Goal: Transaction & Acquisition: Obtain resource

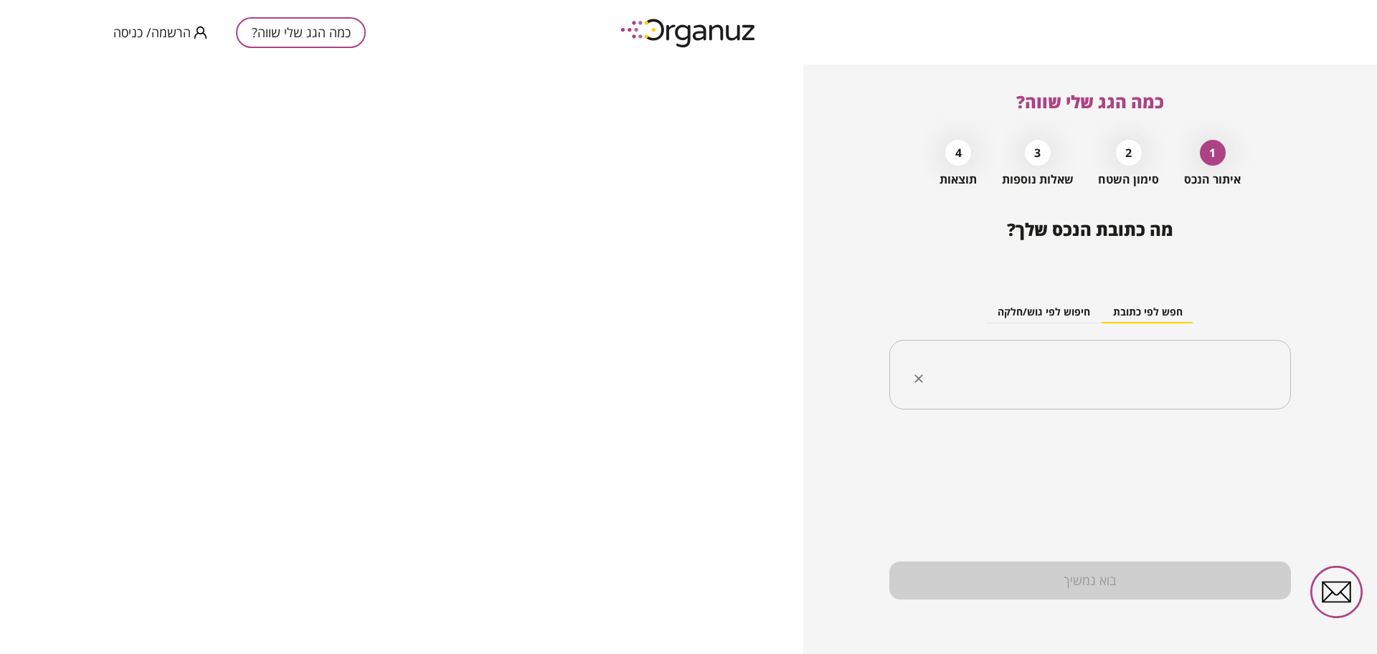
click at [184, 32] on span "הרשמה/ כניסה" at bounding box center [151, 32] width 77 height 14
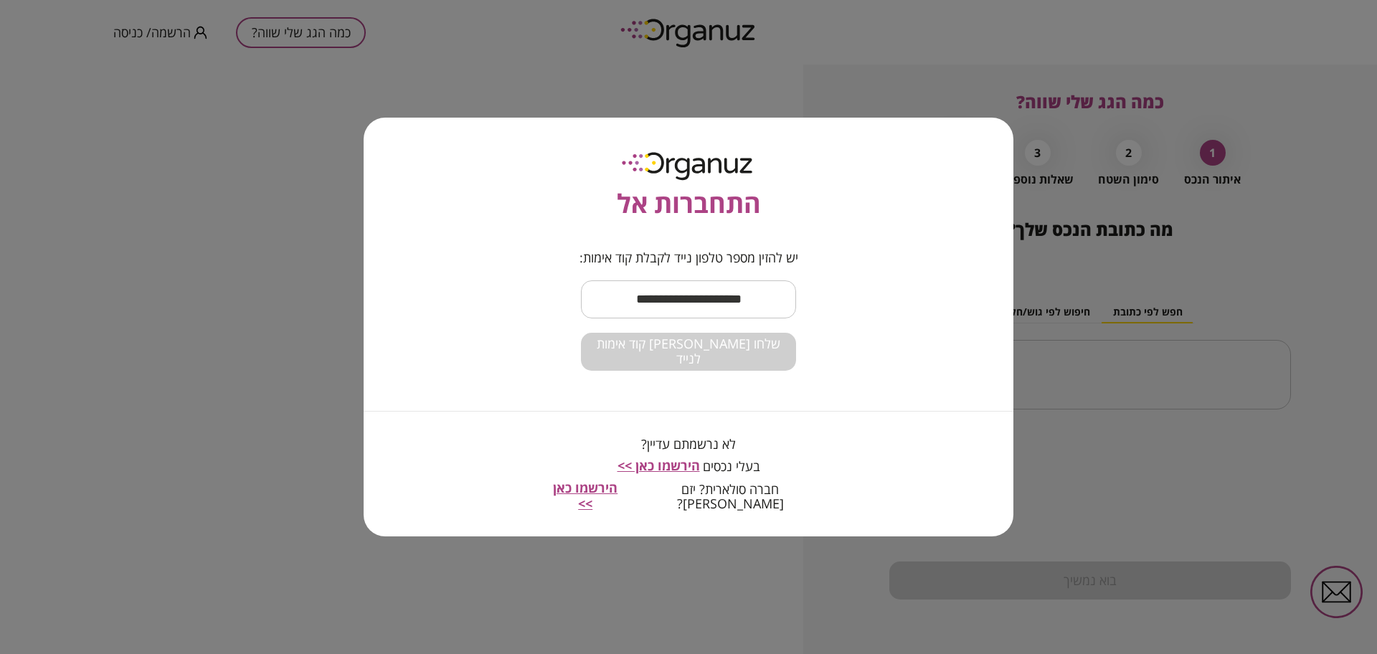
click at [701, 320] on input "text" at bounding box center [688, 299] width 215 height 42
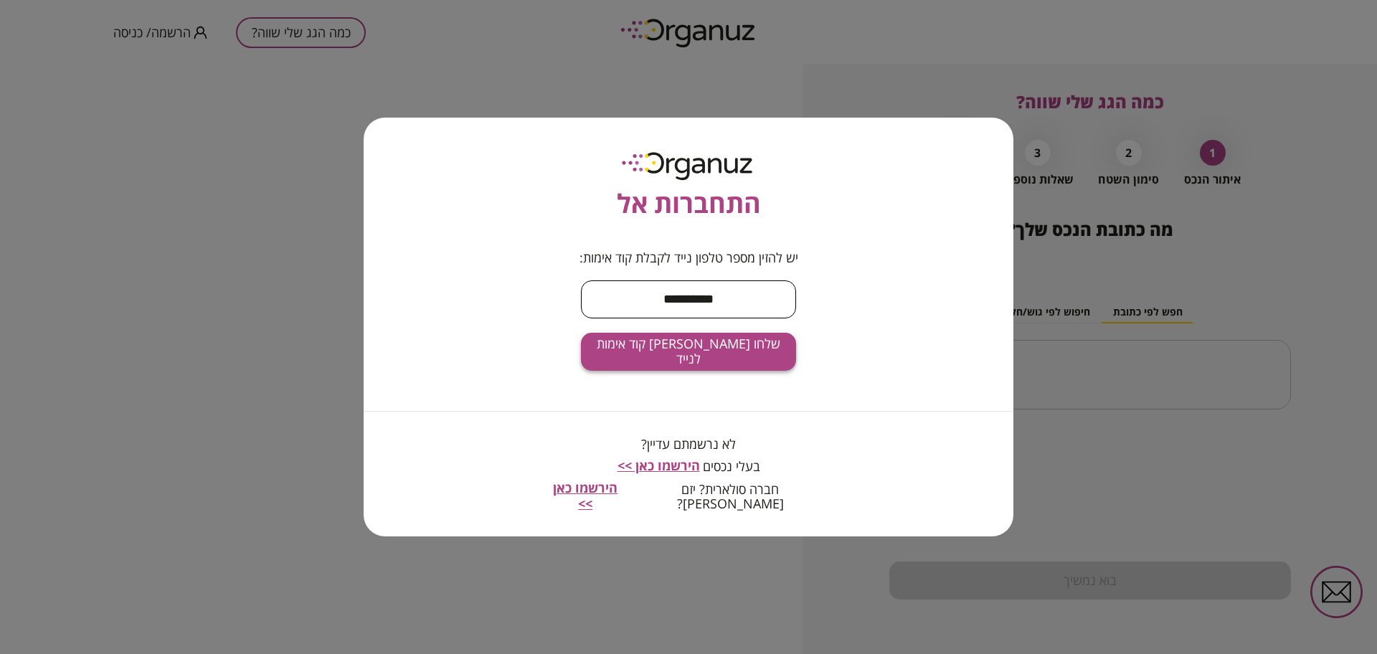
type input "**********"
click at [703, 364] on span "שלחו [PERSON_NAME] קוד אימות לנייד" at bounding box center [688, 351] width 192 height 31
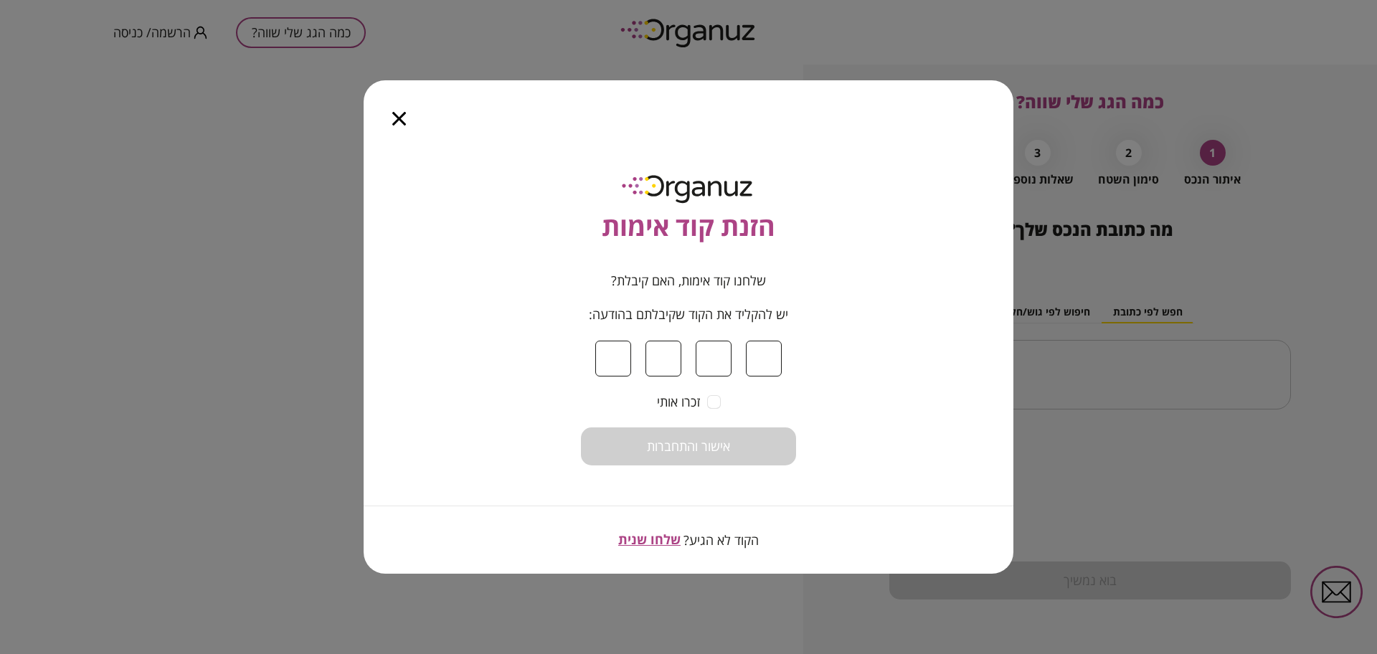
type input "*"
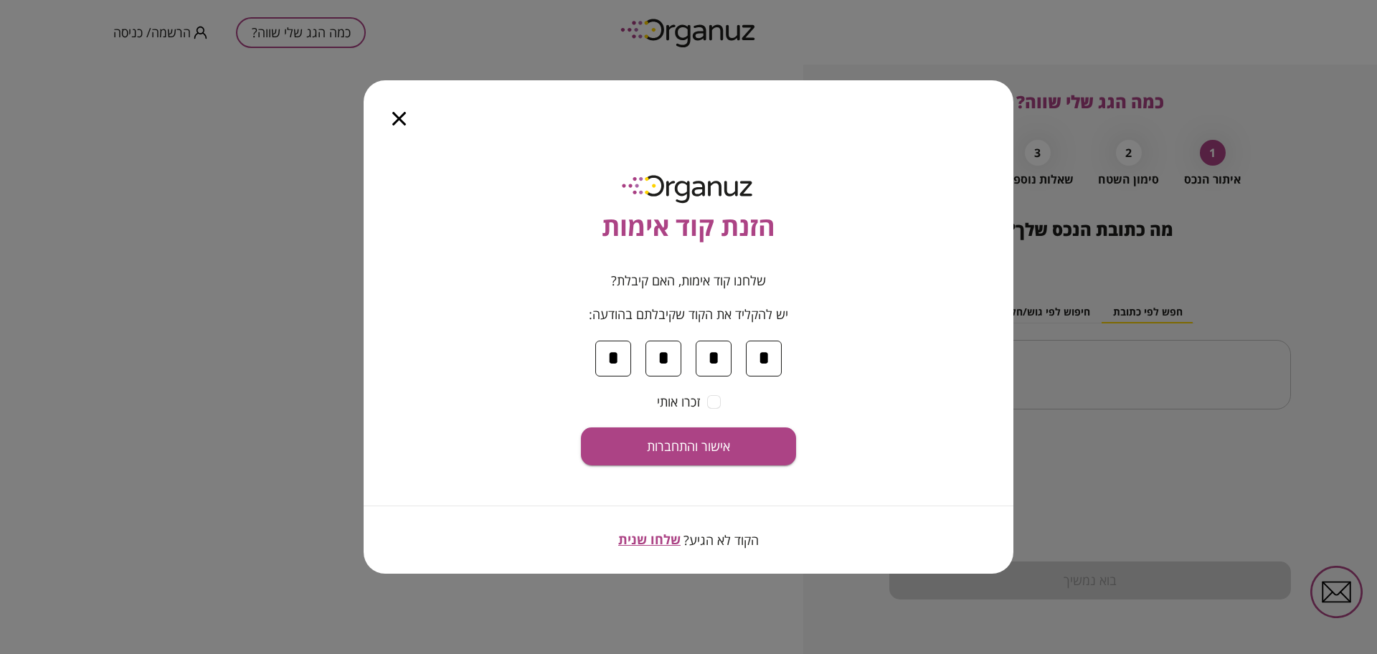
type input "*"
click at [721, 439] on span "אישור והתחברות" at bounding box center [688, 447] width 83 height 16
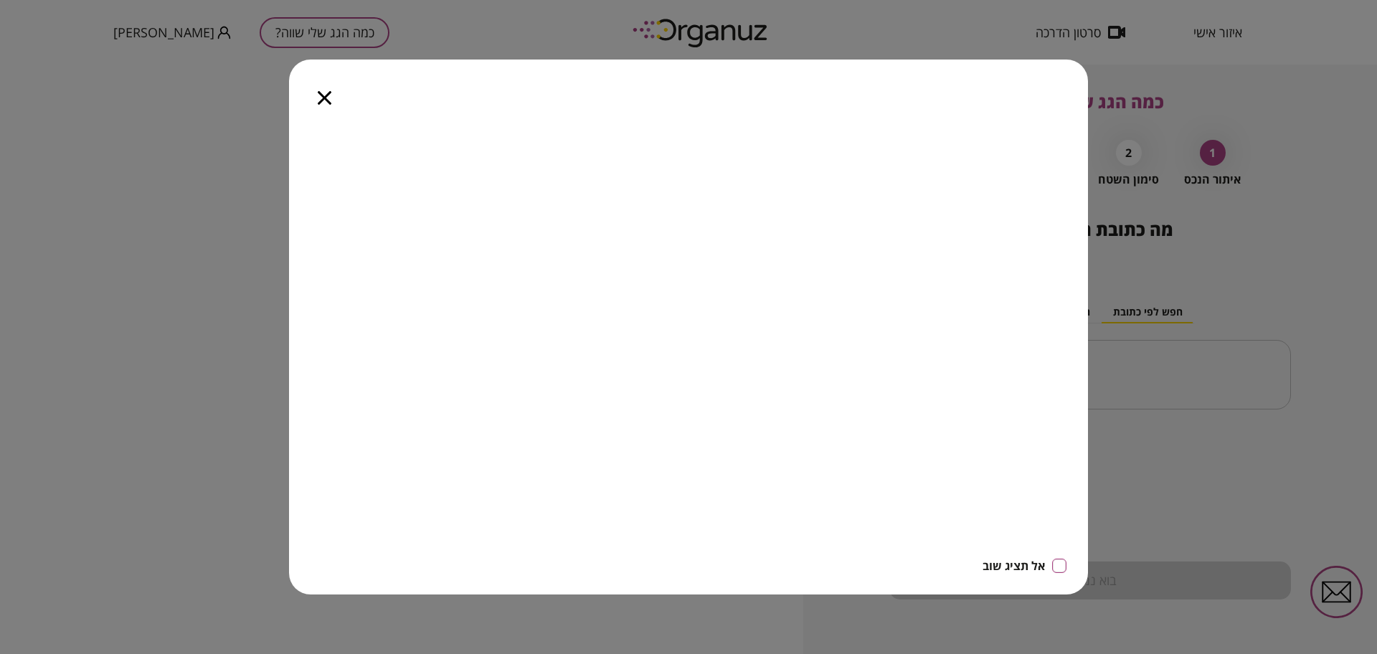
click at [327, 100] on icon "button" at bounding box center [325, 98] width 14 height 14
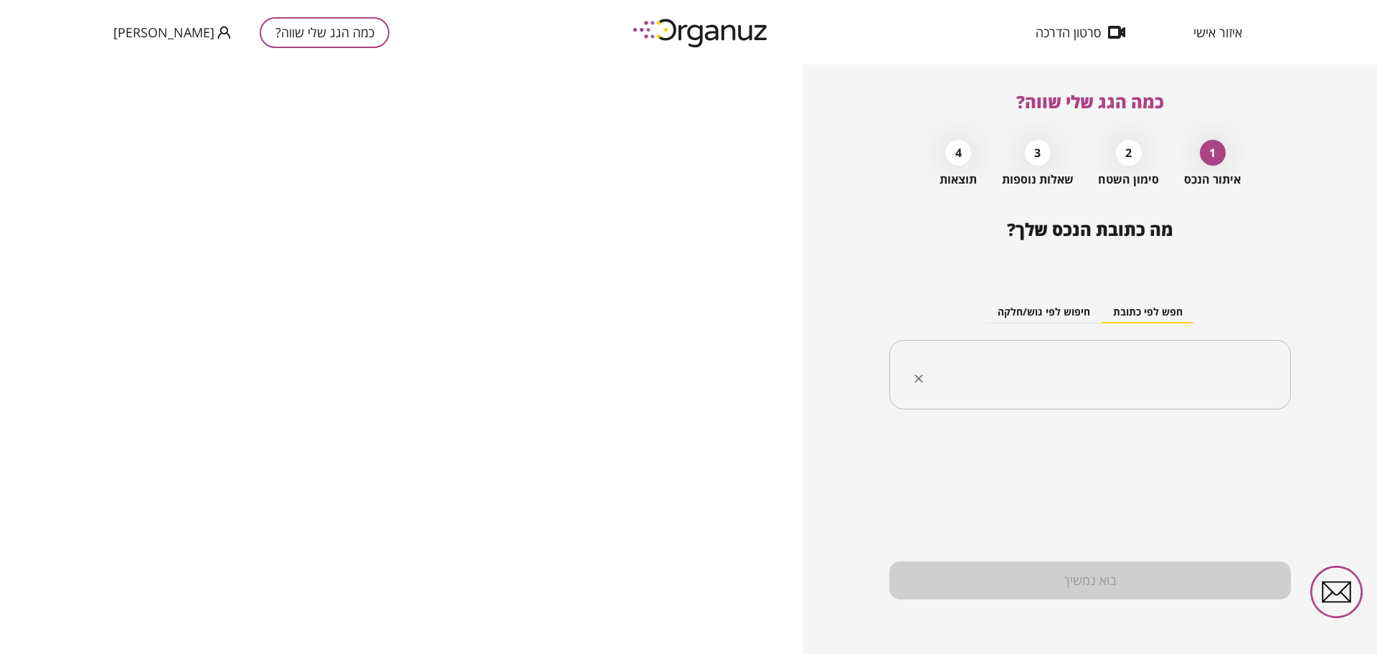
click at [1205, 376] on input "text" at bounding box center [1095, 375] width 356 height 36
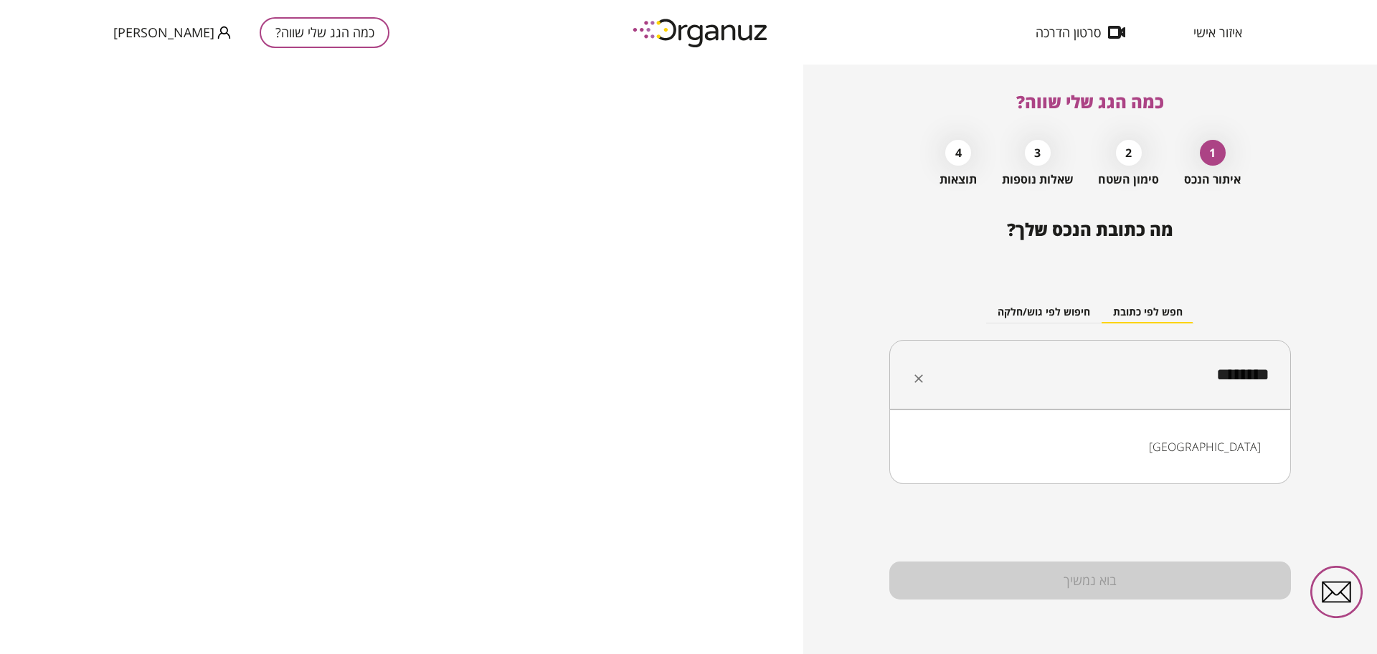
click at [1236, 452] on li "[GEOGRAPHIC_DATA]" at bounding box center [1090, 447] width 364 height 26
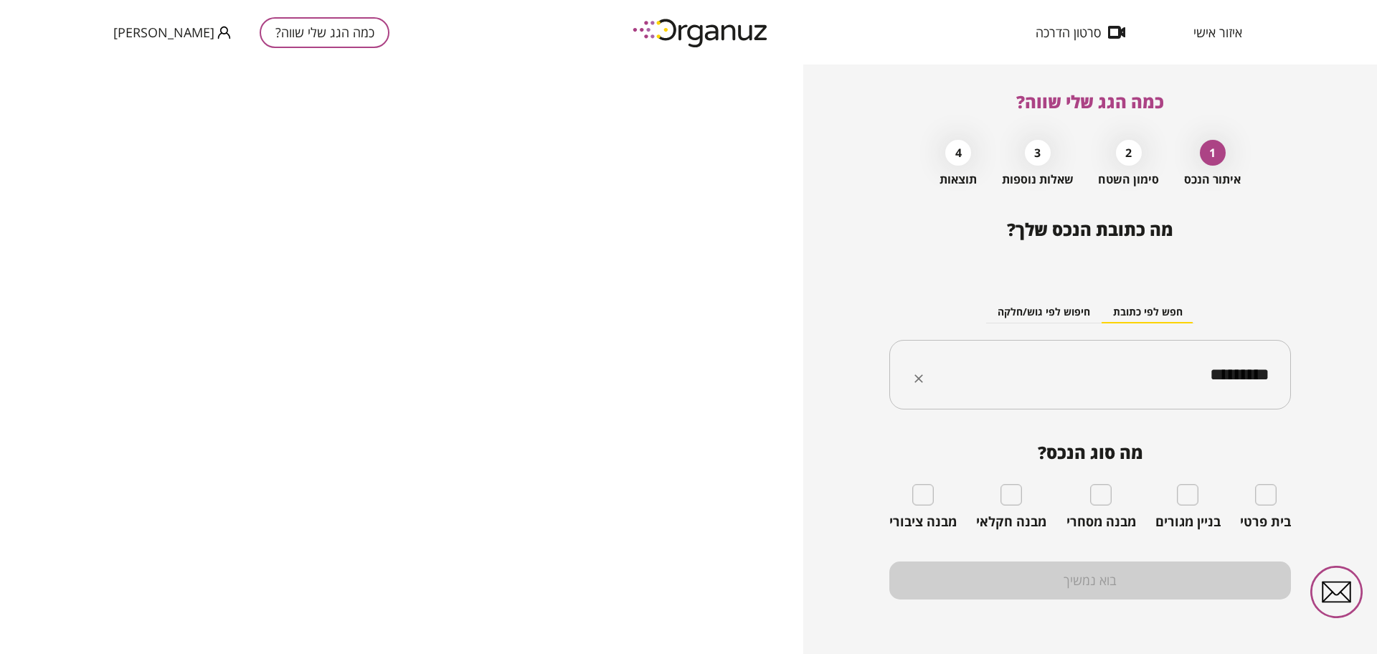
type input "*********"
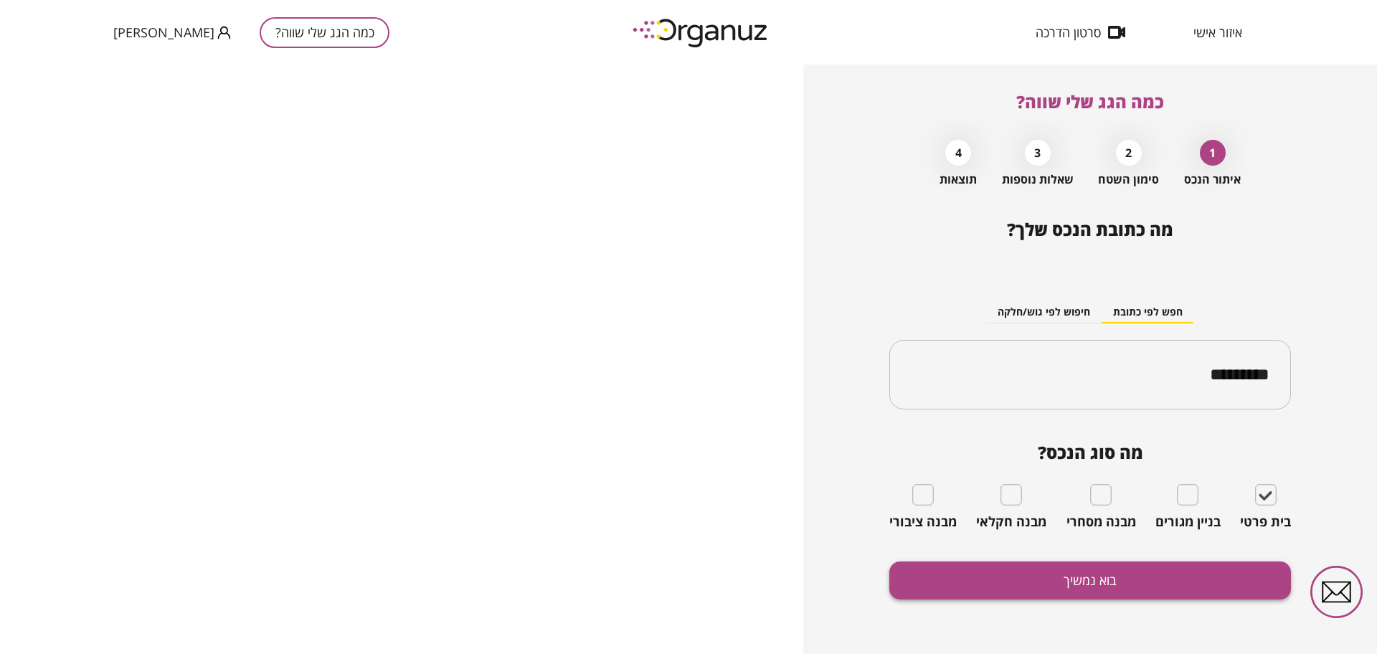
click at [1209, 576] on button "בוא נמשיך" at bounding box center [1090, 580] width 402 height 38
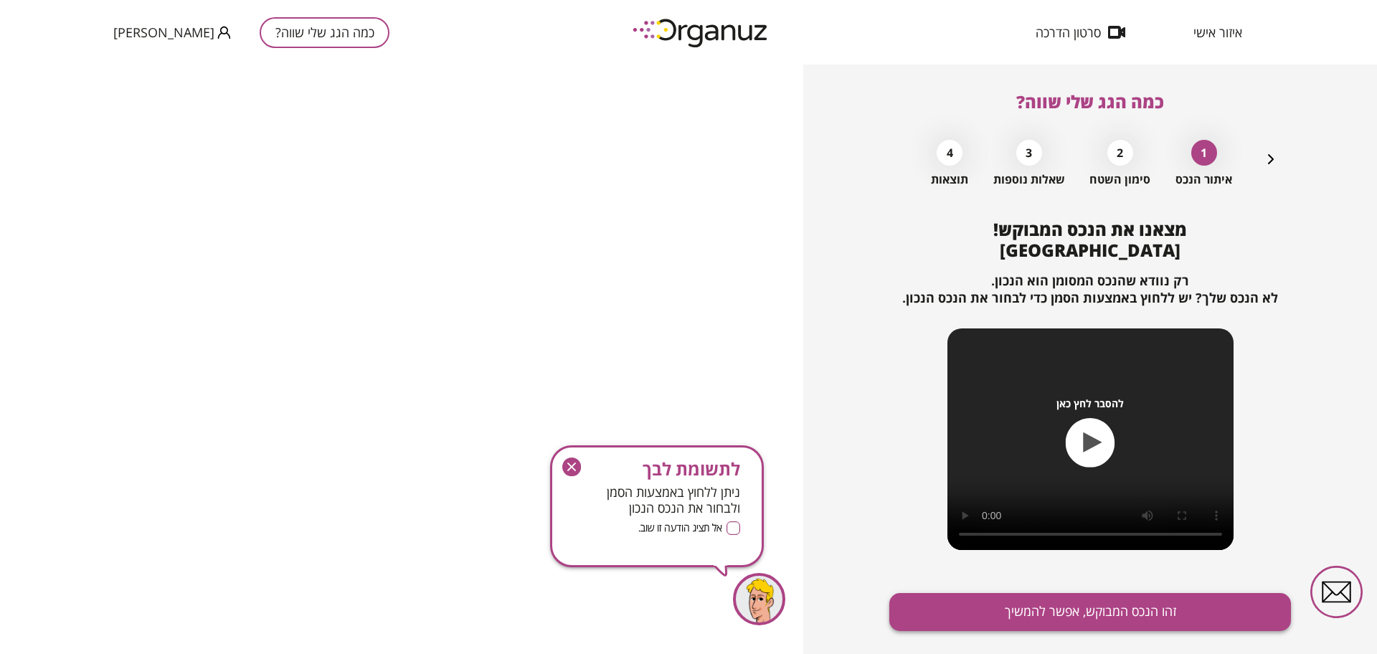
click at [1211, 602] on button "זהו הנכס המבוקש, אפשר להמשיך" at bounding box center [1090, 612] width 402 height 38
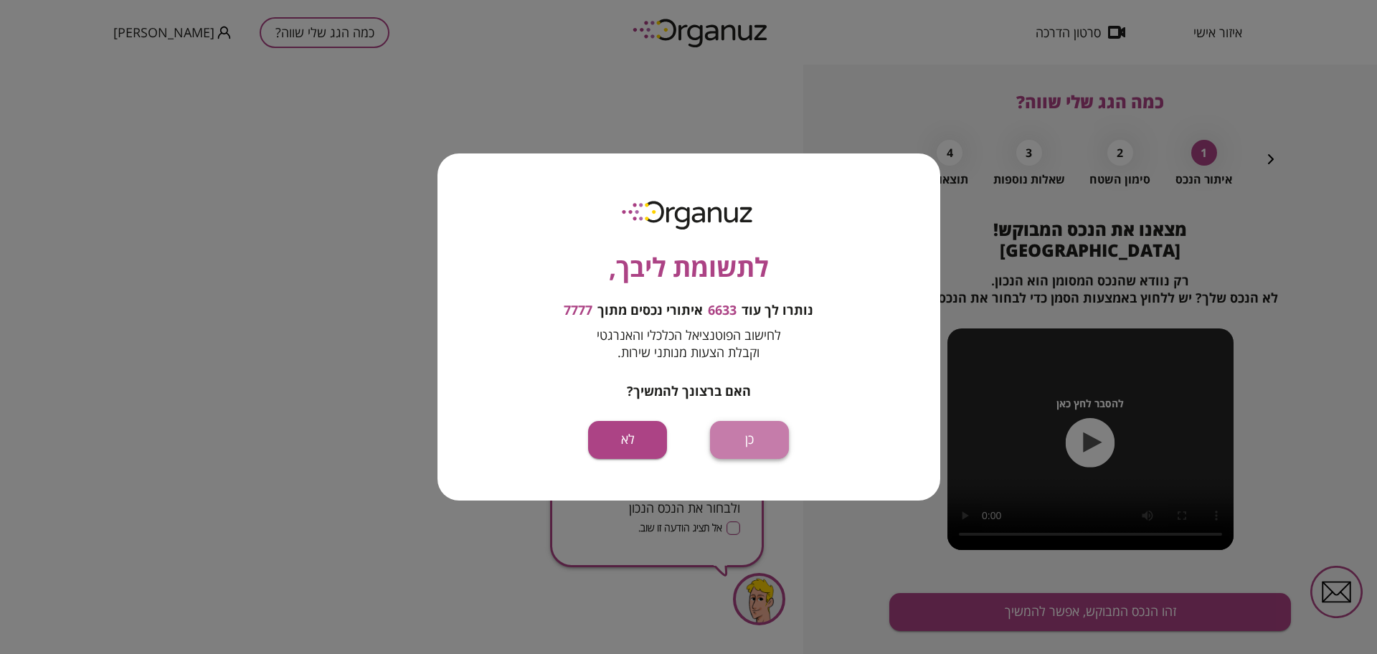
click at [784, 435] on button "כן" at bounding box center [749, 440] width 79 height 38
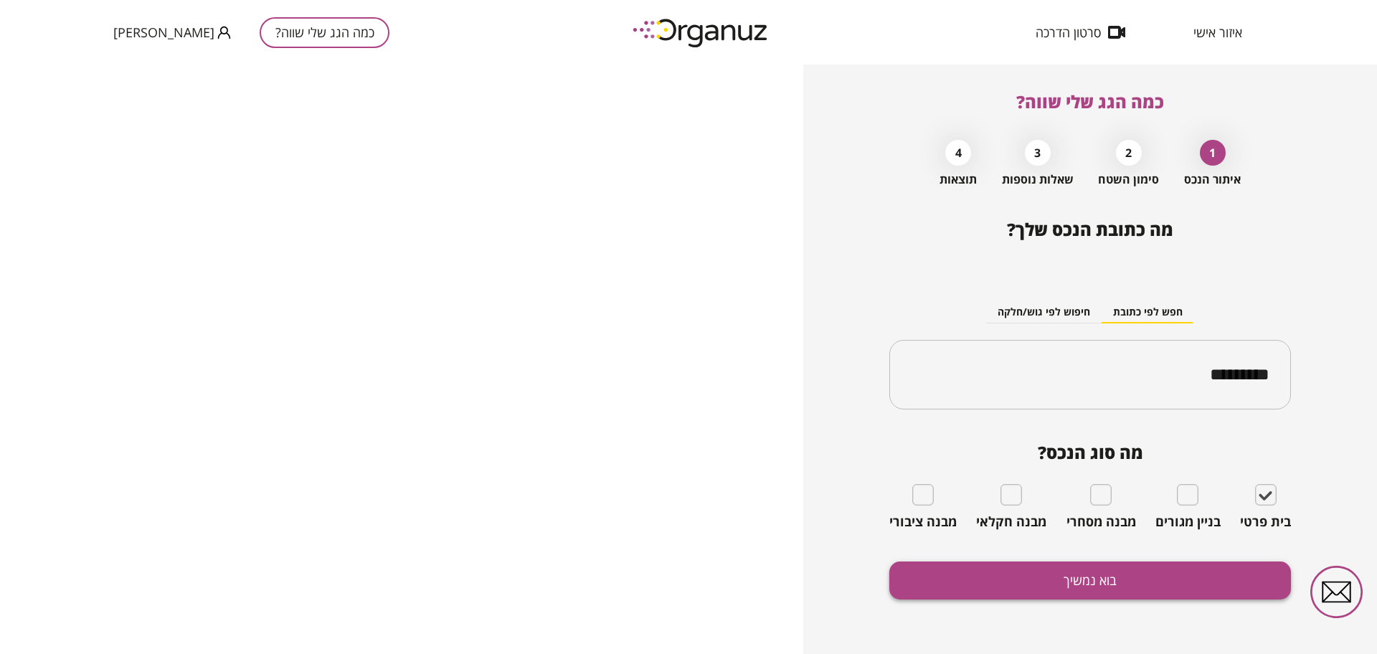
click at [1138, 580] on button "בוא נמשיך" at bounding box center [1090, 580] width 402 height 38
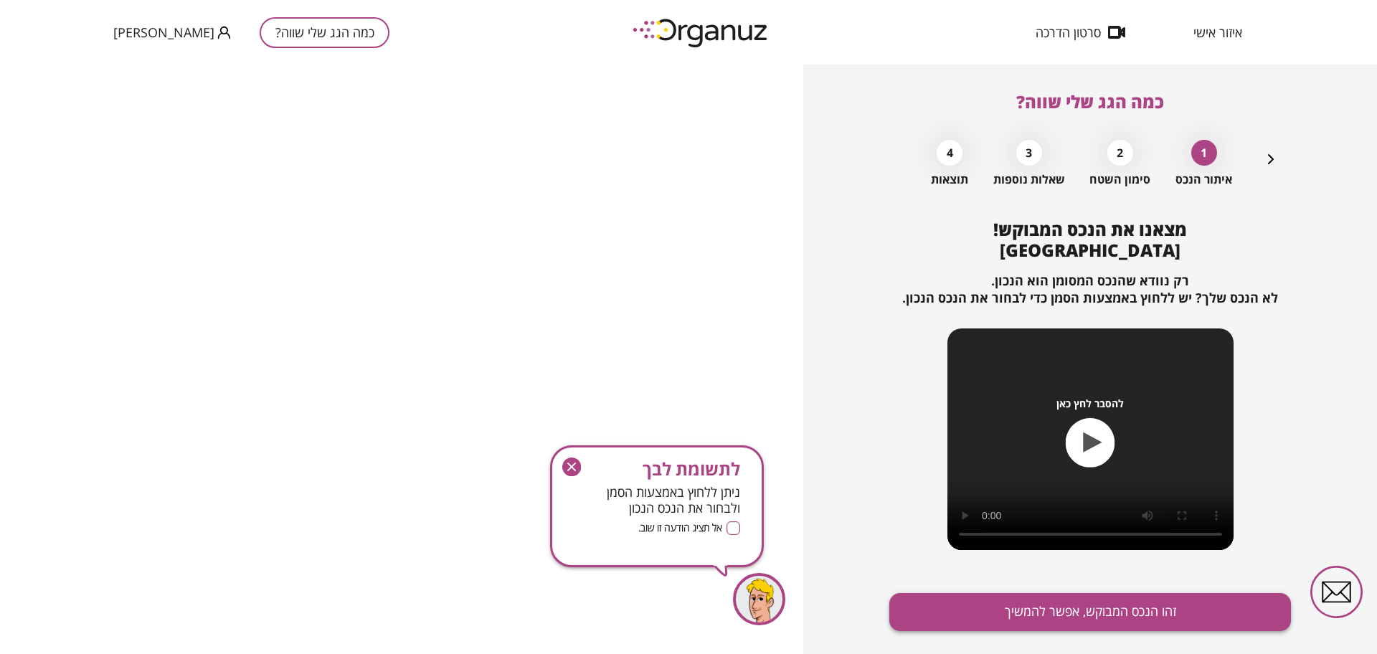
click at [1147, 616] on button "זהו הנכס המבוקש, אפשר להמשיך" at bounding box center [1090, 612] width 402 height 38
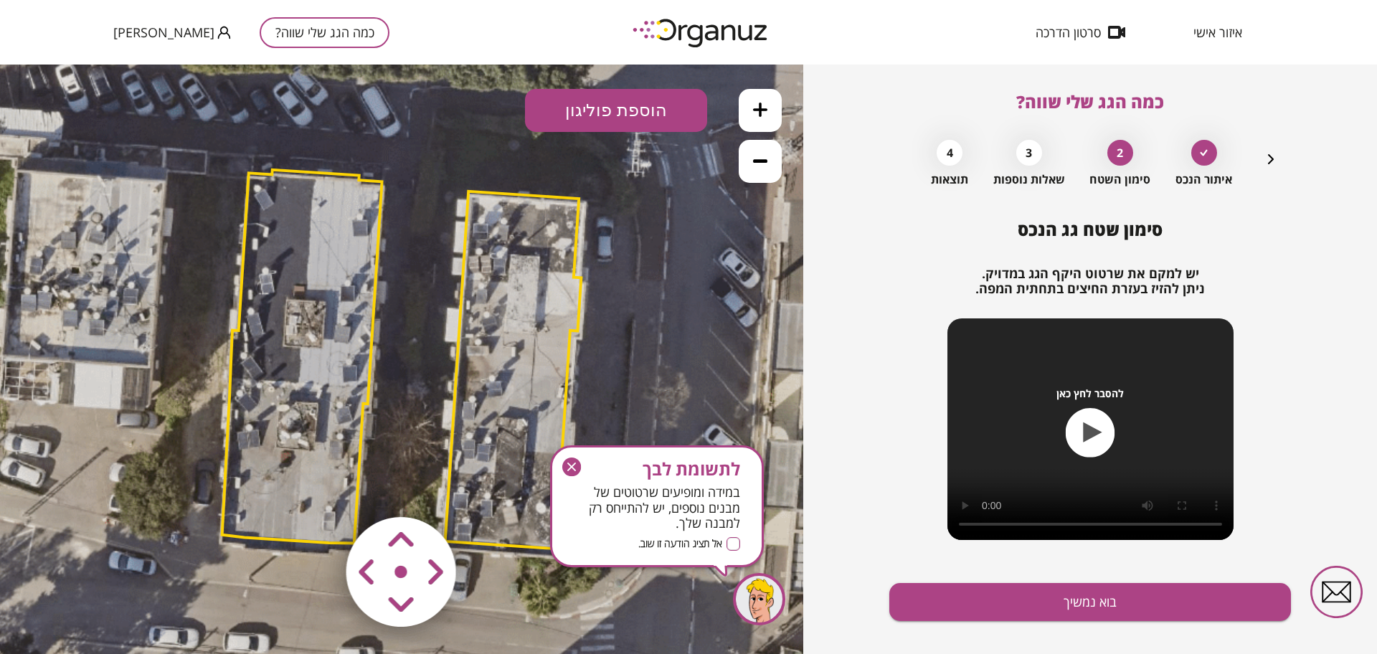
drag, startPoint x: 573, startPoint y: 461, endPoint x: 737, endPoint y: 42, distance: 450.5
click at [573, 461] on icon "button" at bounding box center [571, 466] width 19 height 19
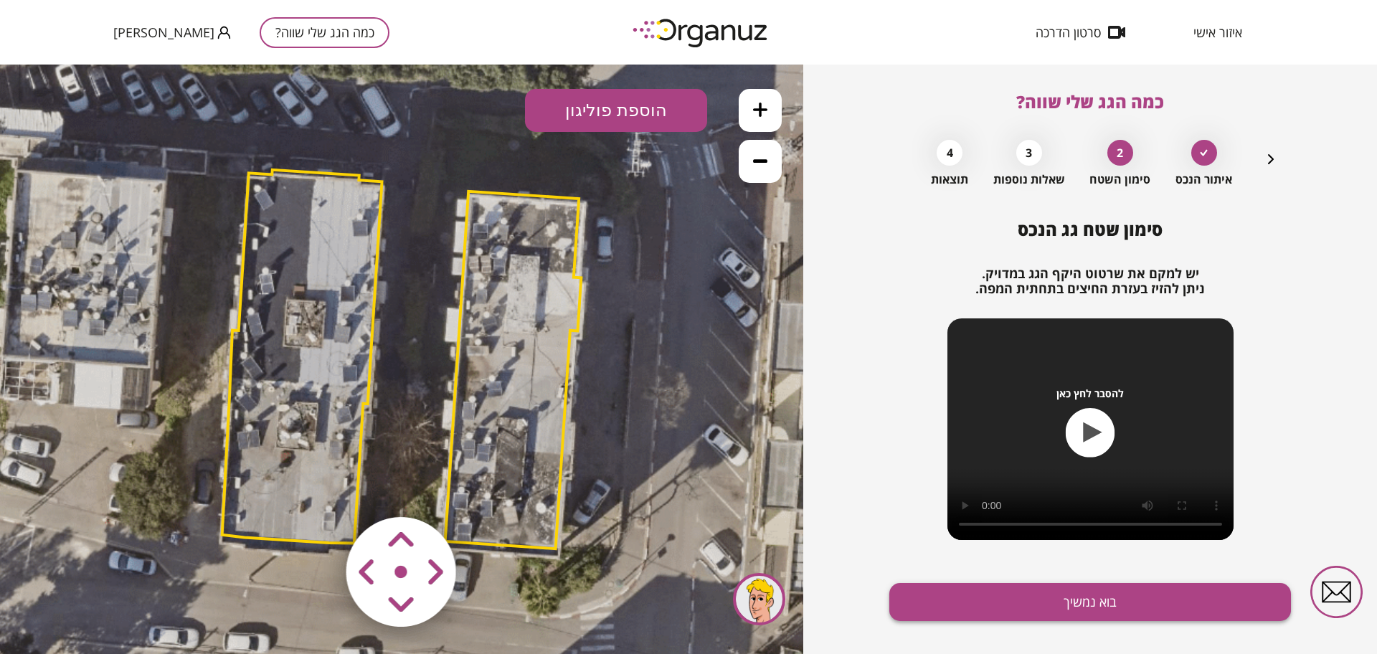
click at [1056, 592] on button "בוא נמשיך" at bounding box center [1090, 602] width 402 height 38
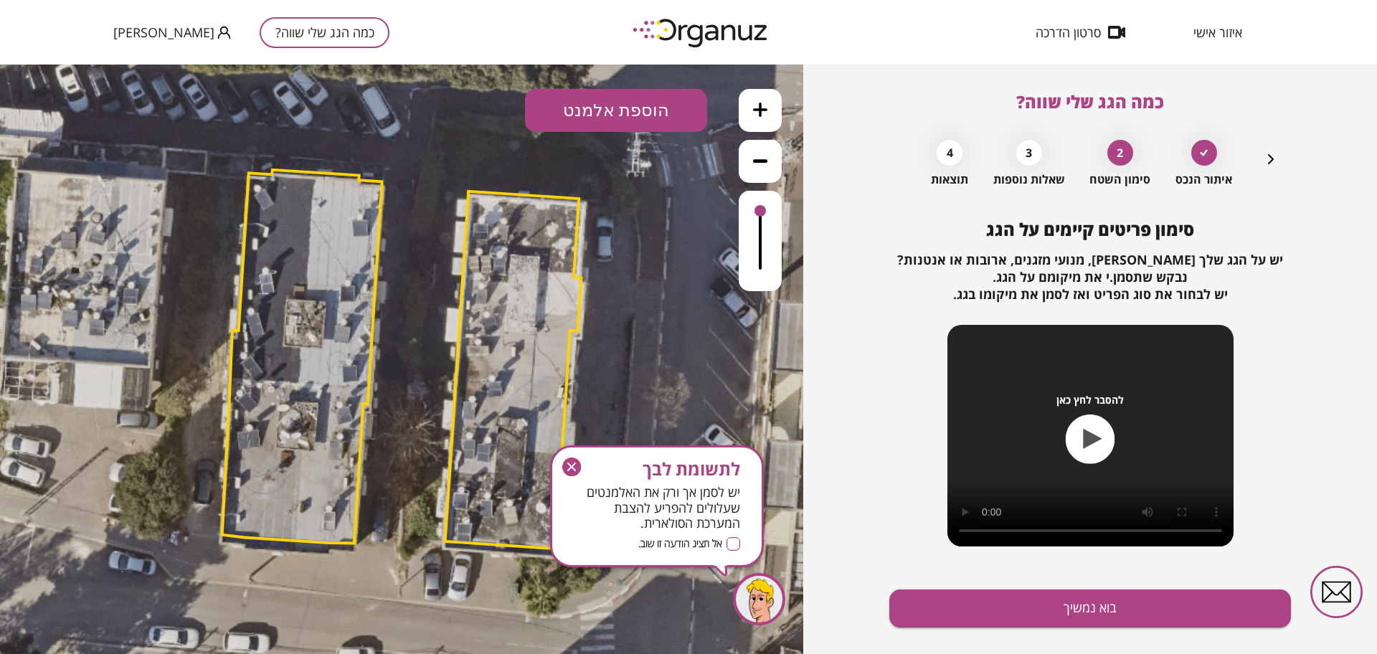
click at [1056, 592] on button "בוא נמשיך" at bounding box center [1090, 608] width 402 height 38
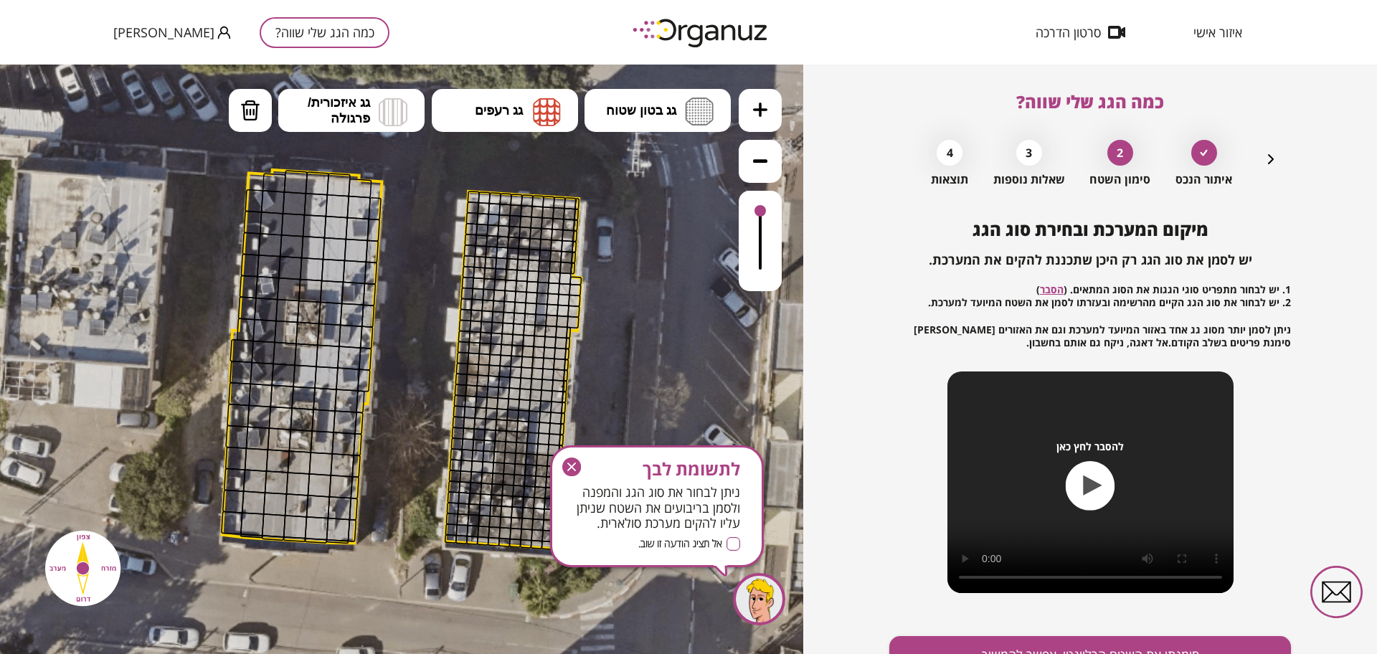
click at [1056, 592] on div "להסבר לחץ כאן" at bounding box center [1090, 482] width 286 height 222
drag, startPoint x: 757, startPoint y: 112, endPoint x: 668, endPoint y: 163, distance: 102.5
click at [757, 115] on icon at bounding box center [760, 110] width 14 height 14
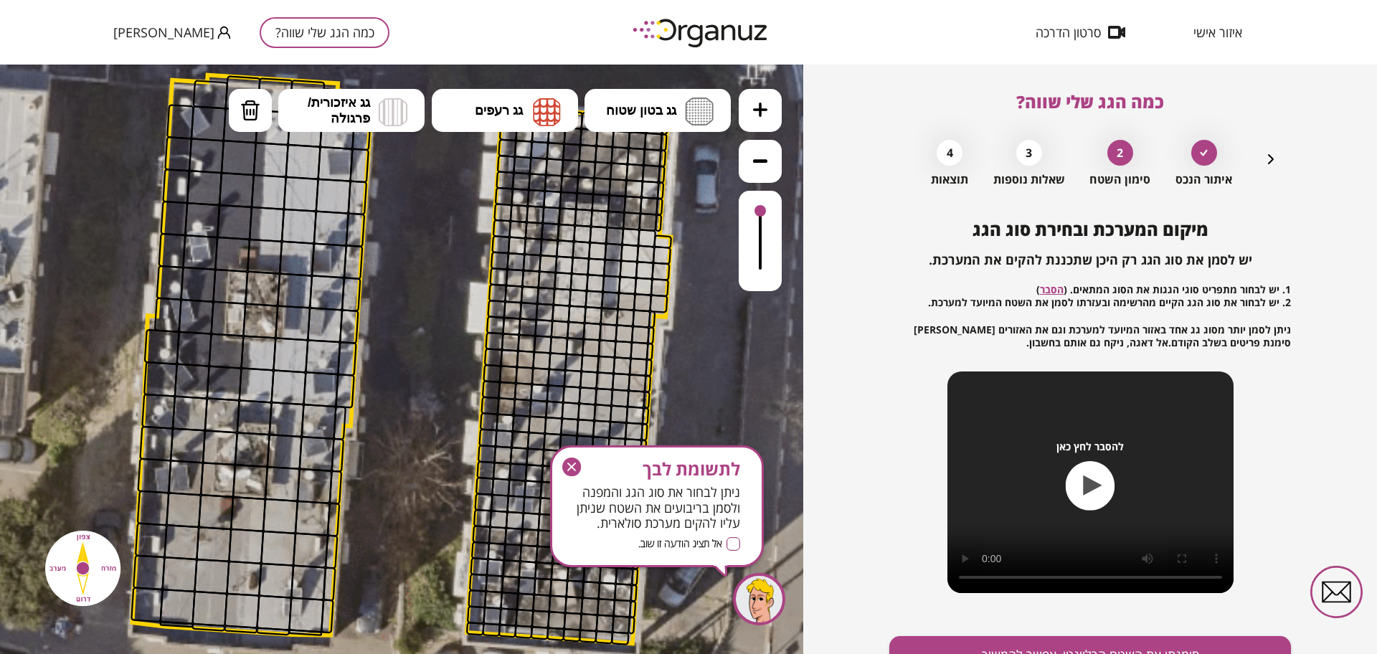
drag, startPoint x: 331, startPoint y: 307, endPoint x: 471, endPoint y: 336, distance: 142.9
click at [480, 387] on div ".st0 { fill: #FFFFFF; }" at bounding box center [403, 358] width 1742 height 1742
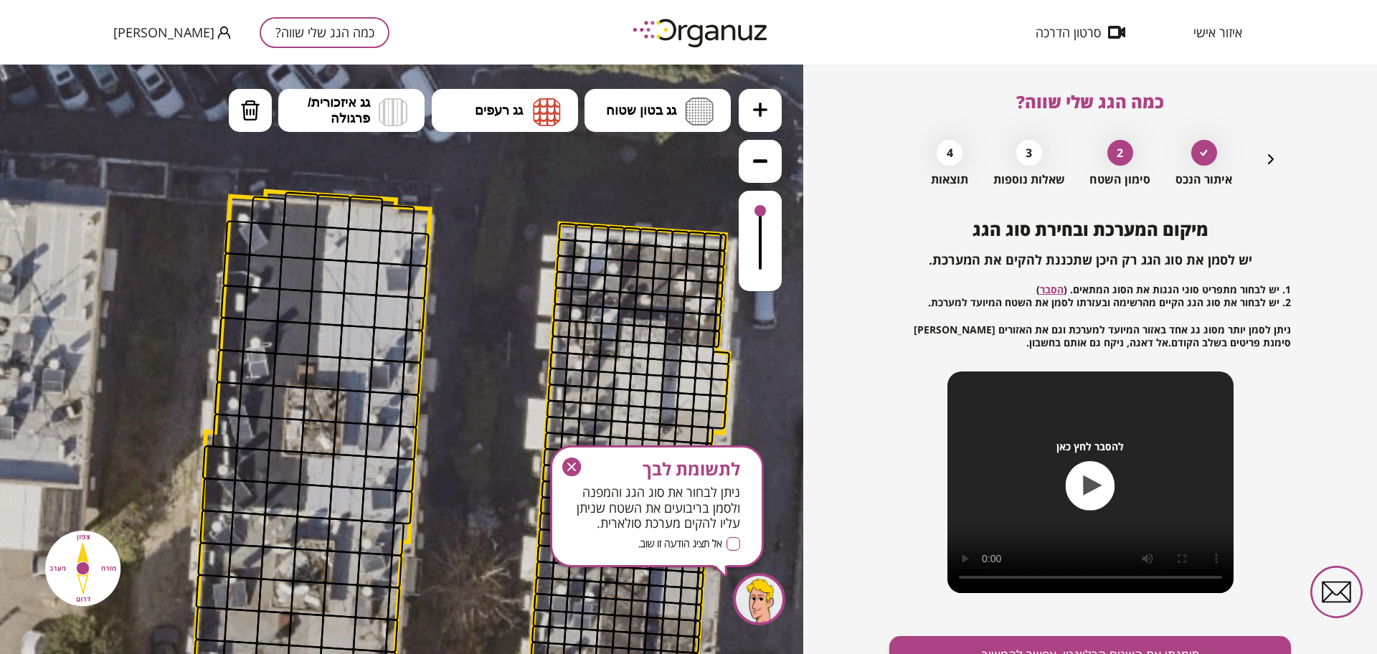
drag, startPoint x: 447, startPoint y: 276, endPoint x: 506, endPoint y: 392, distance: 129.9
click at [506, 392] on icon at bounding box center [462, 474] width 1742 height 1742
click at [715, 107] on button "גג בטון שטוח" at bounding box center [657, 110] width 146 height 43
click at [669, 191] on div ".st0 { fill: #FFFFFF; } 10" at bounding box center [401, 359] width 803 height 589
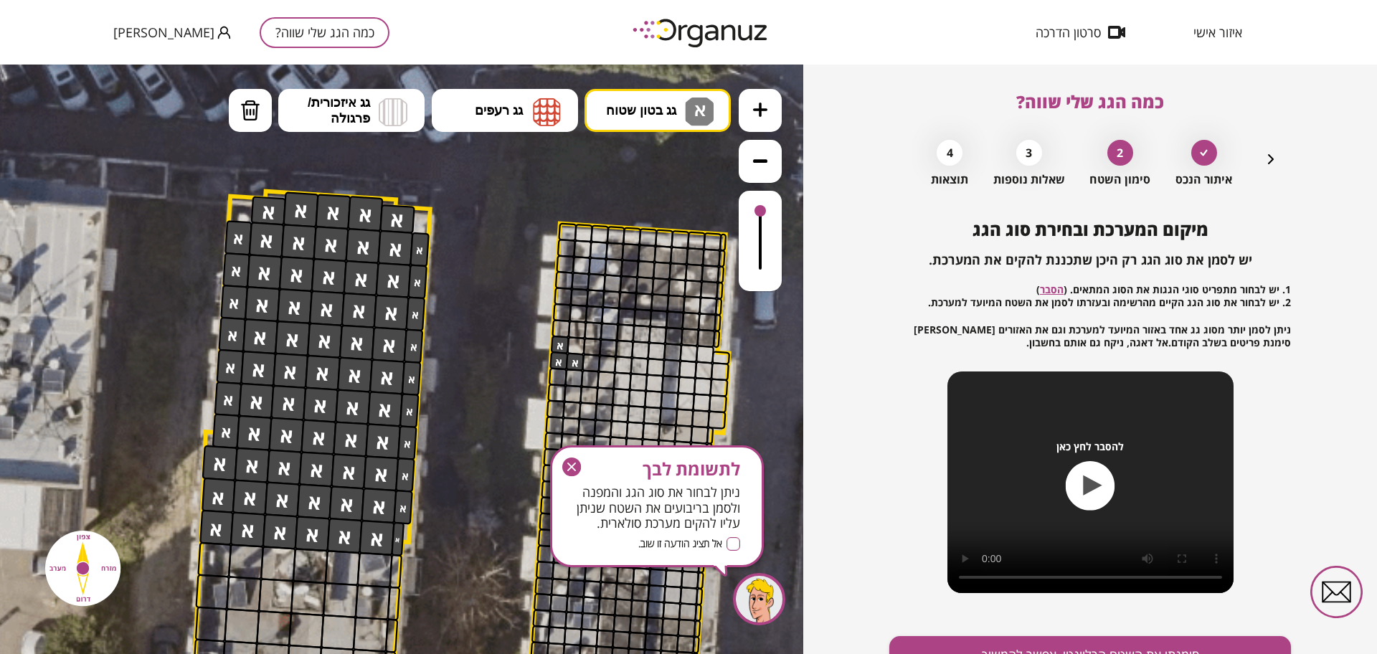
drag, startPoint x: 380, startPoint y: 227, endPoint x: 359, endPoint y: 494, distance: 268.3
click at [88, 506] on div ".st0 { fill: #FFFFFF; }" at bounding box center [462, 474] width 1742 height 1742
click at [249, 98] on button "מחיקה" at bounding box center [250, 110] width 43 height 43
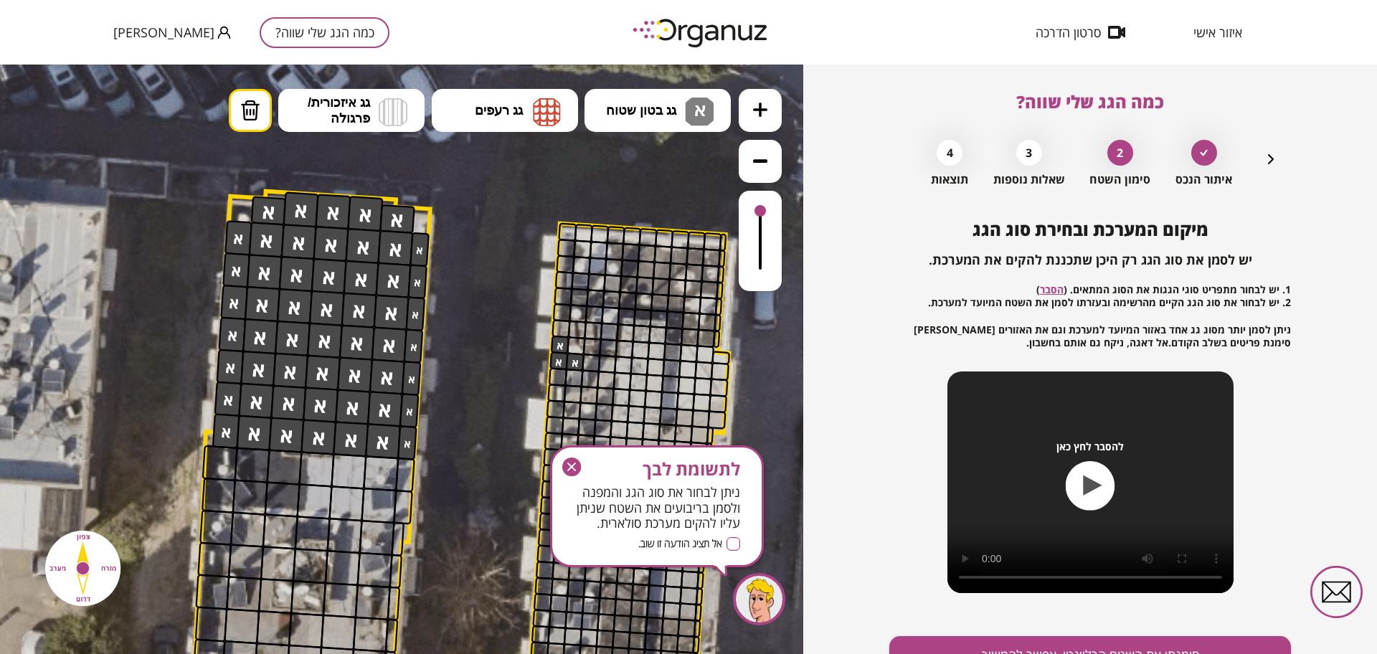
drag, startPoint x: 374, startPoint y: 511, endPoint x: 418, endPoint y: 633, distance: 129.8
click at [418, 633] on div ".st0 { fill: #FFFFFF; }" at bounding box center [462, 474] width 1742 height 1742
click at [577, 468] on icon "button" at bounding box center [571, 466] width 19 height 19
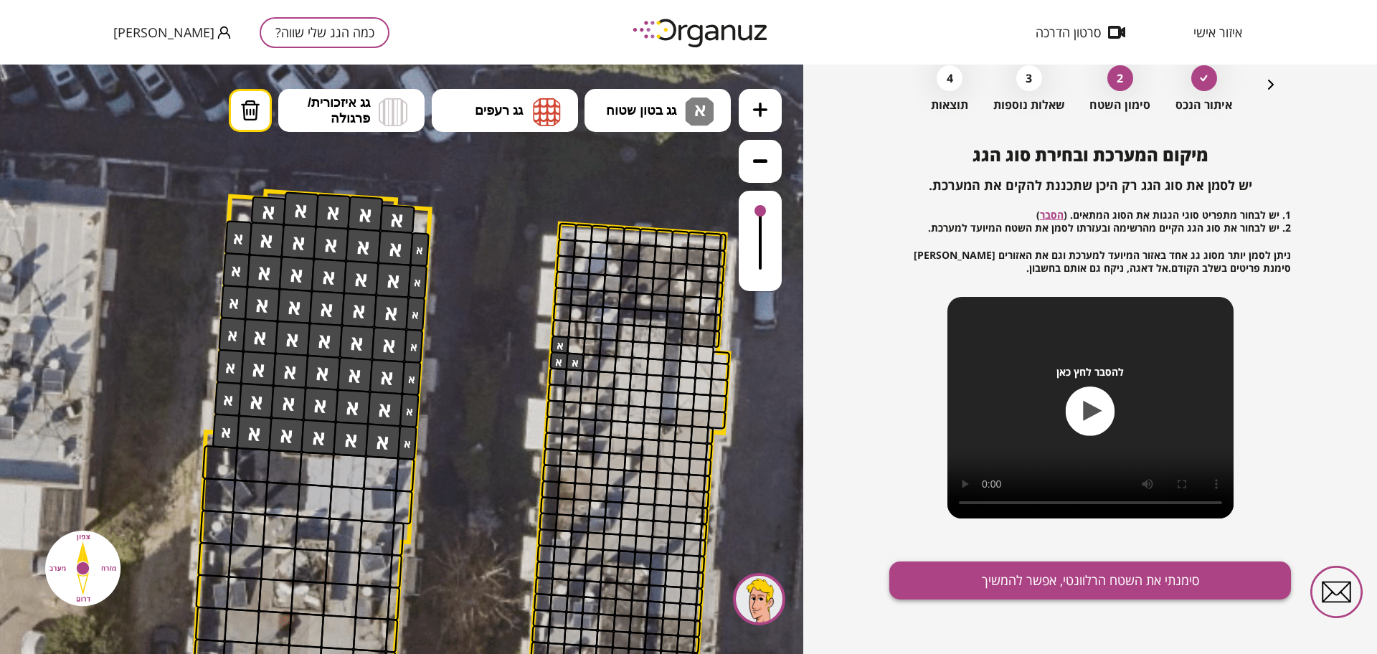
click at [1236, 579] on button "סימנתי את השטח הרלוונטי, אפשר להמשיך" at bounding box center [1090, 580] width 402 height 38
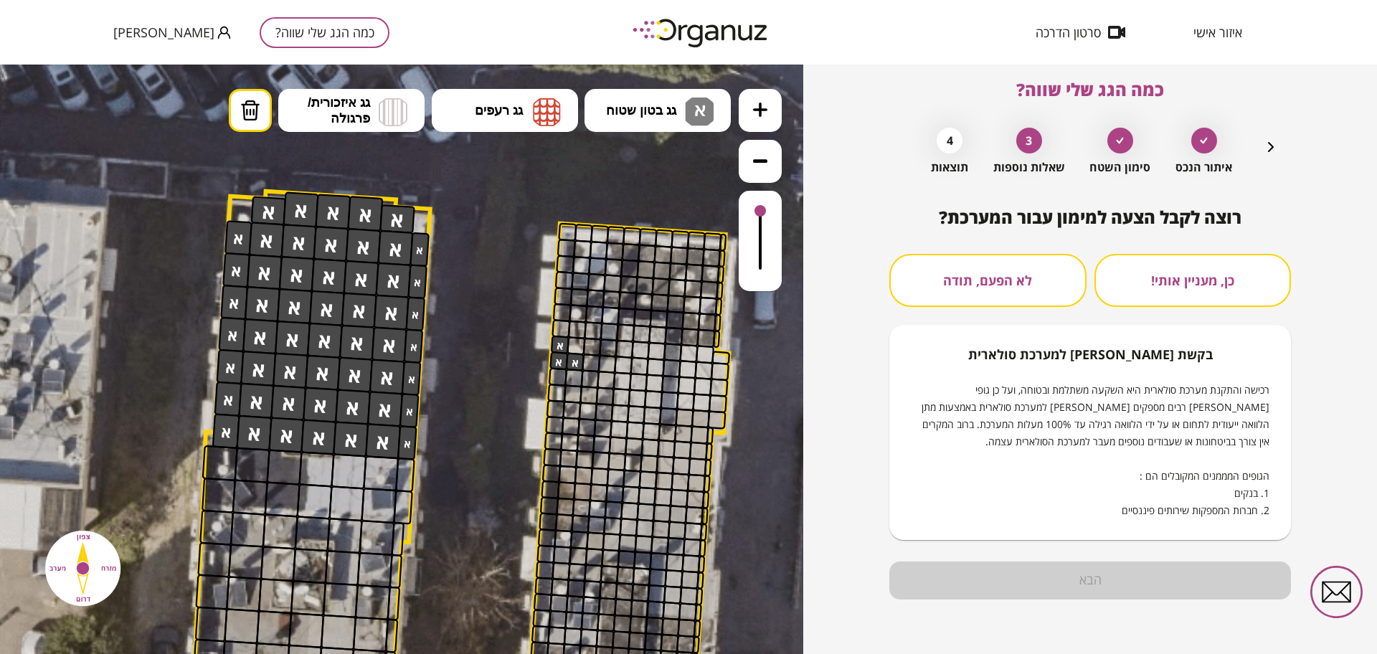
click at [1025, 263] on button "לא הפעם, תודה" at bounding box center [987, 280] width 197 height 53
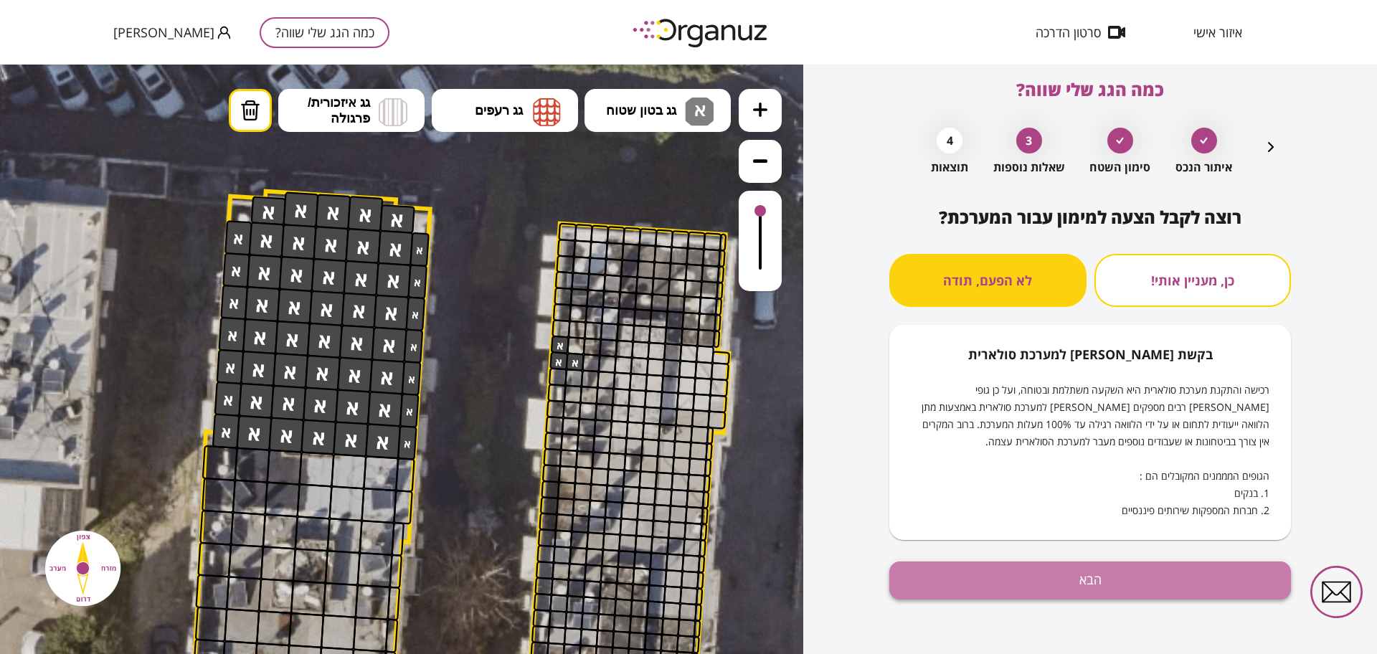
click at [1086, 573] on button "הבא" at bounding box center [1090, 580] width 402 height 38
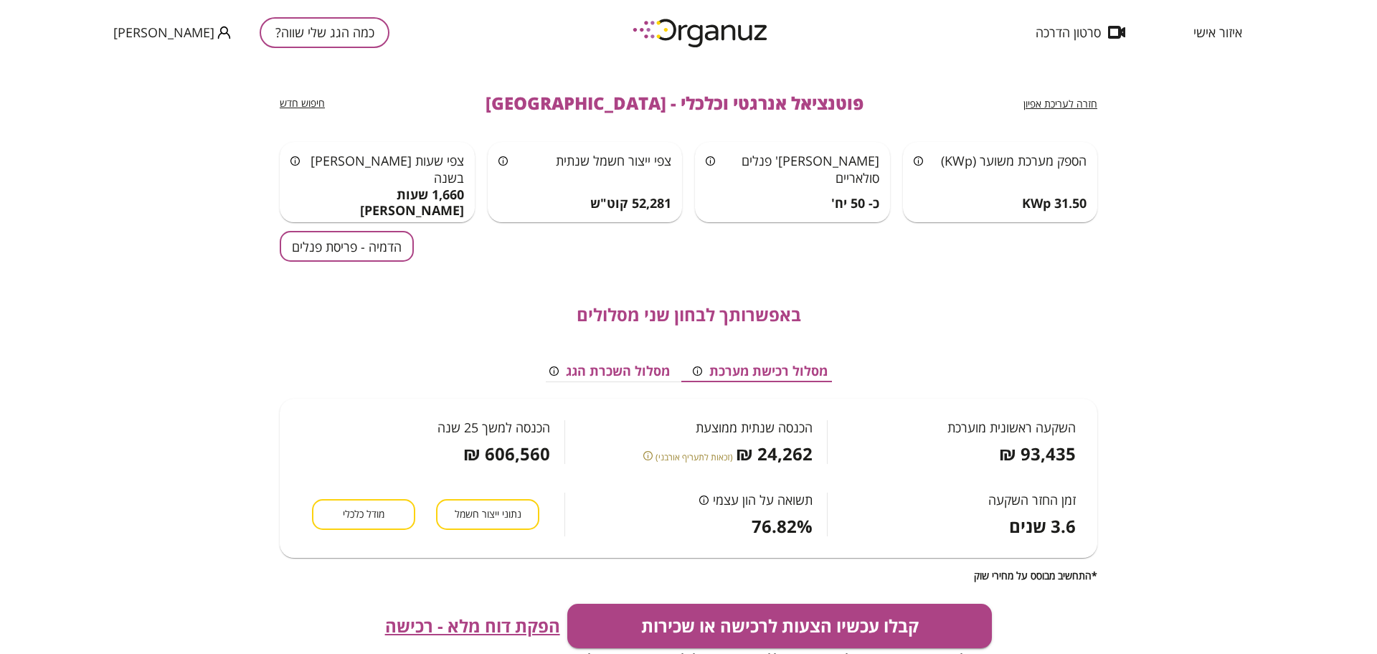
click at [1060, 98] on span "חזרה לעריכת אפיון" at bounding box center [1060, 104] width 74 height 14
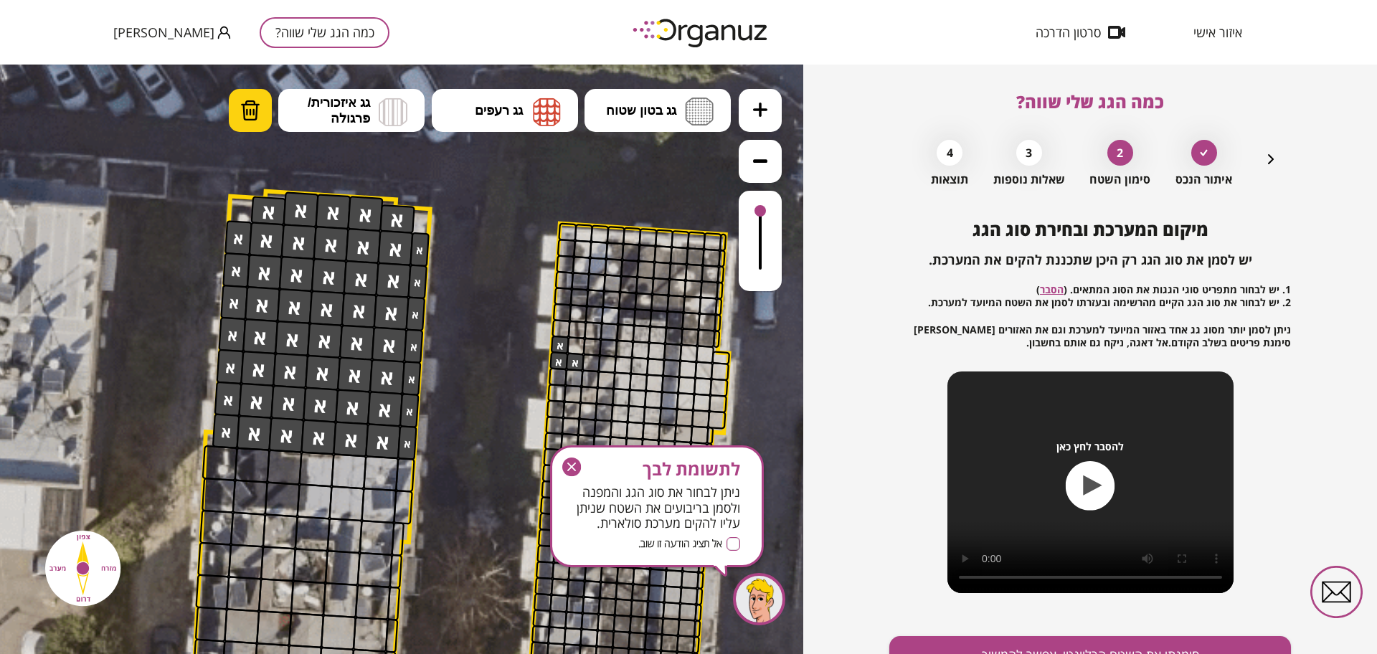
click at [254, 120] on button "מחיקה" at bounding box center [250, 110] width 43 height 43
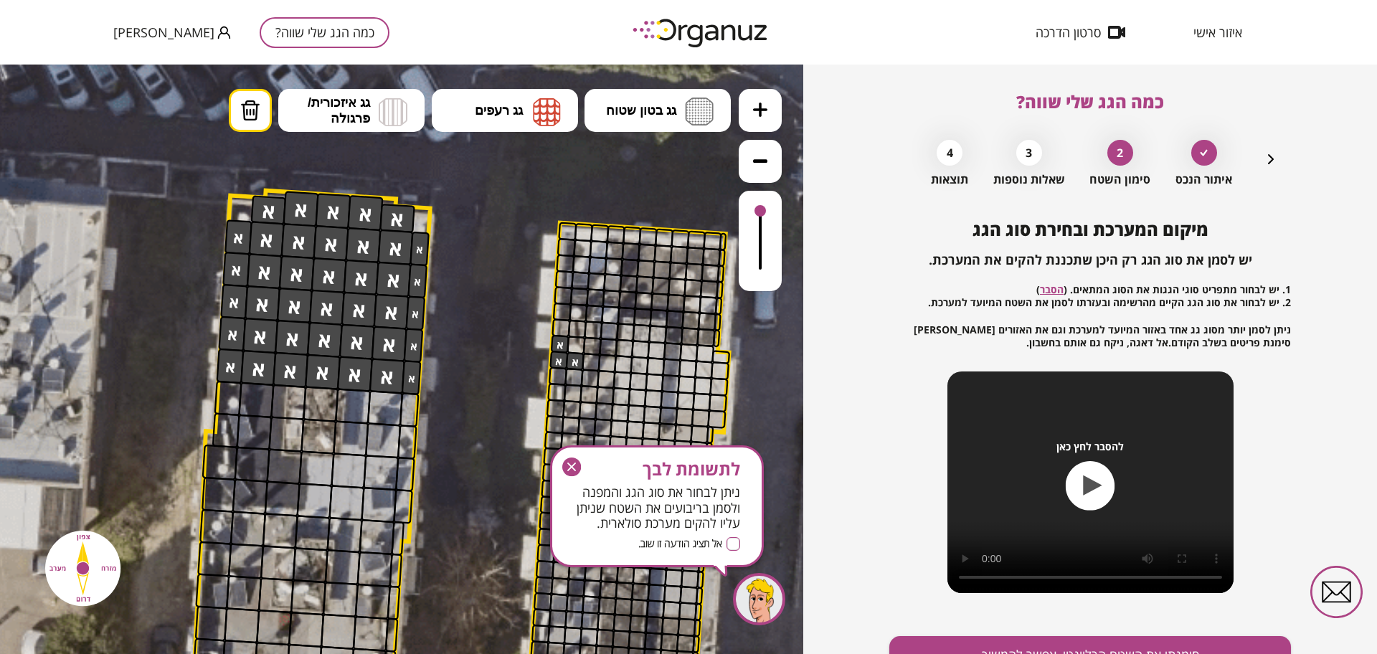
drag, startPoint x: 348, startPoint y: 446, endPoint x: 204, endPoint y: 454, distance: 144.3
click at [138, 422] on div ".st0 { fill: #FFFFFF; }" at bounding box center [462, 474] width 1742 height 1742
click at [573, 463] on icon "button" at bounding box center [571, 466] width 19 height 19
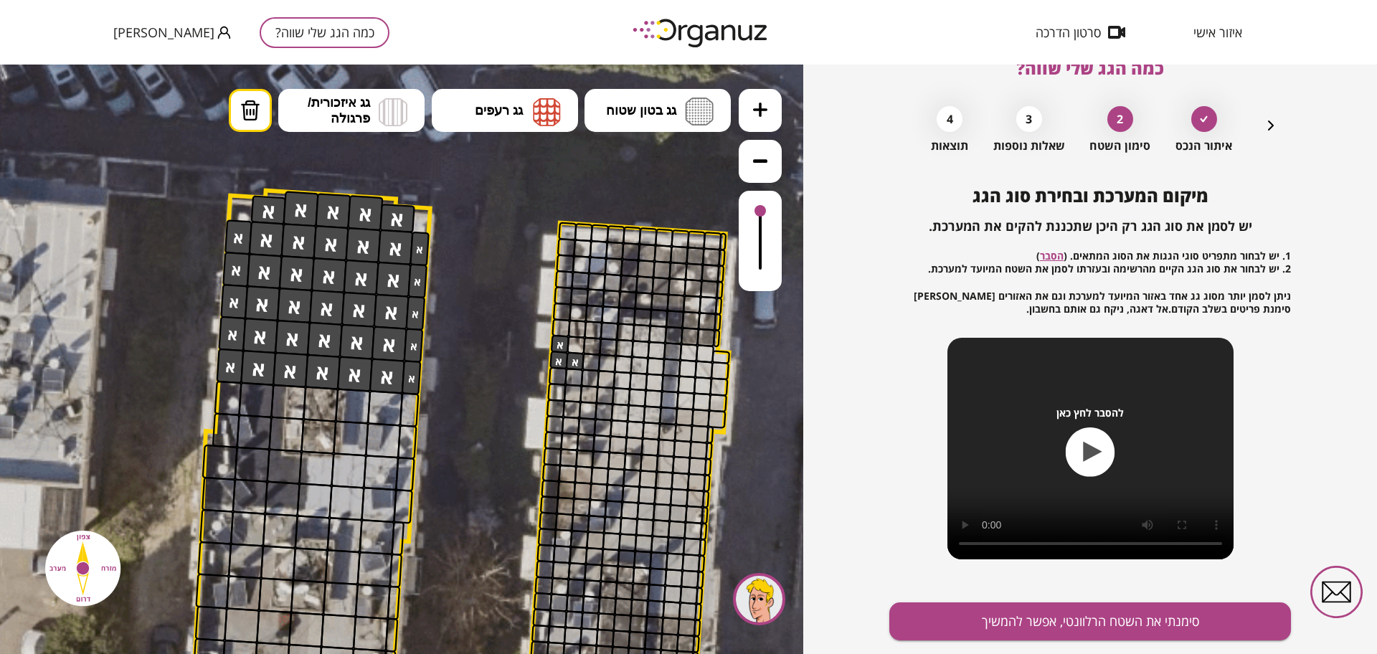
scroll to position [75, 0]
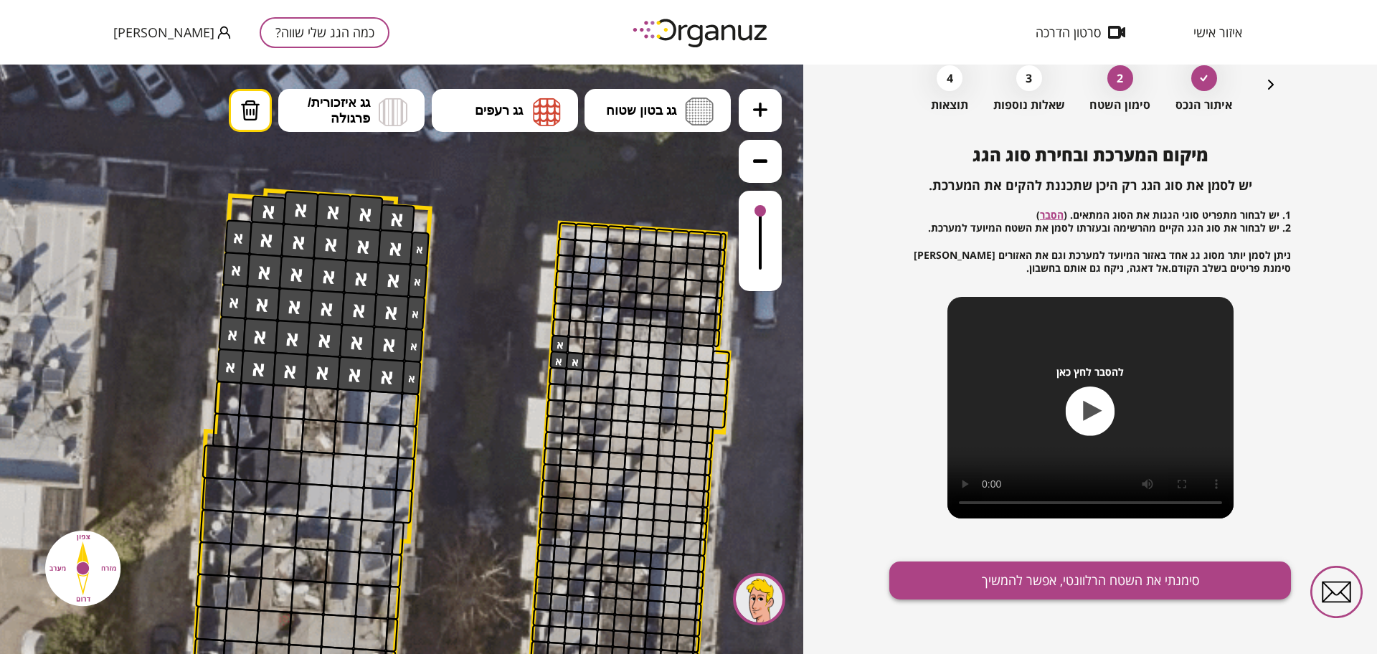
drag, startPoint x: 1002, startPoint y: 579, endPoint x: 1010, endPoint y: 582, distance: 8.4
click at [1002, 579] on button "סימנתי את השטח הרלוונטי, אפשר להמשיך" at bounding box center [1090, 580] width 402 height 38
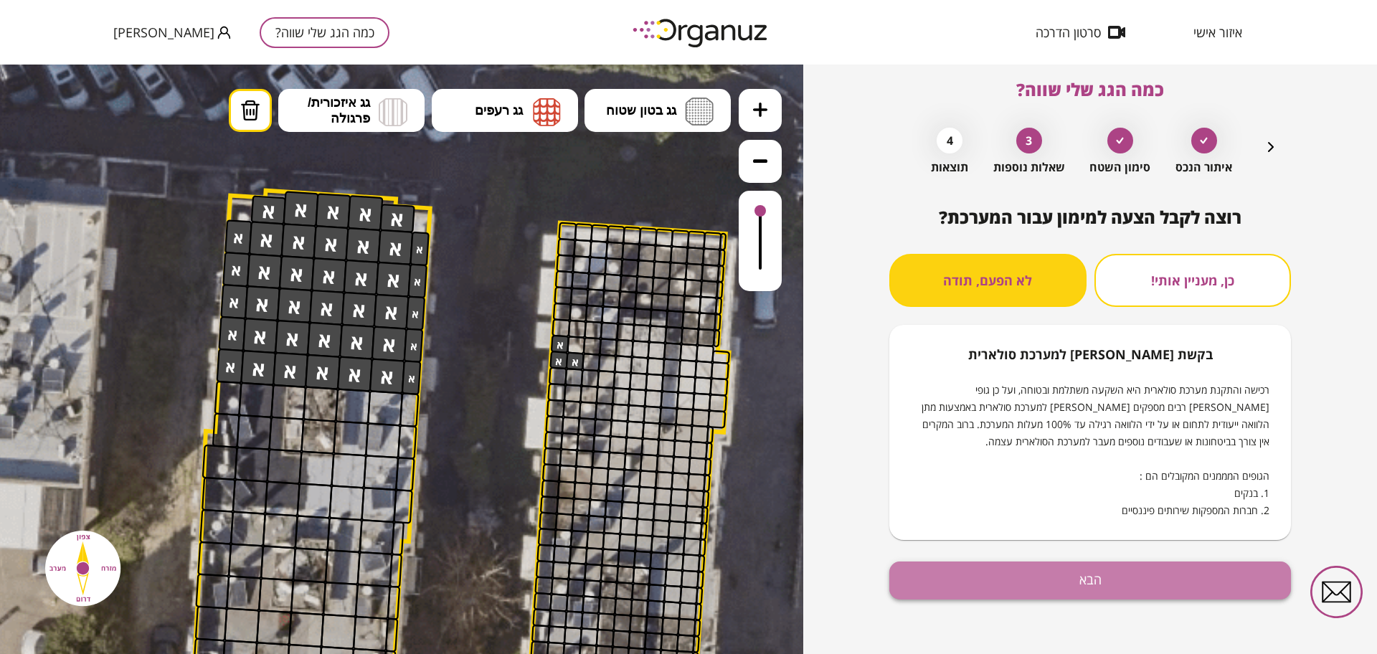
click at [1175, 577] on button "הבא" at bounding box center [1090, 580] width 402 height 38
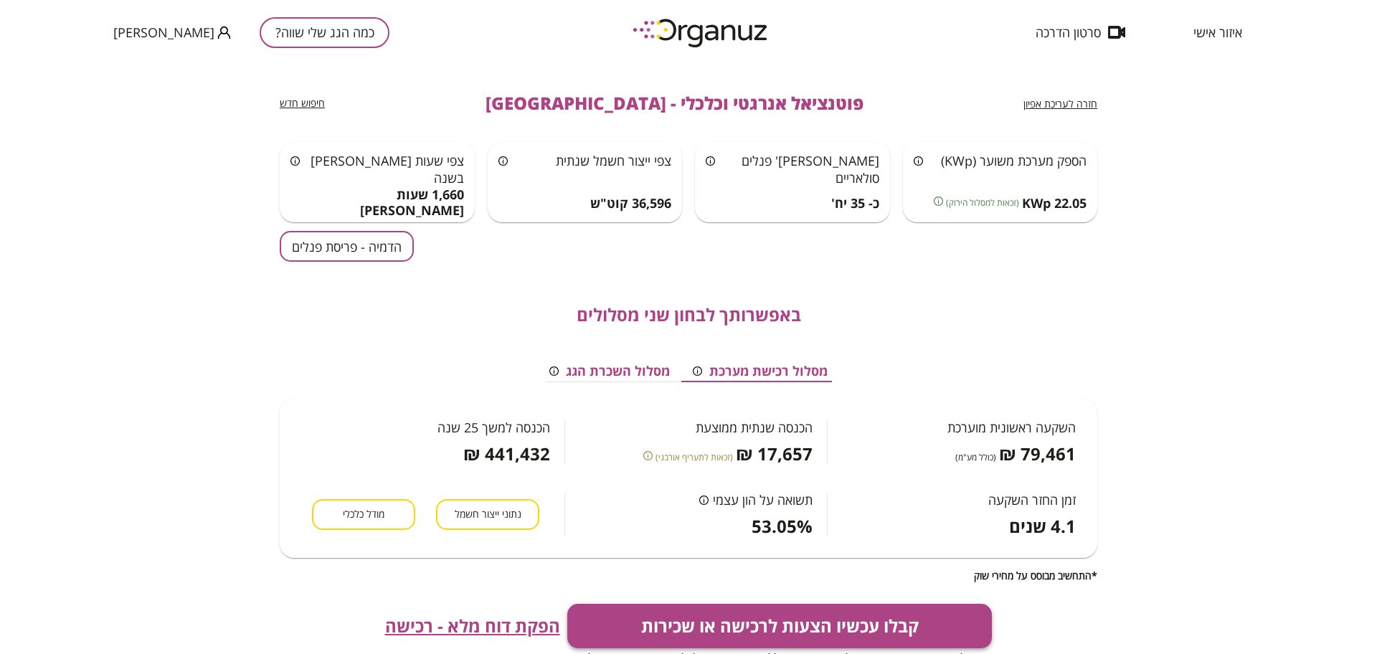
click at [806, 617] on button "קבלו עכשיו הצעות לרכישה או שכירות" at bounding box center [779, 626] width 425 height 44
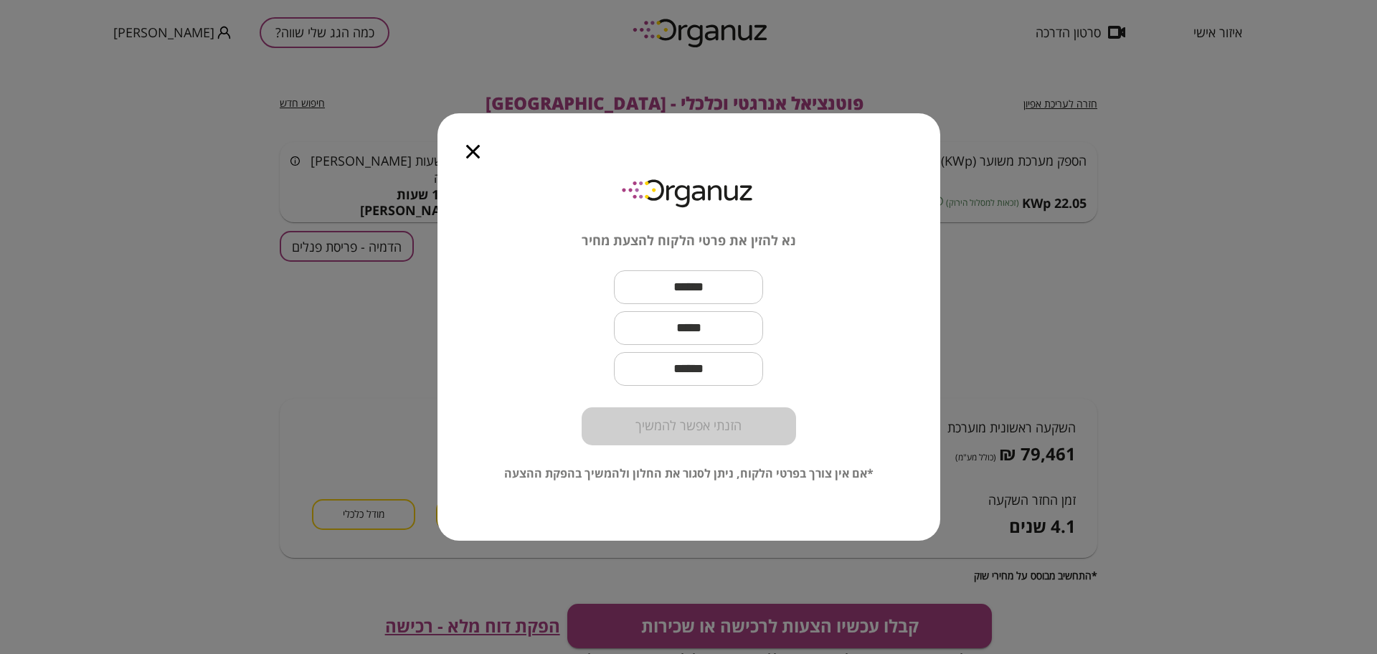
click at [473, 149] on icon "button" at bounding box center [473, 152] width 14 height 14
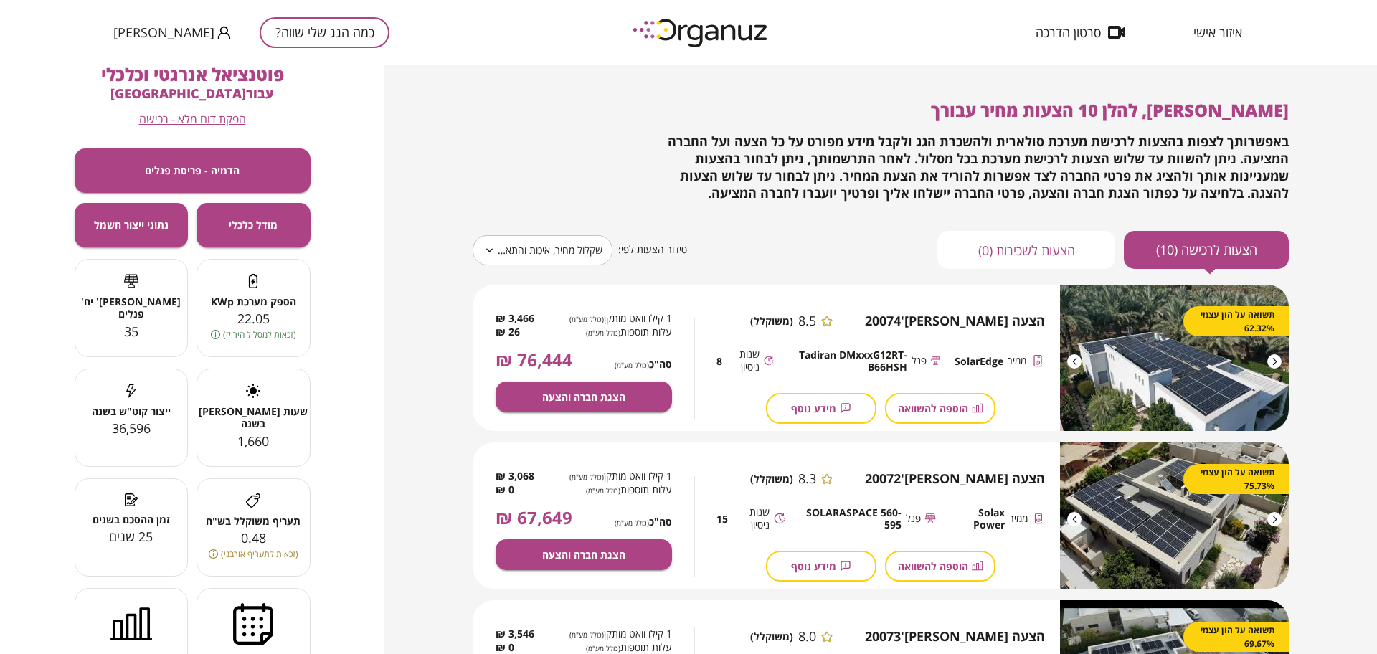
click at [310, 31] on button "כמה הגג שלי שווה?" at bounding box center [325, 32] width 130 height 31
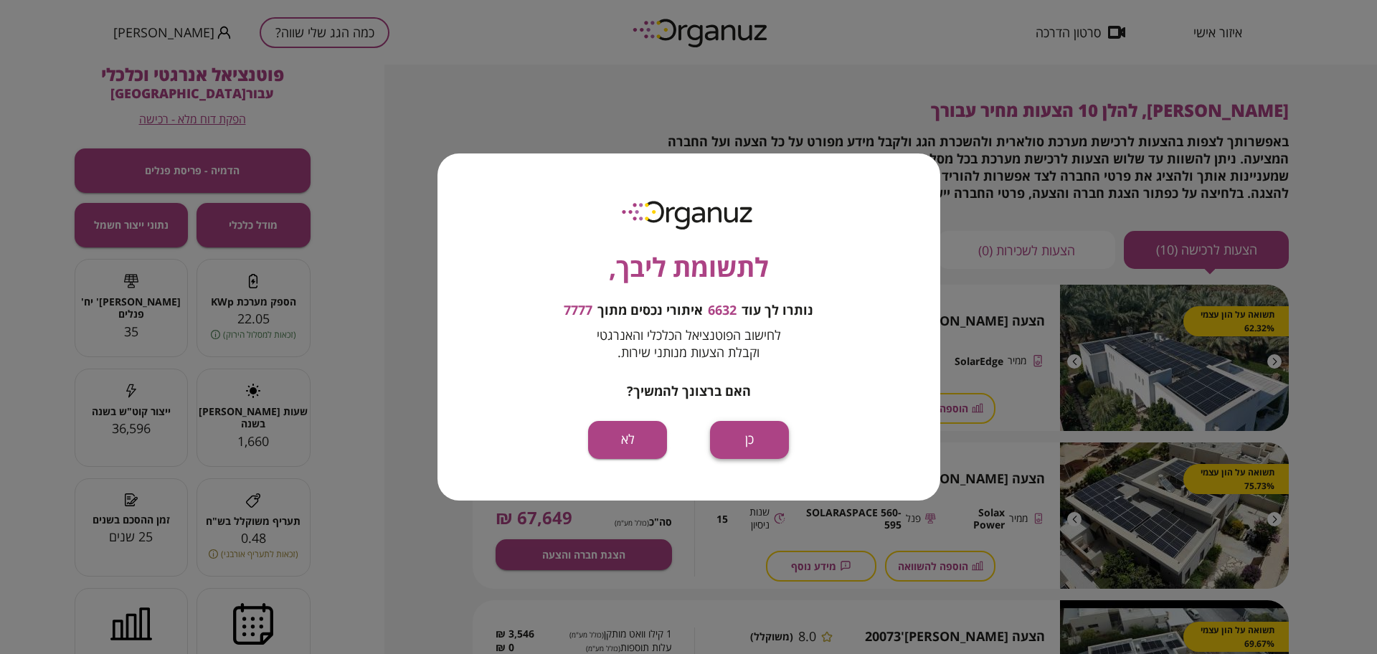
click at [740, 432] on button "כן" at bounding box center [749, 440] width 79 height 38
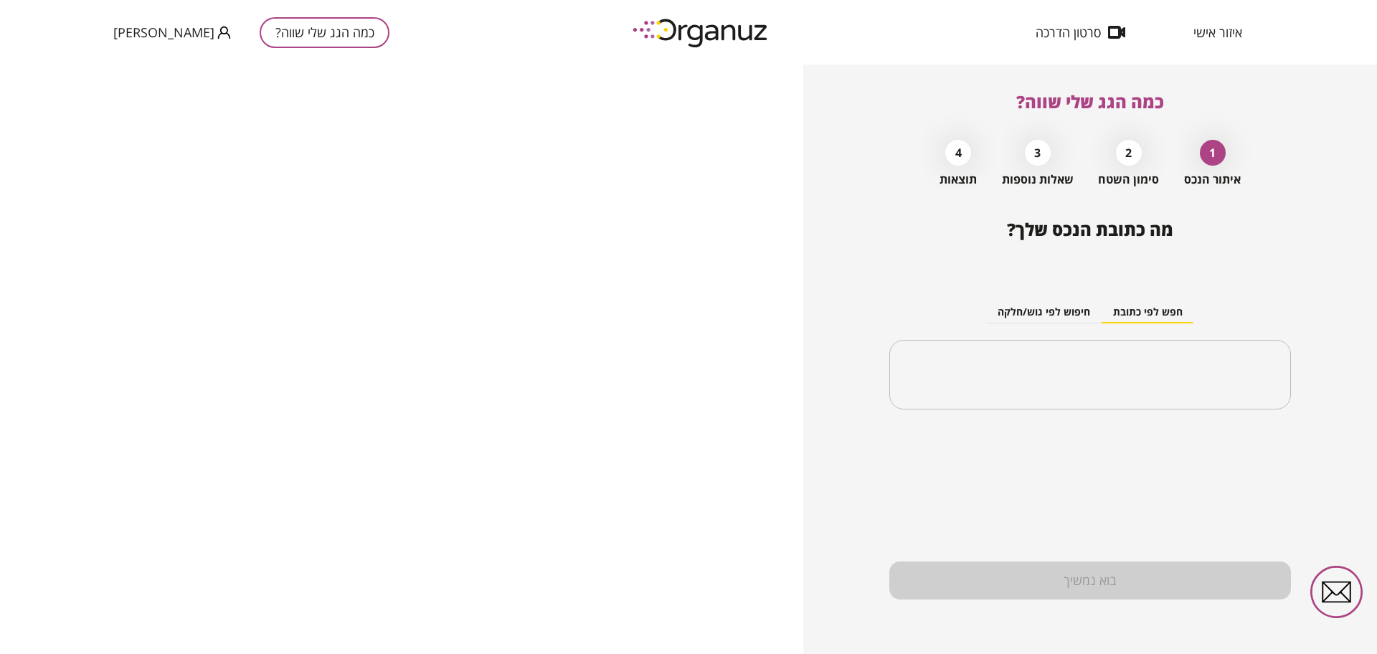
click at [1215, 41] on div "איזור אישי סרטון הדרכה" at bounding box center [1137, 32] width 251 height 65
click at [1217, 33] on span "איזור אישי" at bounding box center [1217, 32] width 49 height 14
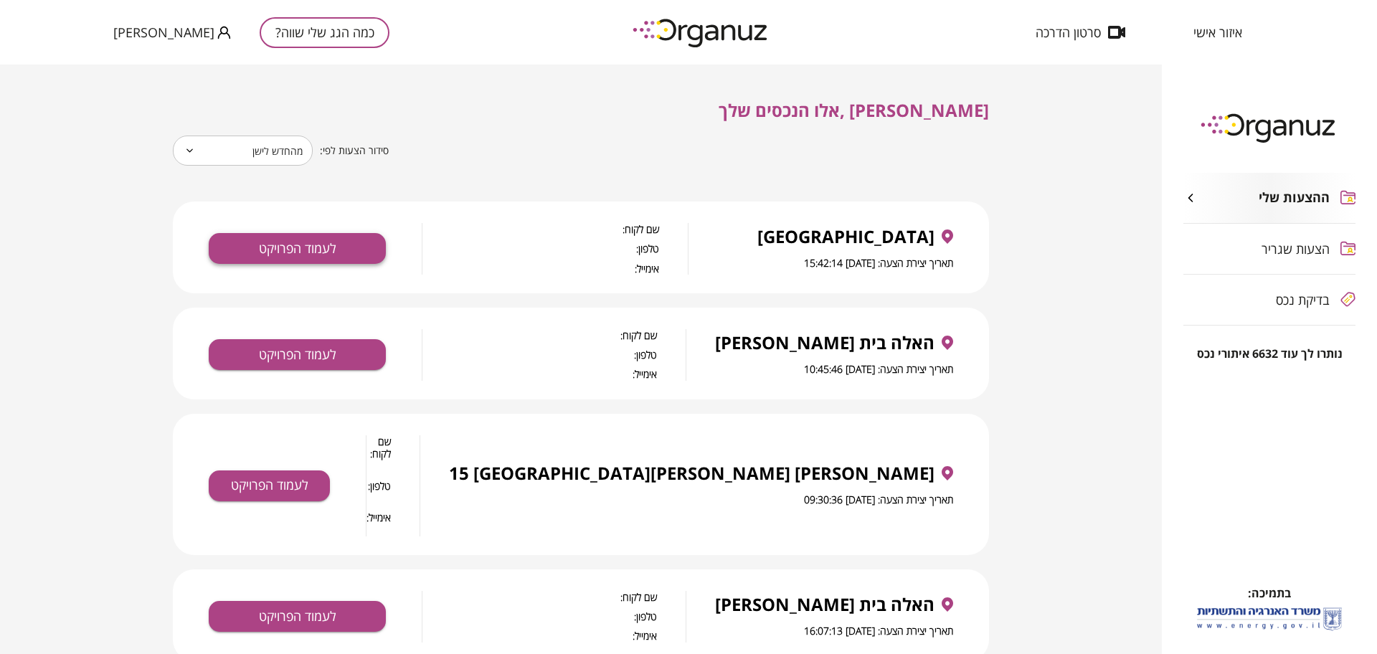
click at [324, 246] on button "לעמוד הפרויקט" at bounding box center [297, 248] width 177 height 31
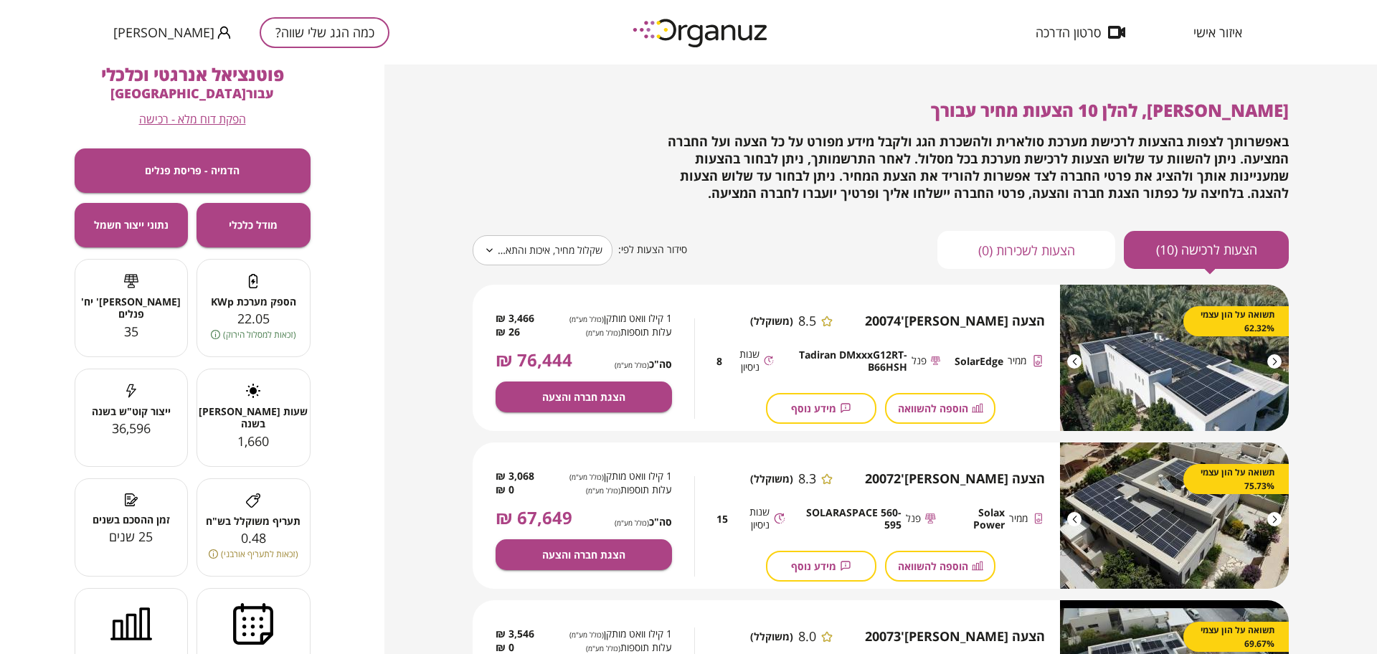
click at [336, 36] on button "כמה הגג שלי שווה?" at bounding box center [325, 32] width 130 height 31
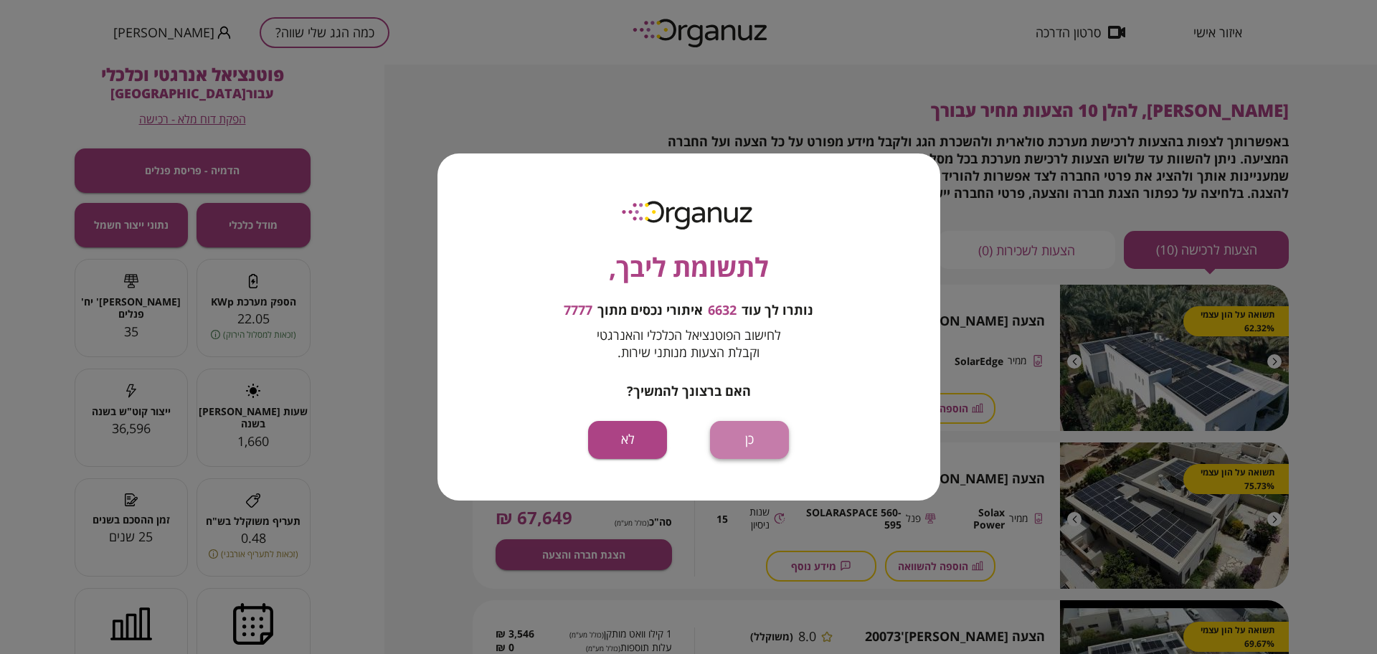
click at [729, 441] on button "כן" at bounding box center [749, 440] width 79 height 38
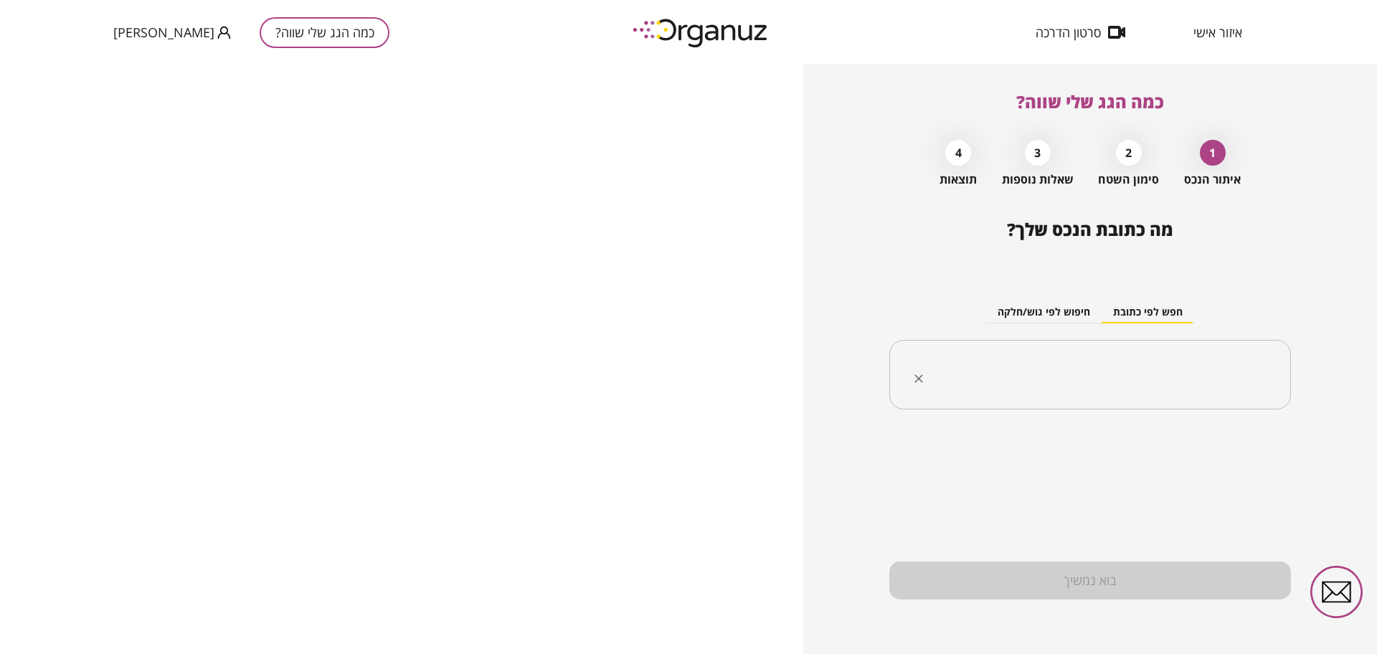
click at [1046, 379] on input "text" at bounding box center [1095, 375] width 356 height 36
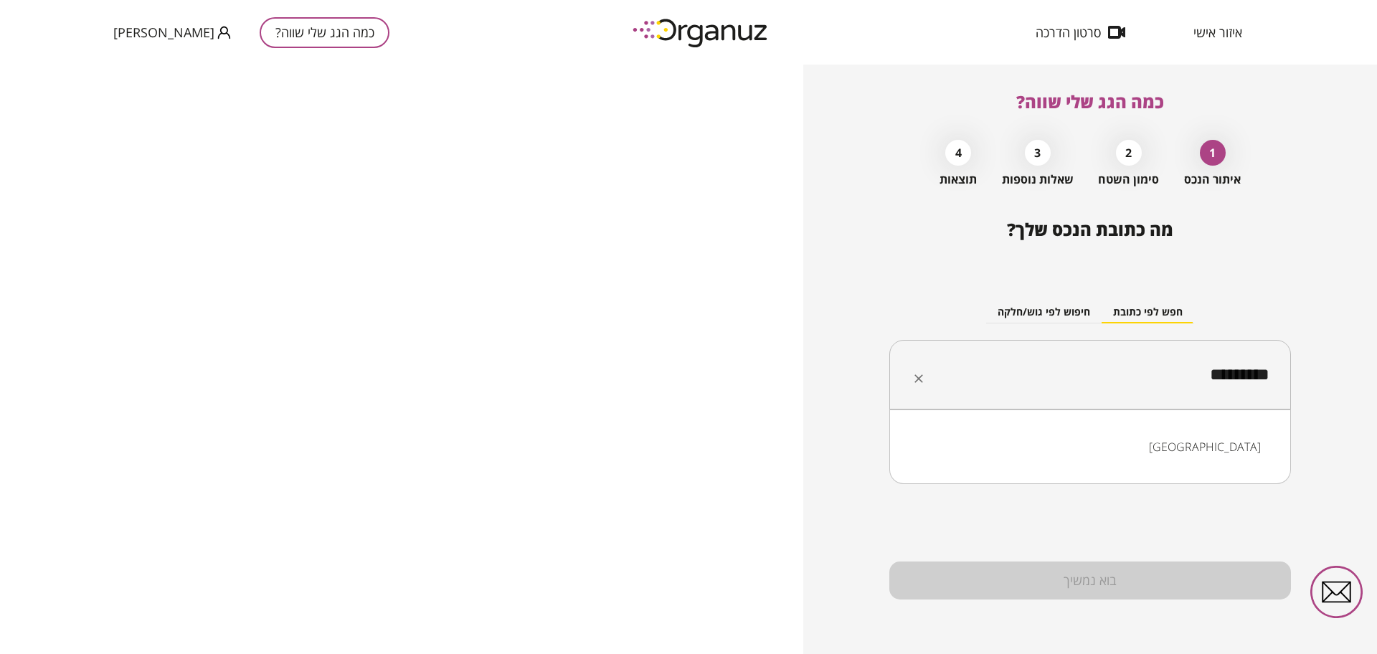
click at [1254, 446] on li "[GEOGRAPHIC_DATA]" at bounding box center [1090, 447] width 364 height 26
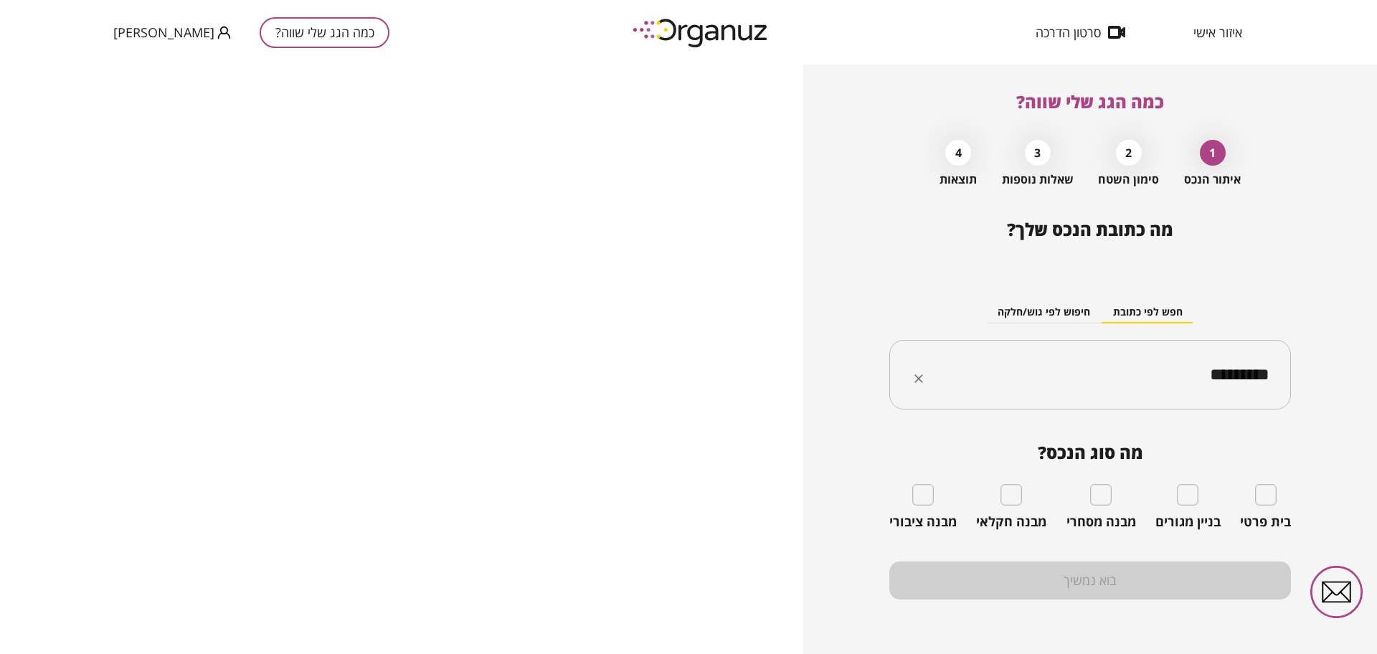
type input "*********"
click at [1116, 495] on div "מבנה מסחרי" at bounding box center [1101, 507] width 70 height 46
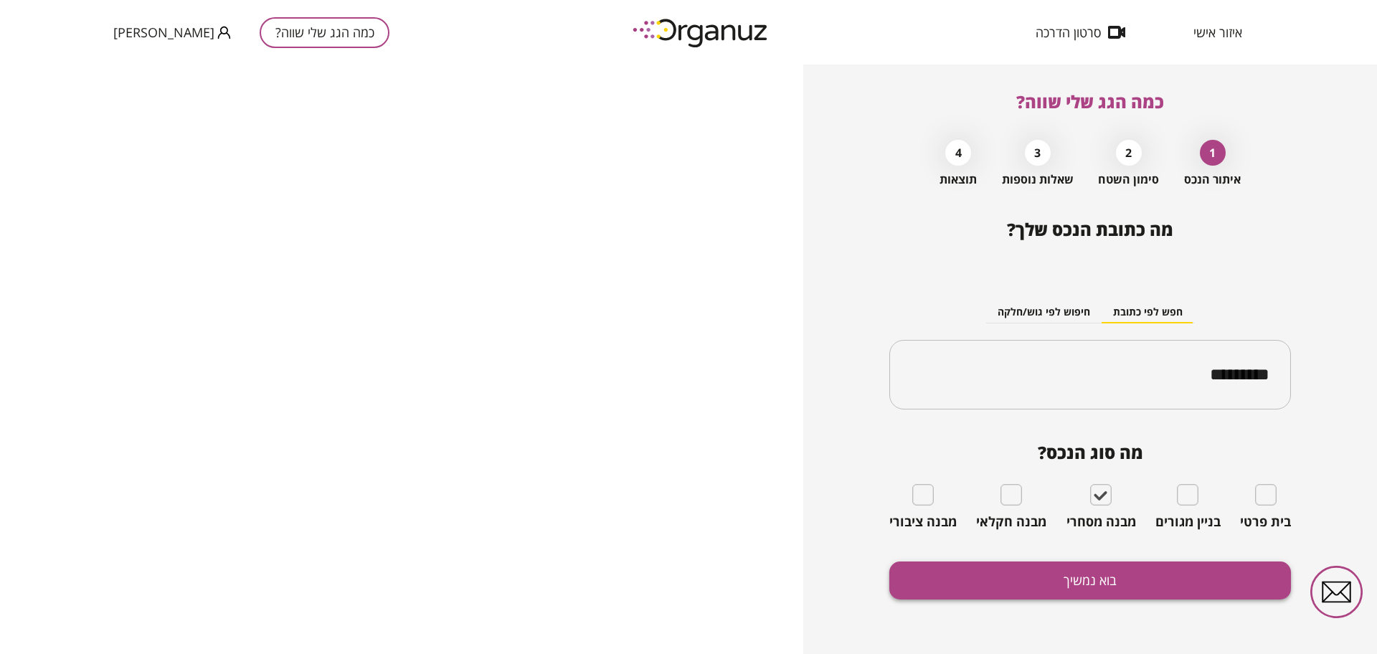
drag, startPoint x: 1121, startPoint y: 608, endPoint x: 1121, endPoint y: 582, distance: 25.8
click at [1121, 601] on div "מה כתובת הנכס שלך? חפש לפי כתובת חיפוש לפי גוש/חלקה ********* ​ מה סוג הנכס? בי…" at bounding box center [1090, 436] width 402 height 435
click at [1121, 582] on button "בוא נמשיך" at bounding box center [1090, 580] width 402 height 38
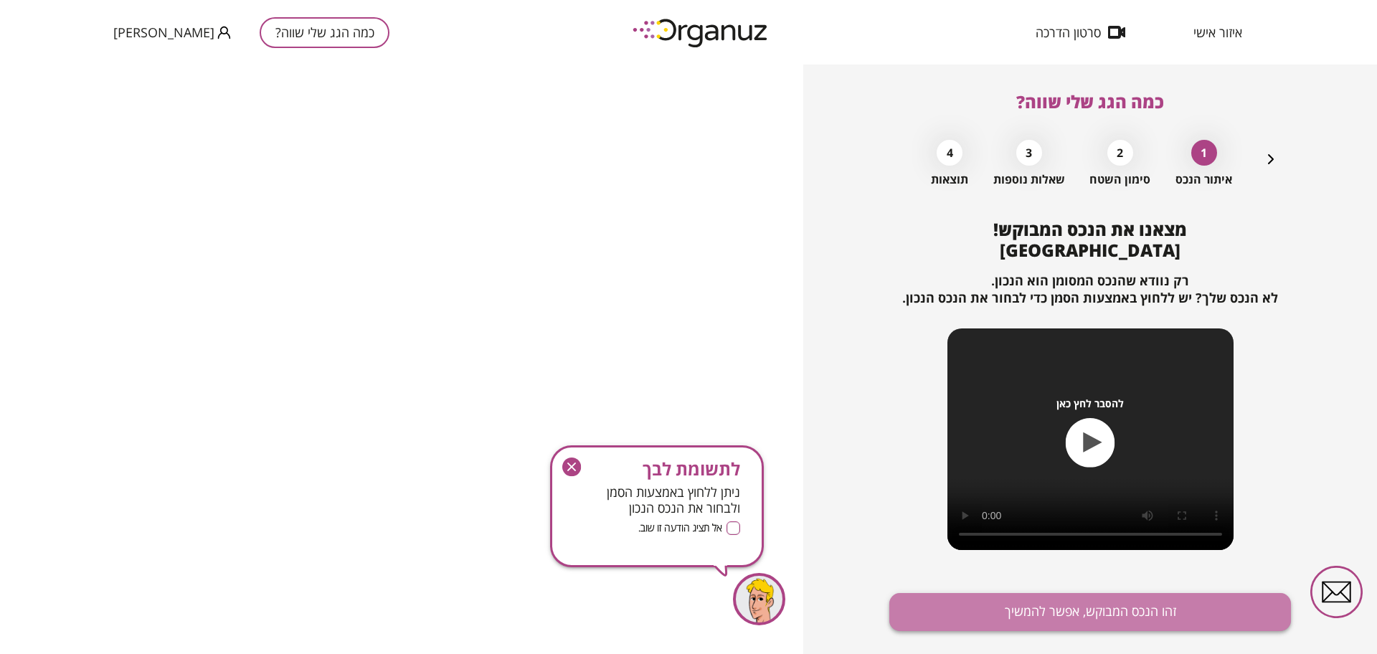
click at [1121, 597] on button "זהו הנכס המבוקש, אפשר להמשיך" at bounding box center [1090, 612] width 402 height 38
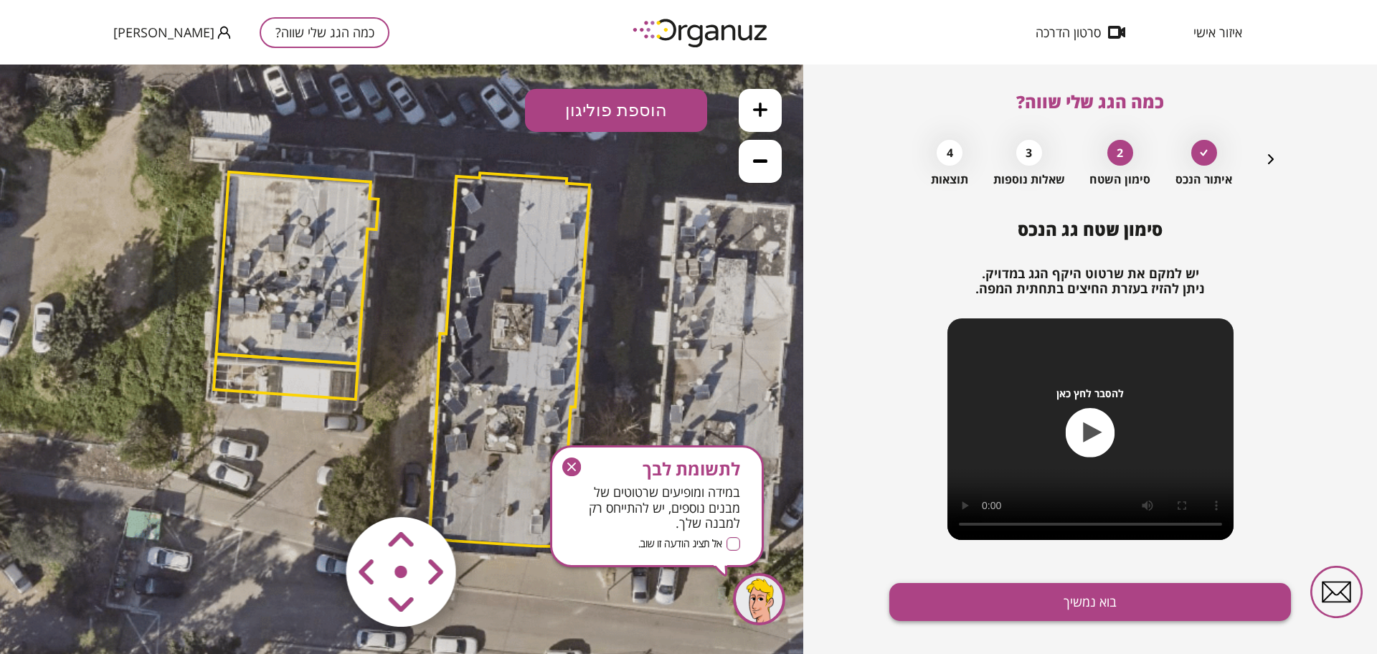
click at [1107, 604] on button "בוא נמשיך" at bounding box center [1090, 602] width 402 height 38
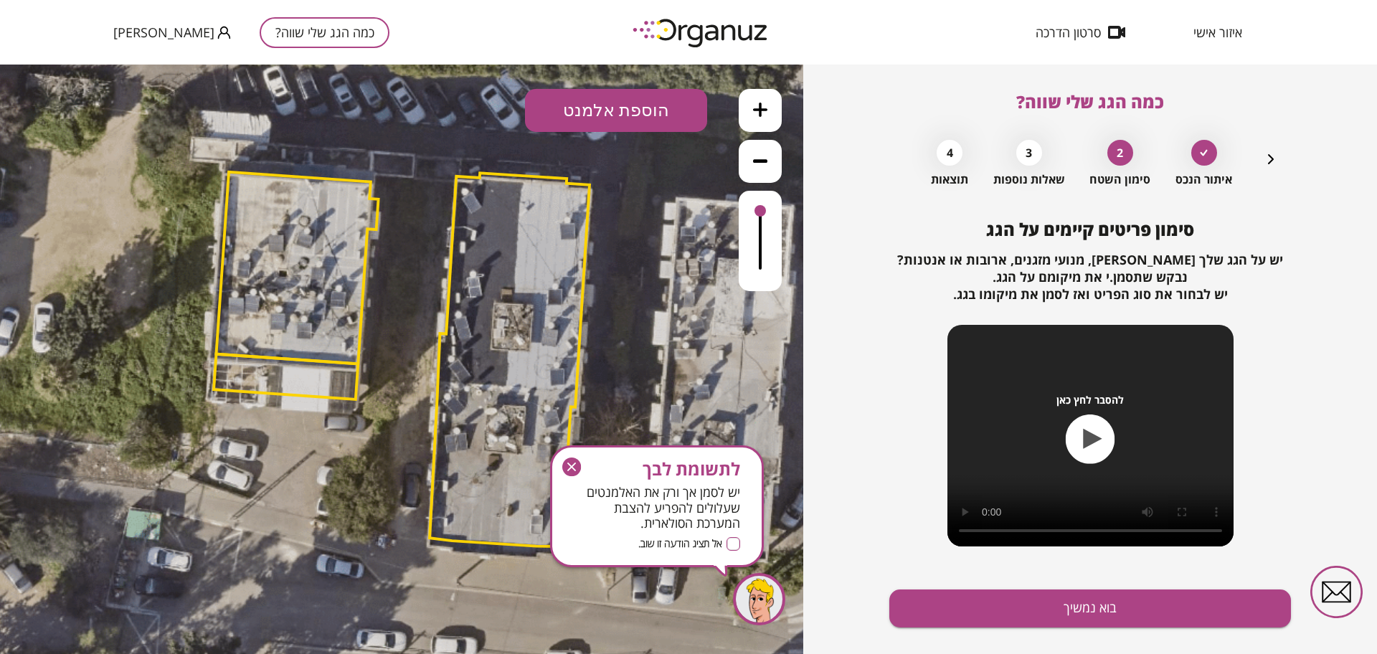
click at [1107, 604] on button "בוא נמשיך" at bounding box center [1090, 608] width 402 height 38
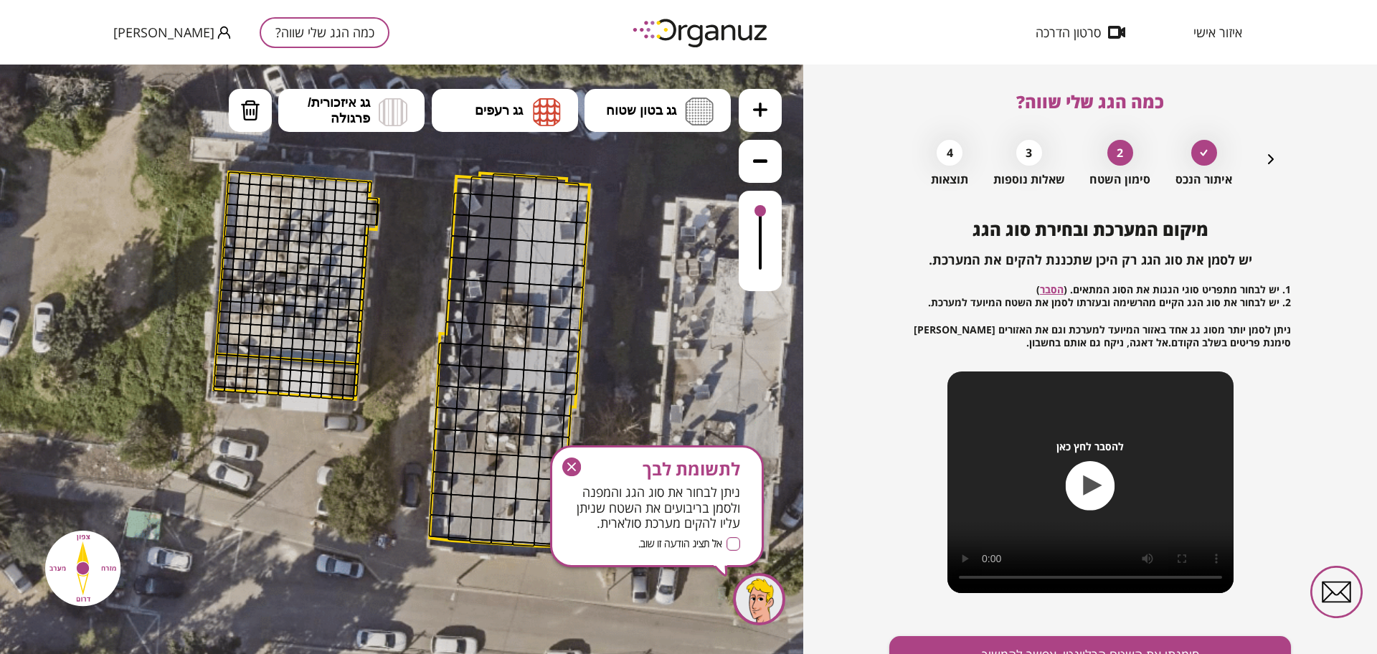
click at [573, 463] on icon "button" at bounding box center [571, 466] width 19 height 19
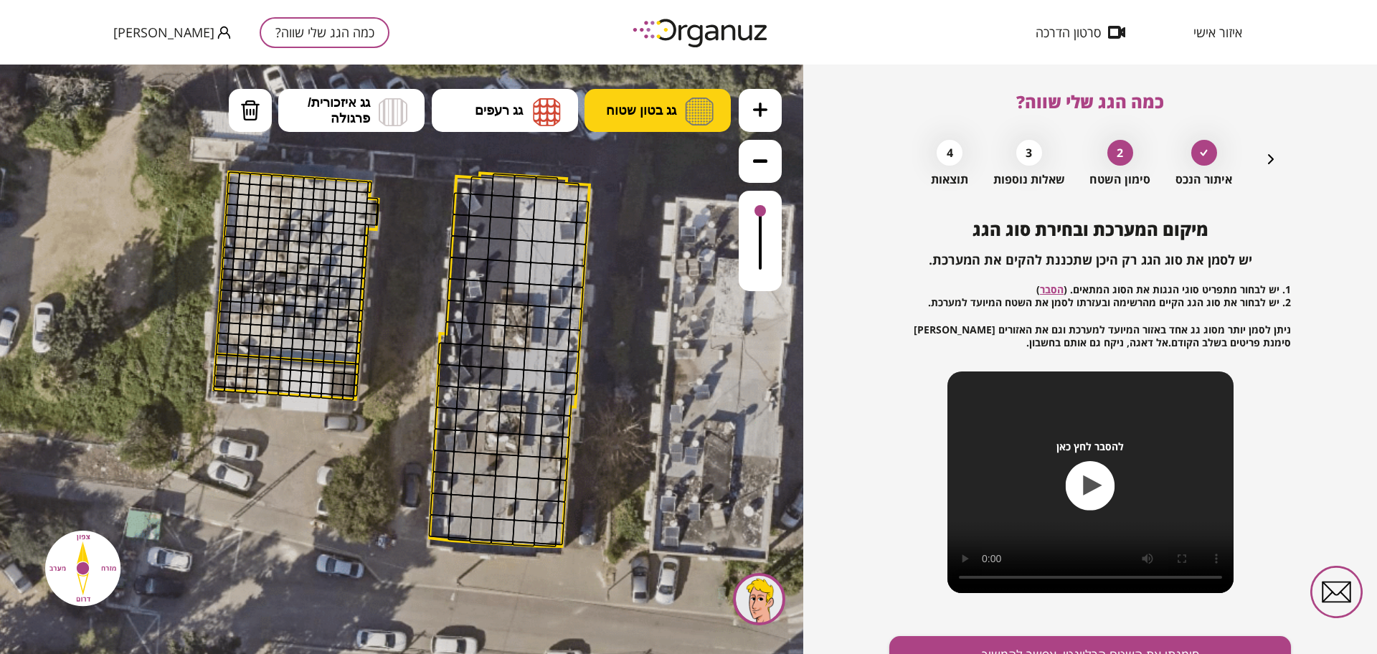
click at [653, 111] on span "גג בטון שטוח" at bounding box center [641, 111] width 70 height 16
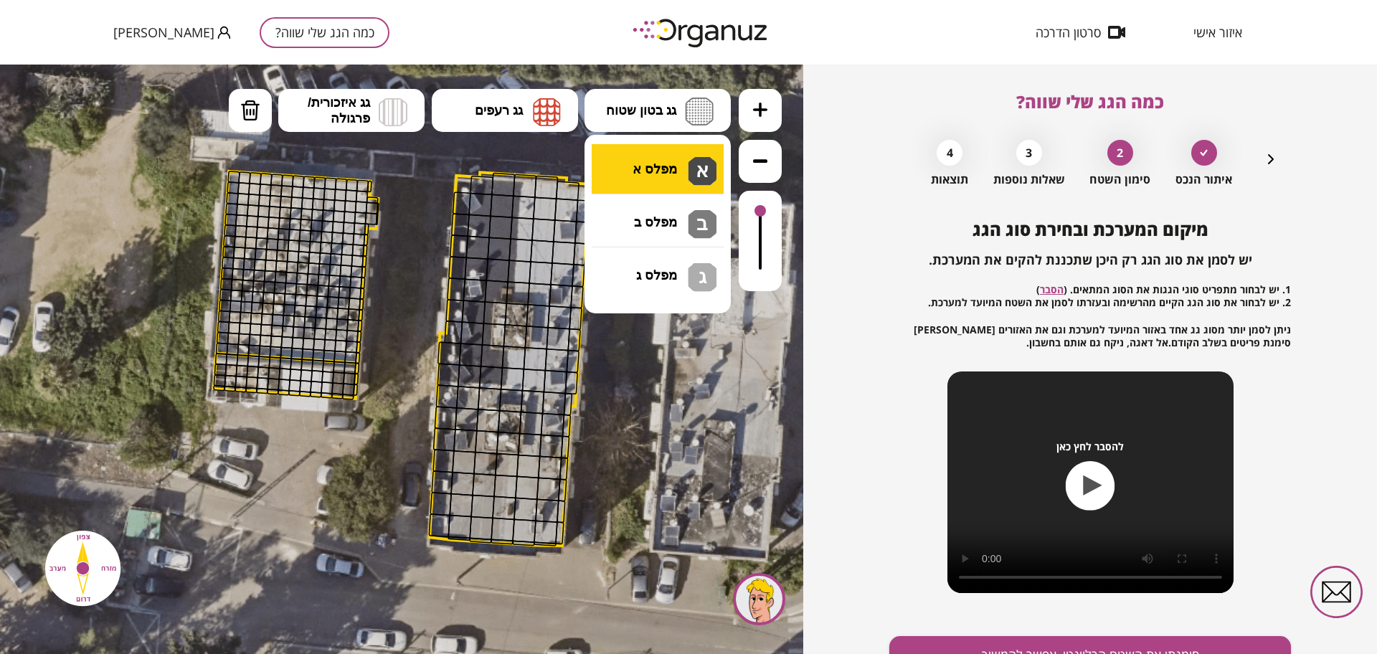
click at [658, 156] on div ".st0 { fill: #FFFFFF; } 10" at bounding box center [401, 359] width 803 height 589
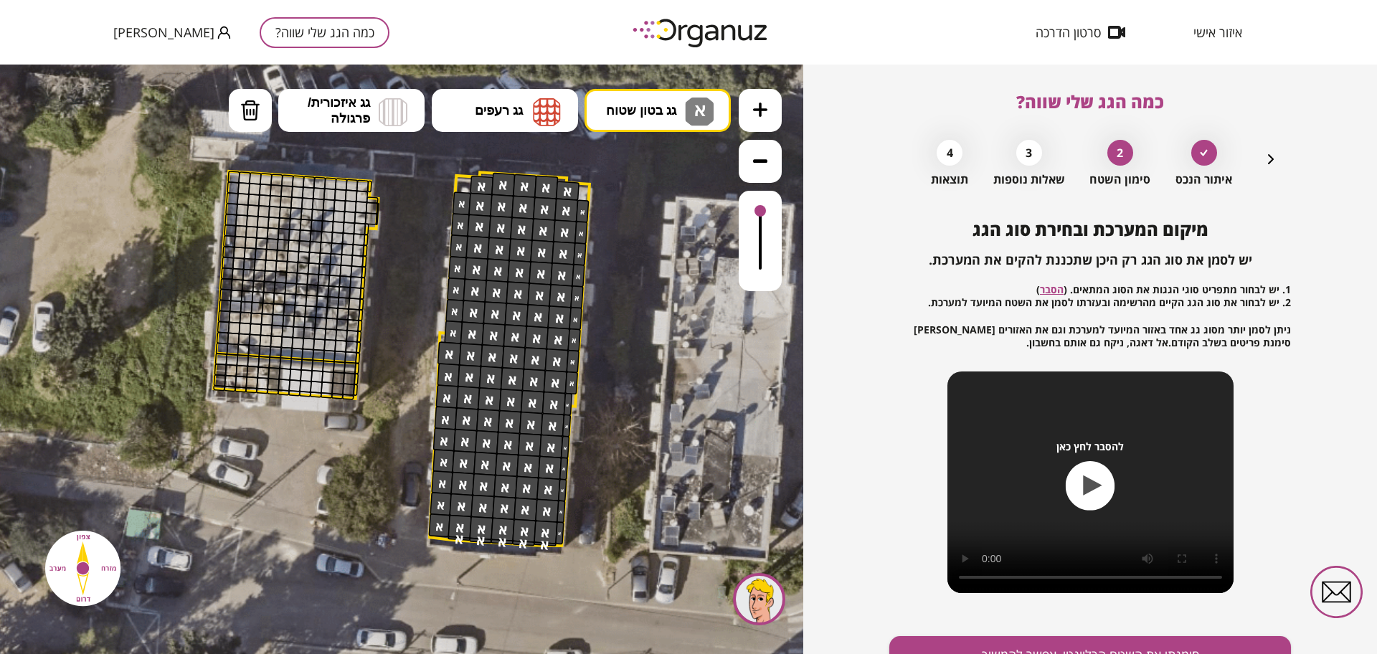
drag, startPoint x: 475, startPoint y: 196, endPoint x: 791, endPoint y: 627, distance: 533.9
click at [581, 574] on div ".st0 { fill: #FFFFFF; }" at bounding box center [401, 362] width 1162 height 1162
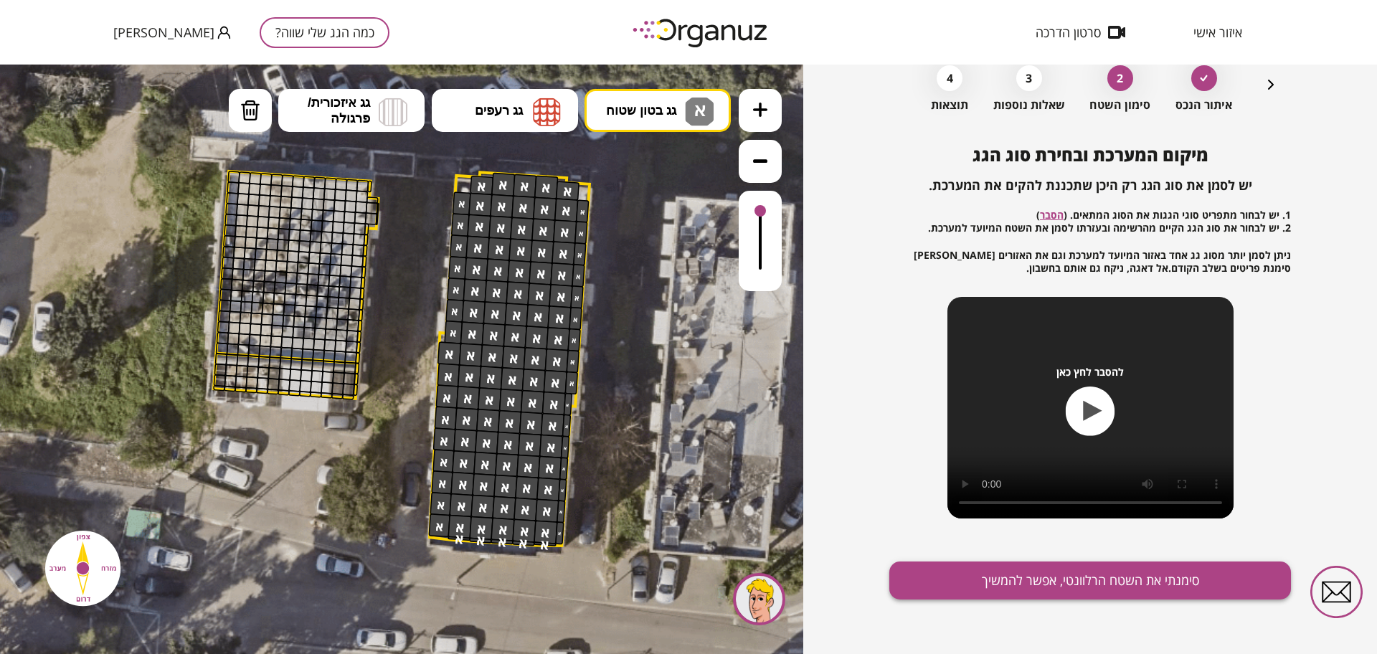
click at [1044, 571] on button "סימנתי את השטח הרלוונטי, אפשר להמשיך" at bounding box center [1090, 580] width 402 height 38
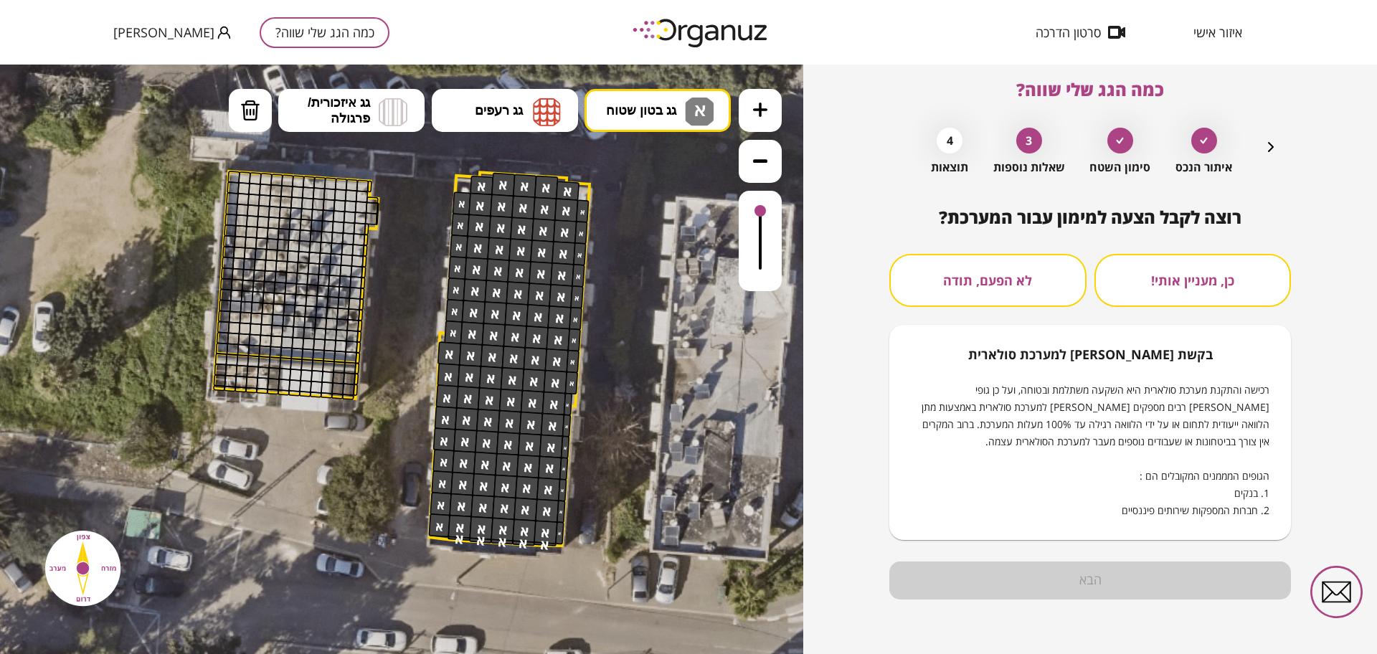
scroll to position [12, 0]
click at [1028, 281] on button "לא הפעם, תודה" at bounding box center [987, 280] width 197 height 53
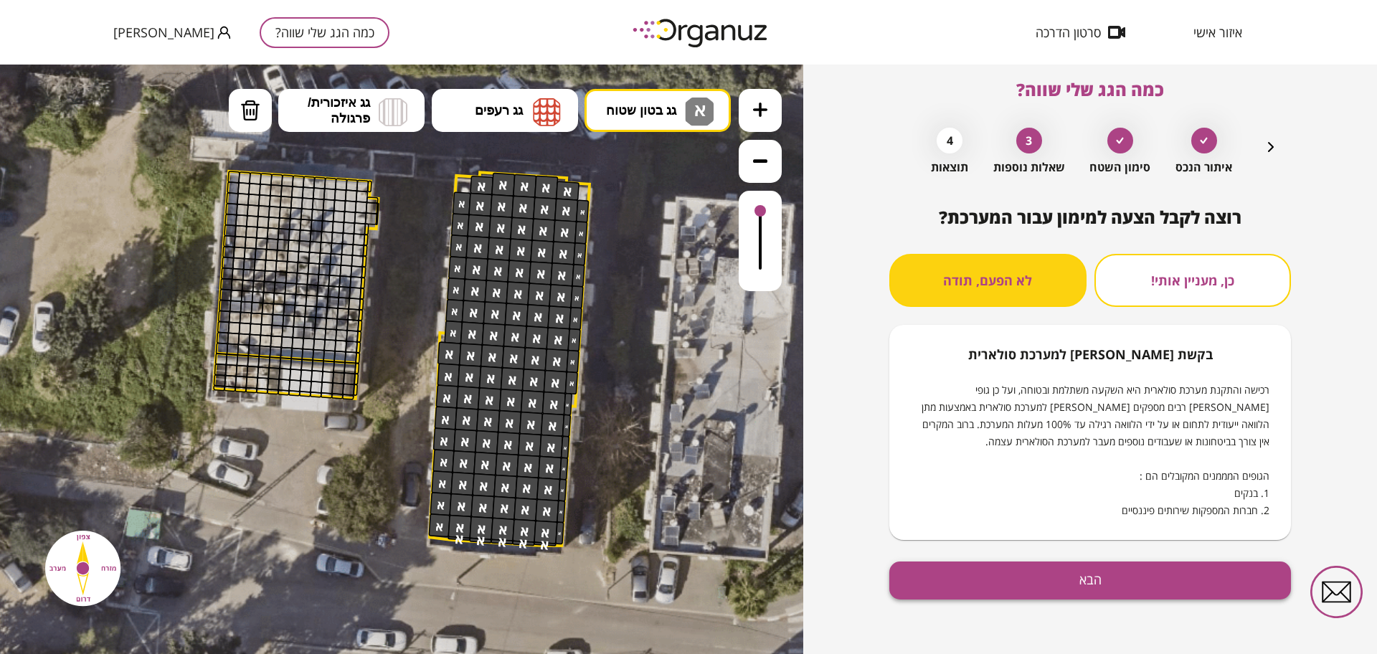
click at [1120, 592] on button "הבא" at bounding box center [1090, 580] width 402 height 38
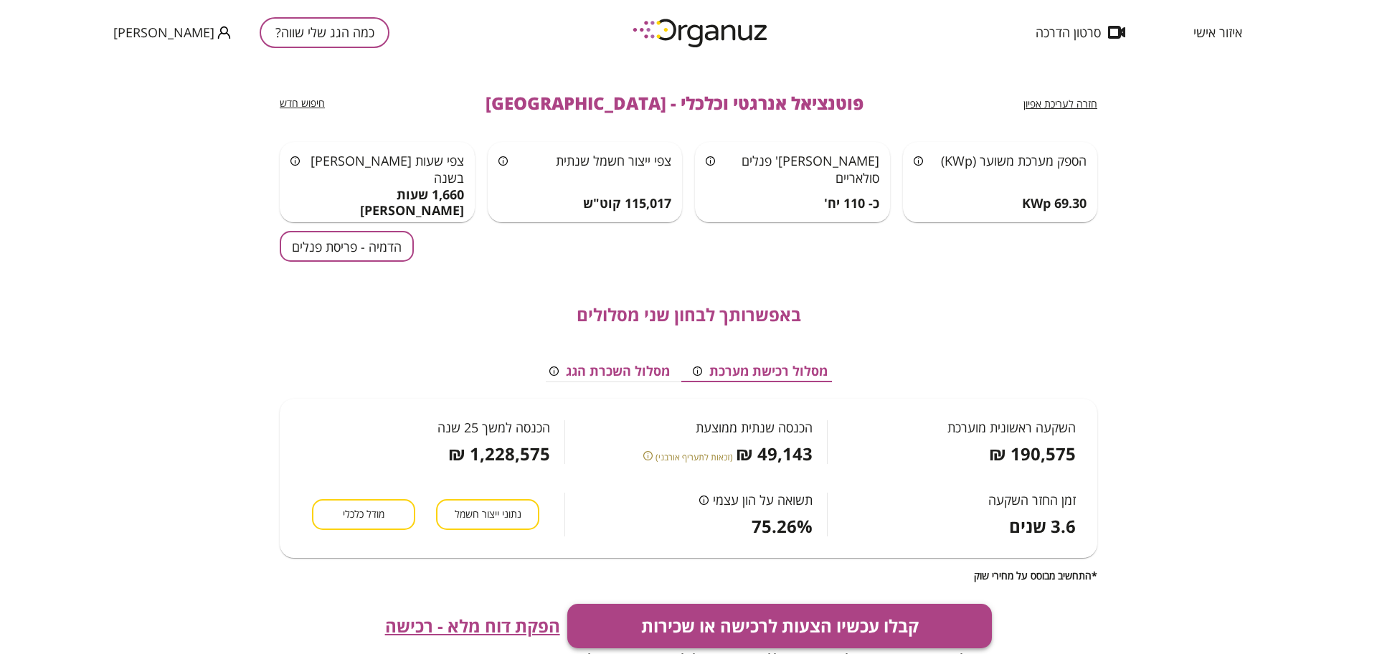
click at [691, 617] on button "קבלו עכשיו הצעות לרכישה או שכירות" at bounding box center [779, 626] width 425 height 44
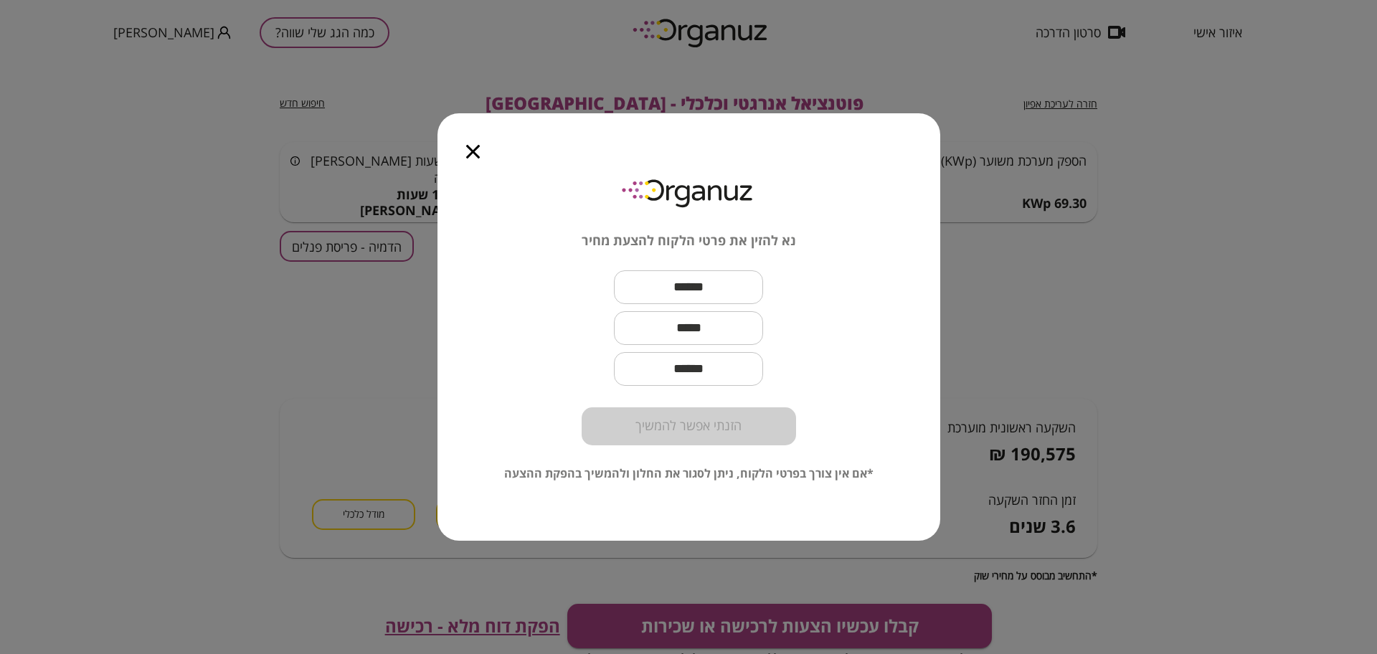
click at [466, 152] on icon "button" at bounding box center [473, 152] width 14 height 14
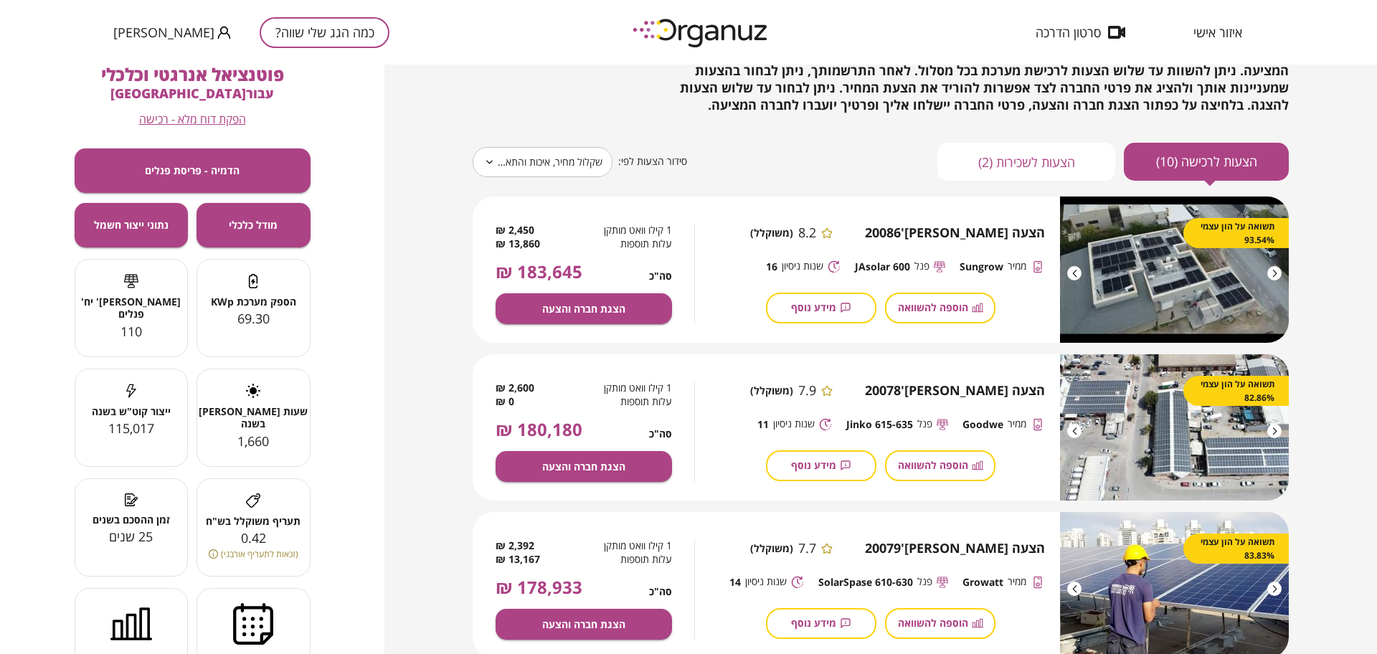
scroll to position [90, 0]
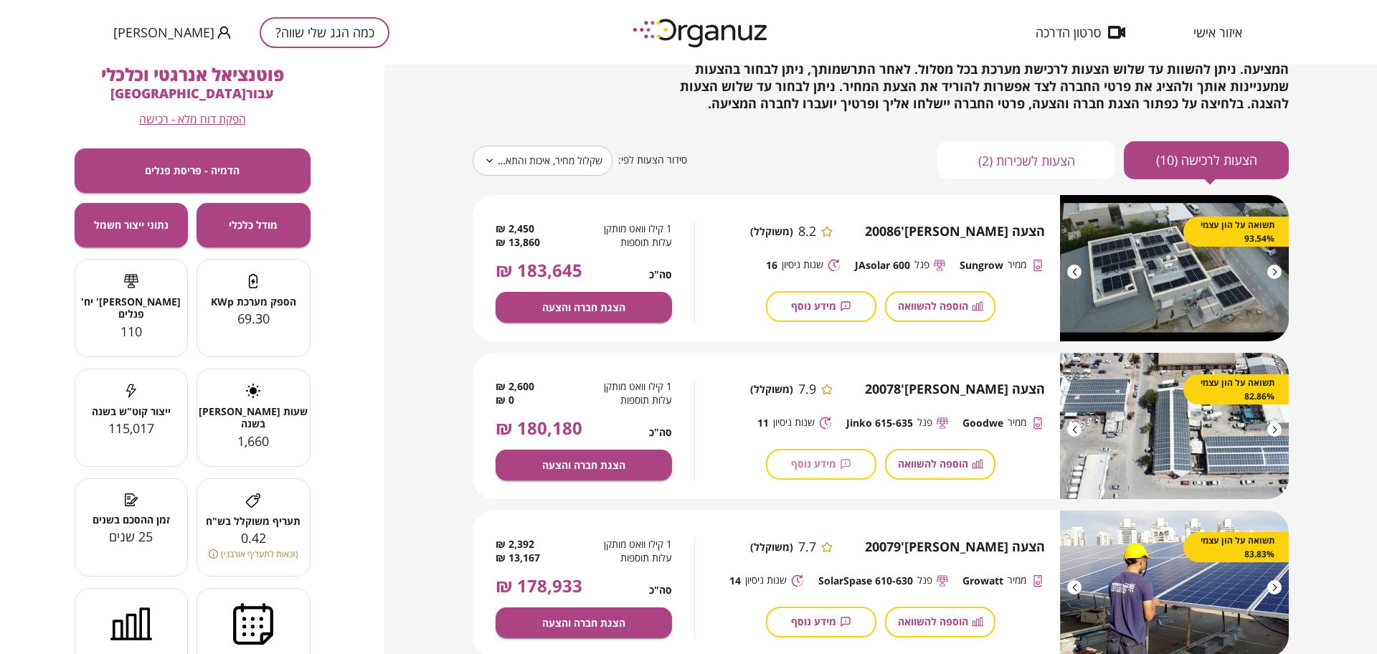
click at [813, 463] on span "מידע נוסף" at bounding box center [813, 463] width 45 height 12
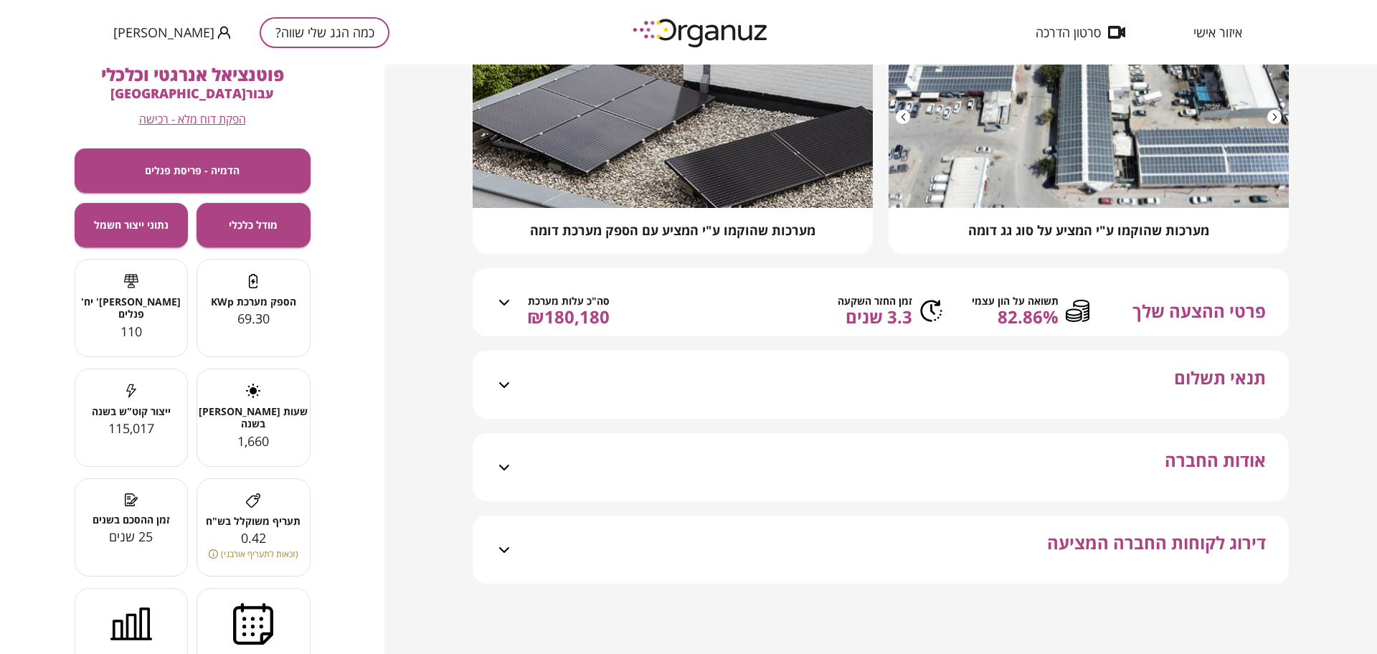
scroll to position [213, 0]
click at [1247, 463] on span "אודות החברה" at bounding box center [1215, 475] width 101 height 51
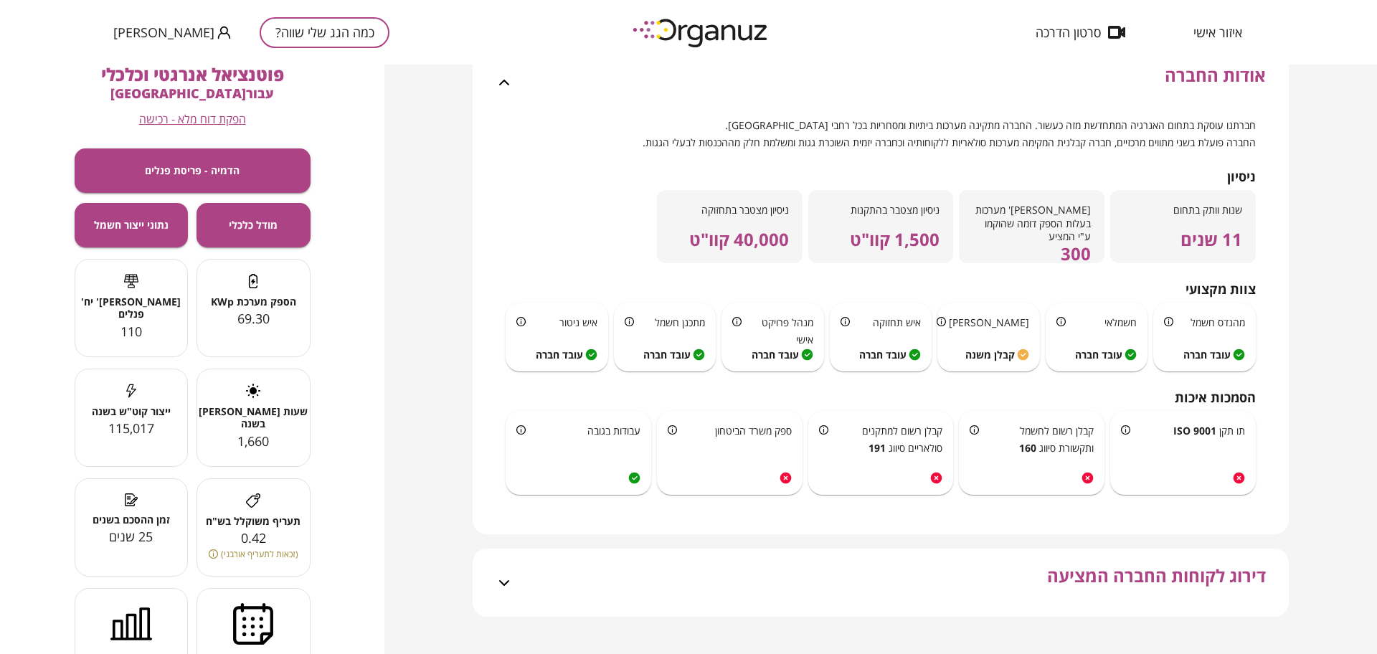
scroll to position [631, 0]
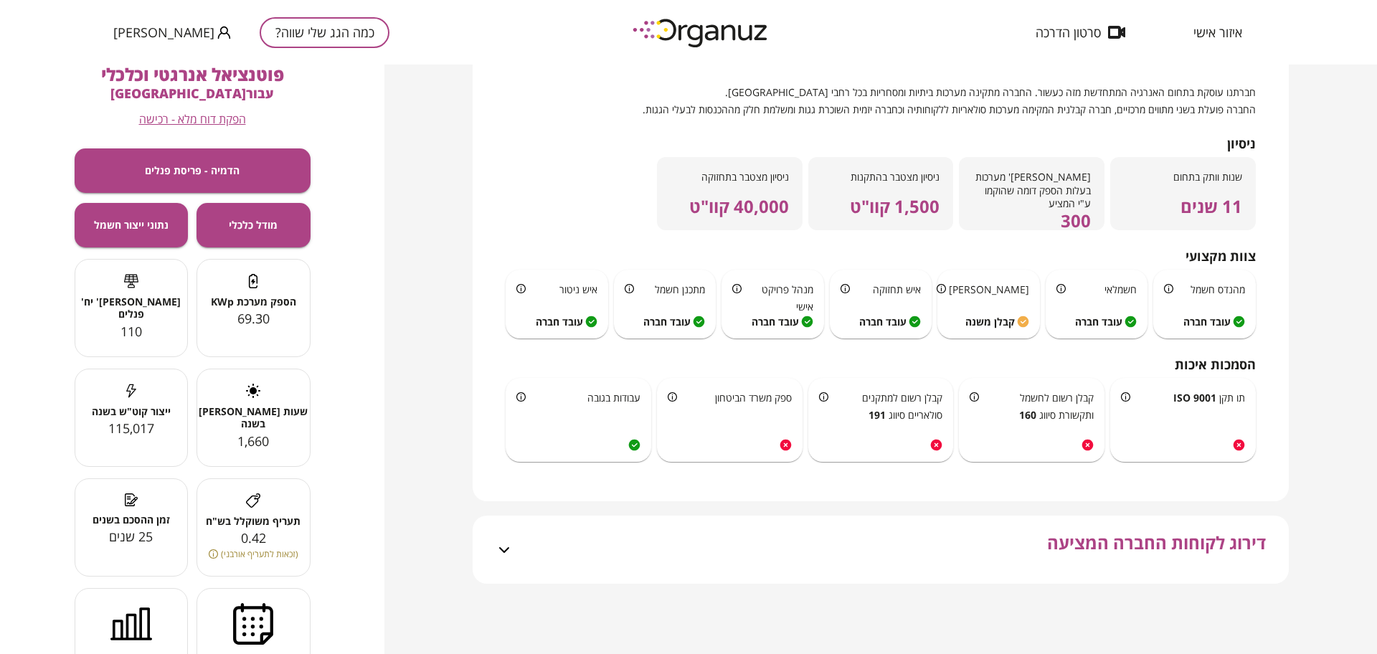
click at [1191, 544] on span "דירוג לקוחות החברה המציעה" at bounding box center [1156, 558] width 219 height 51
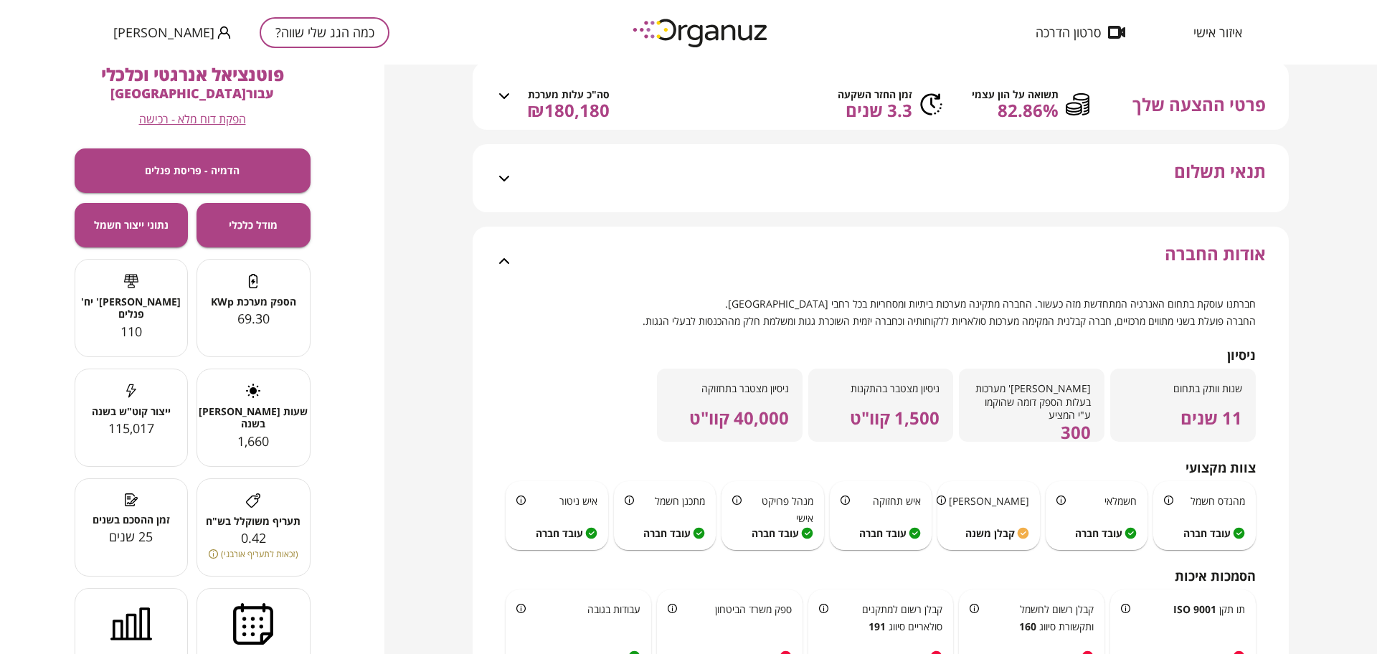
scroll to position [0, 0]
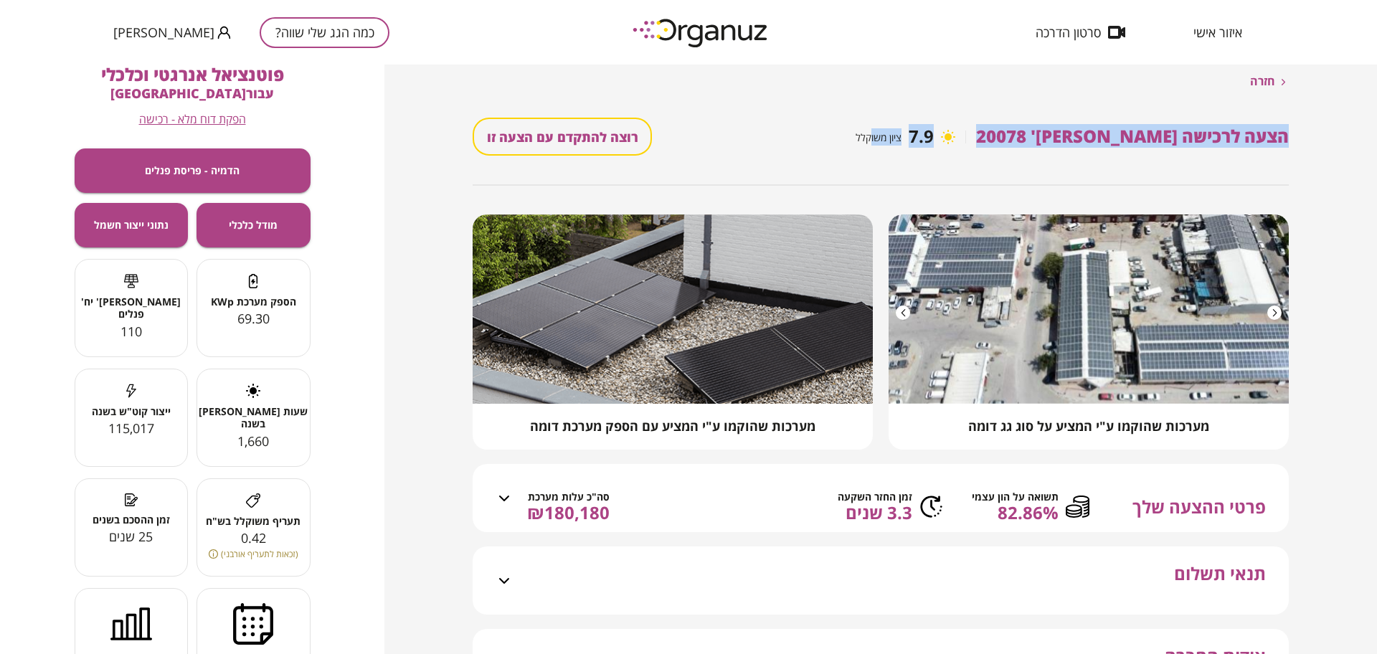
drag, startPoint x: 1298, startPoint y: 136, endPoint x: 987, endPoint y: 123, distance: 310.8
click at [987, 123] on div "חזרה הצעה לרכישה [PERSON_NAME]' 20078 7.9 ציון משוקלל רוצה להתקדם עם הצעה זו מע…" at bounding box center [880, 359] width 992 height 589
click at [1256, 82] on span "חזרה" at bounding box center [1262, 82] width 25 height 14
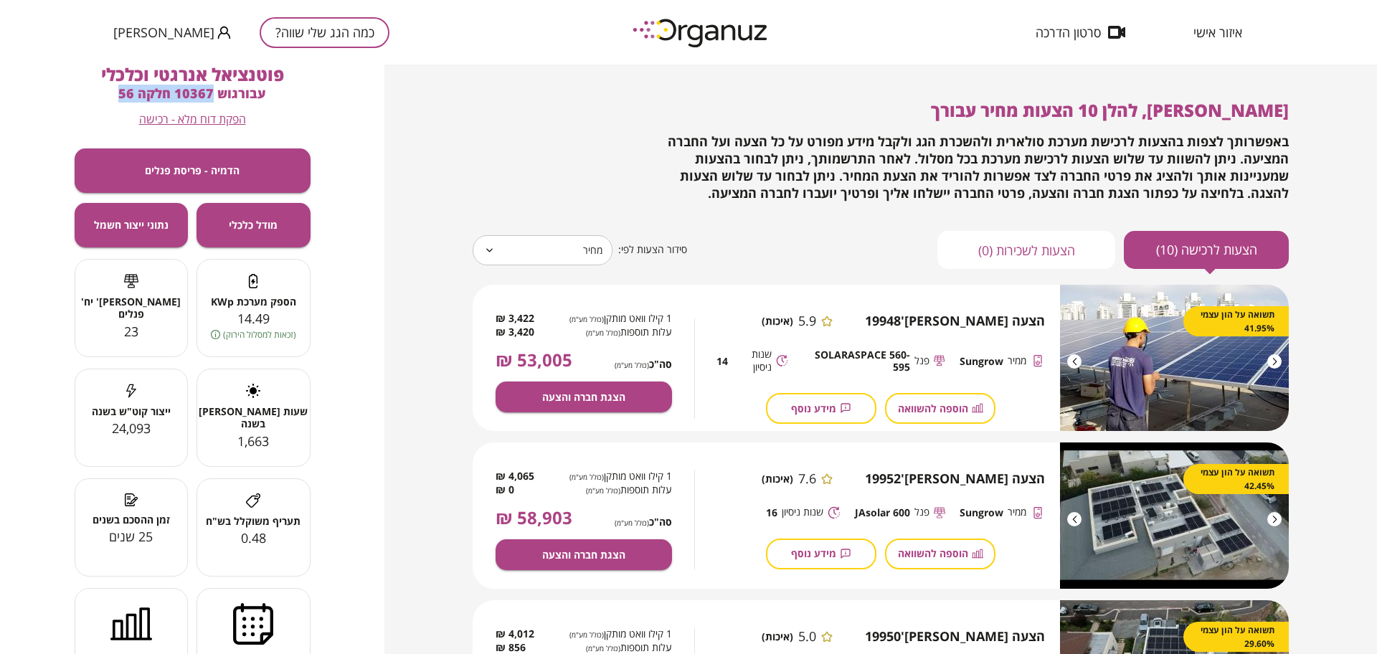
click at [280, 36] on button "כמה הגג שלי שווה?" at bounding box center [325, 32] width 130 height 31
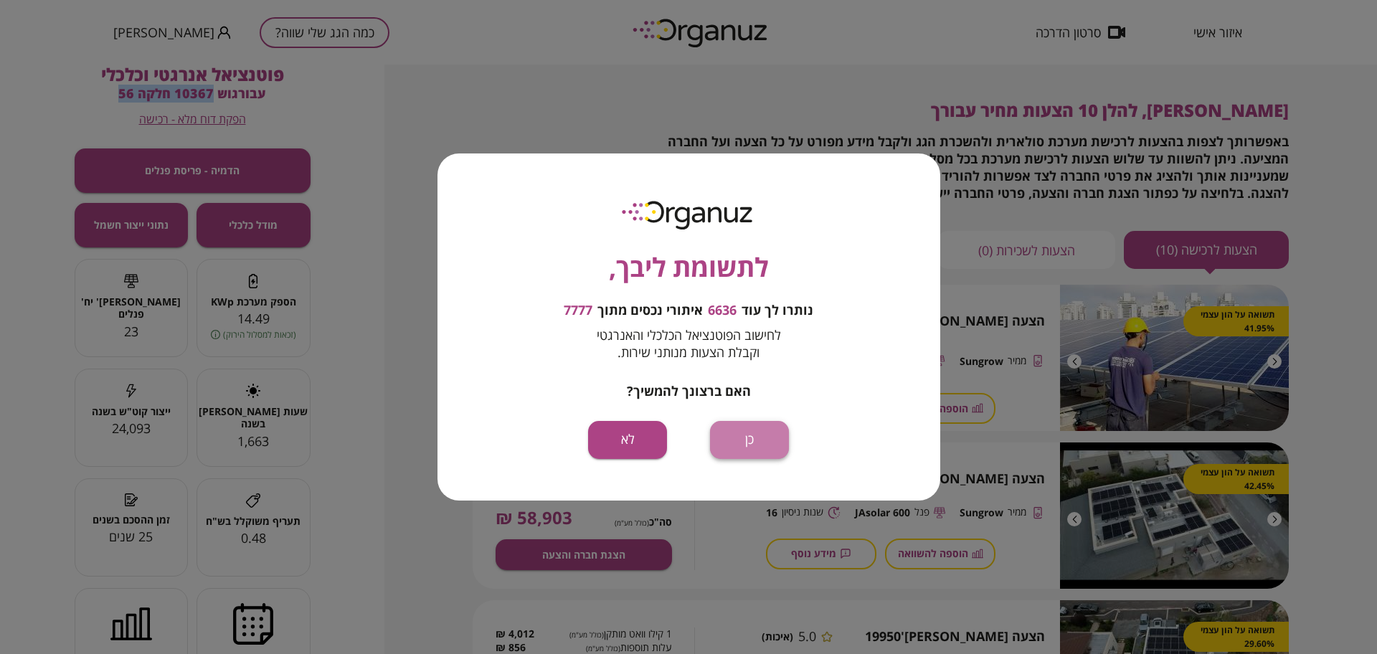
click at [751, 440] on button "כן" at bounding box center [749, 440] width 79 height 38
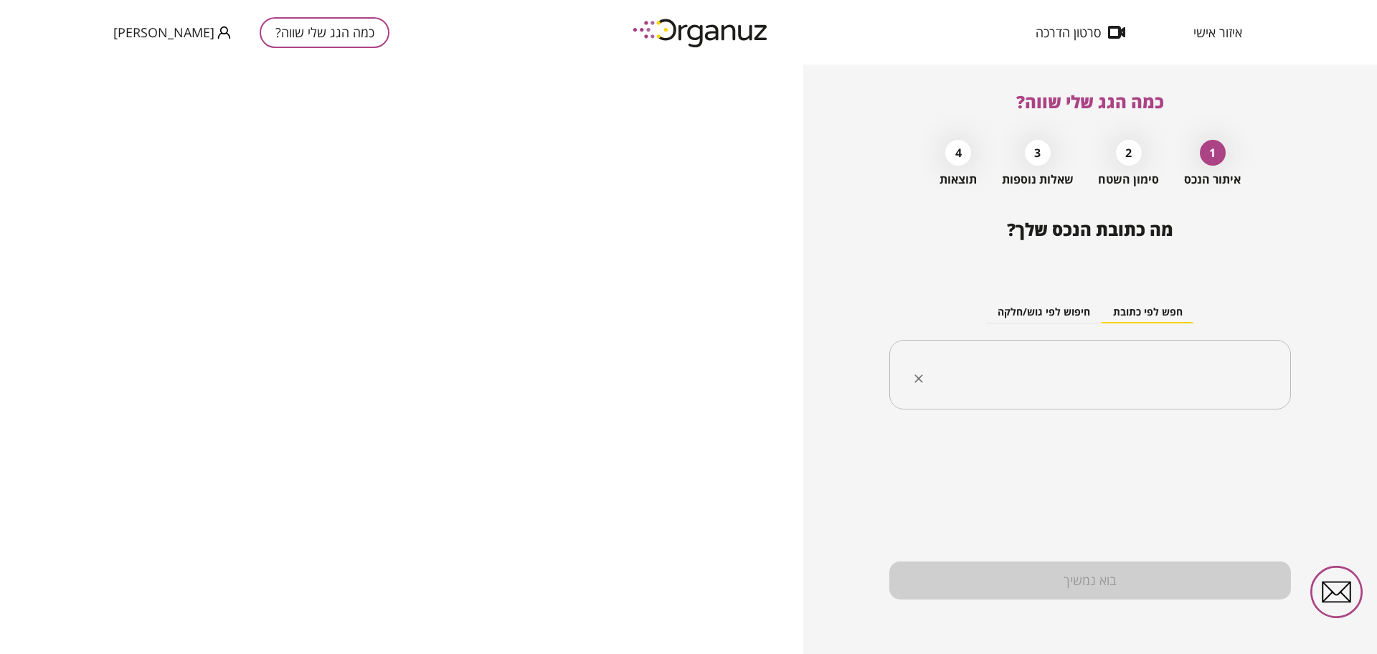
click at [1043, 359] on input "text" at bounding box center [1095, 375] width 356 height 36
paste input "**********"
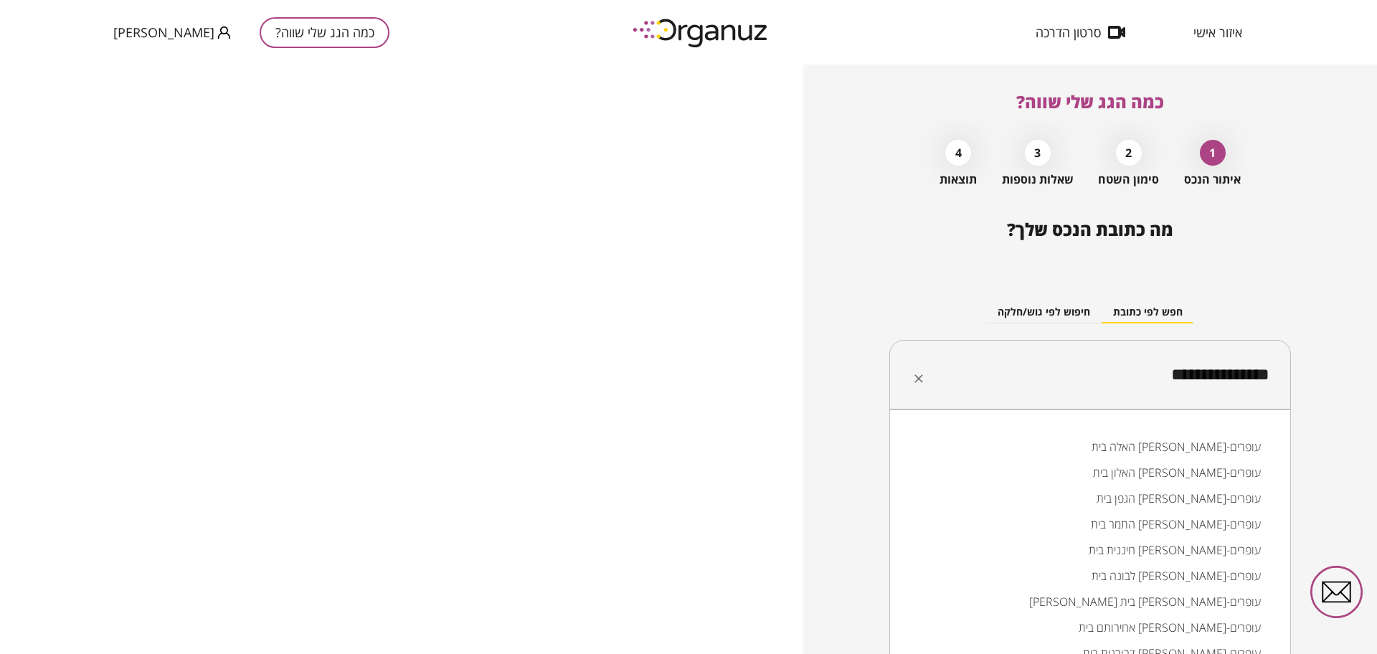
click at [955, 446] on li "האלה בית אריה-עופרים" at bounding box center [1090, 447] width 364 height 26
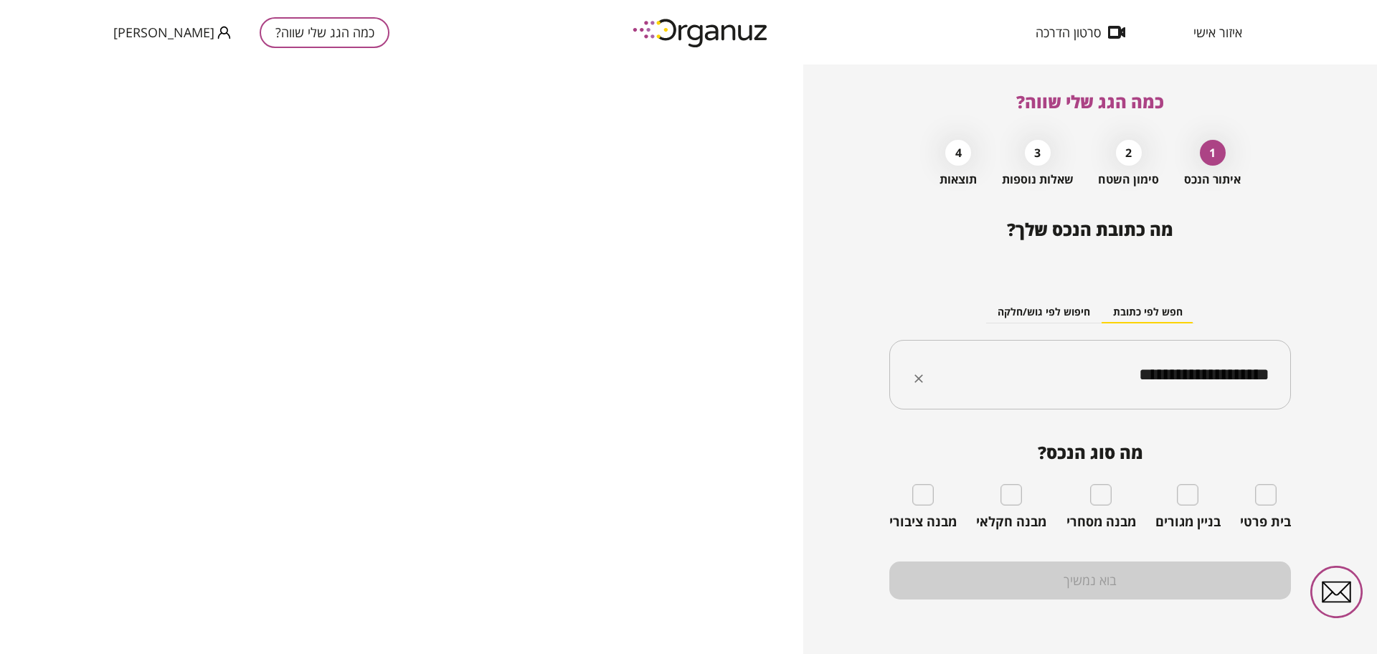
type input "**********"
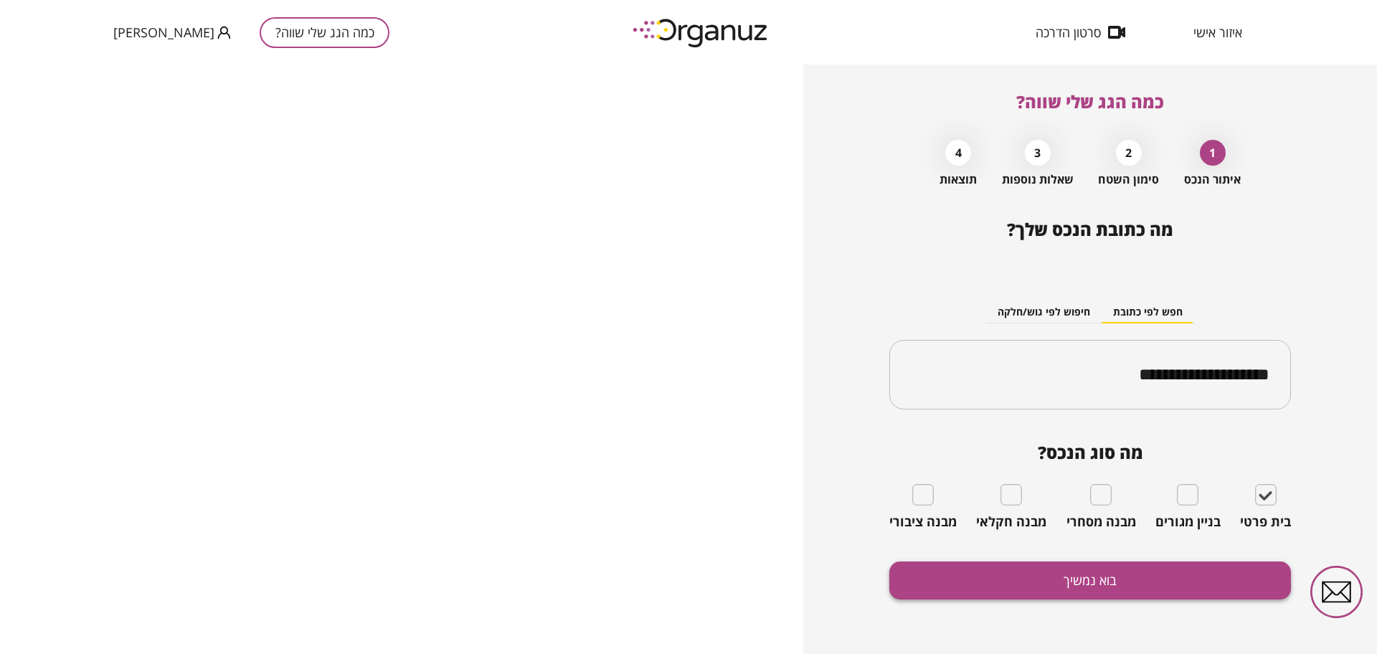
click at [1222, 594] on button "בוא נמשיך" at bounding box center [1090, 580] width 402 height 38
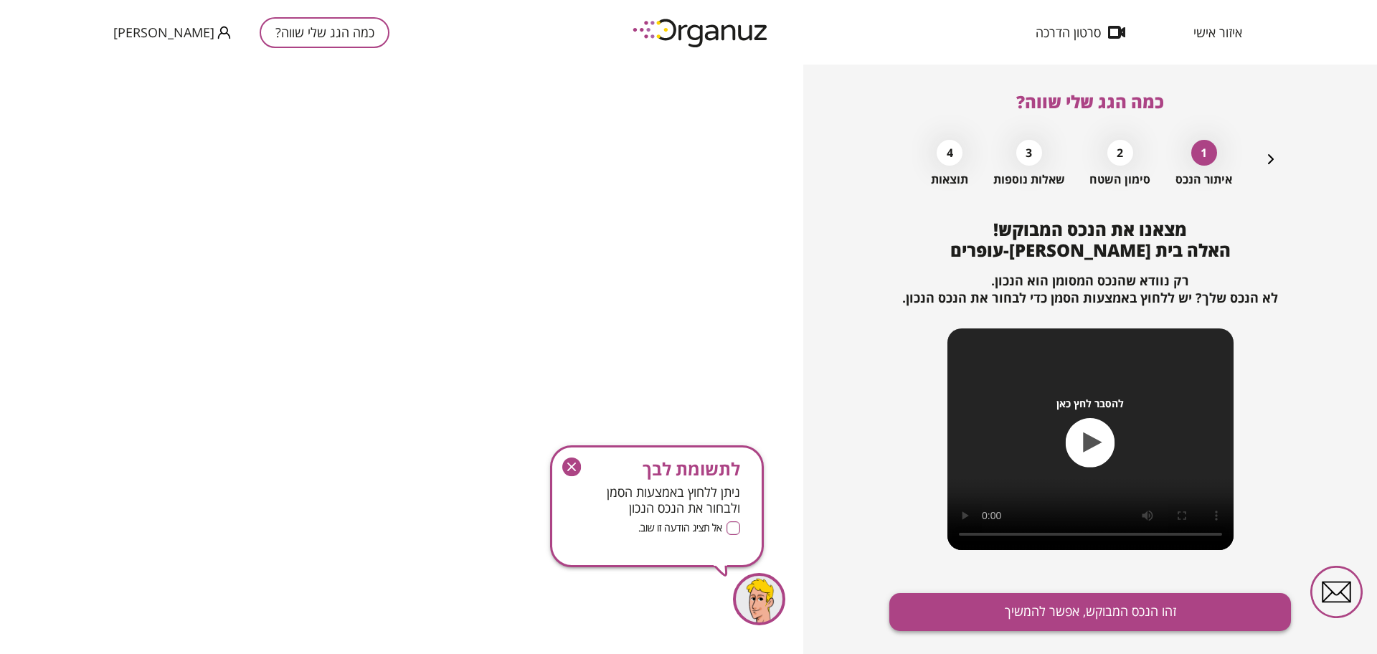
click at [1119, 623] on button "זהו הנכס המבוקש, אפשר להמשיך" at bounding box center [1090, 612] width 402 height 38
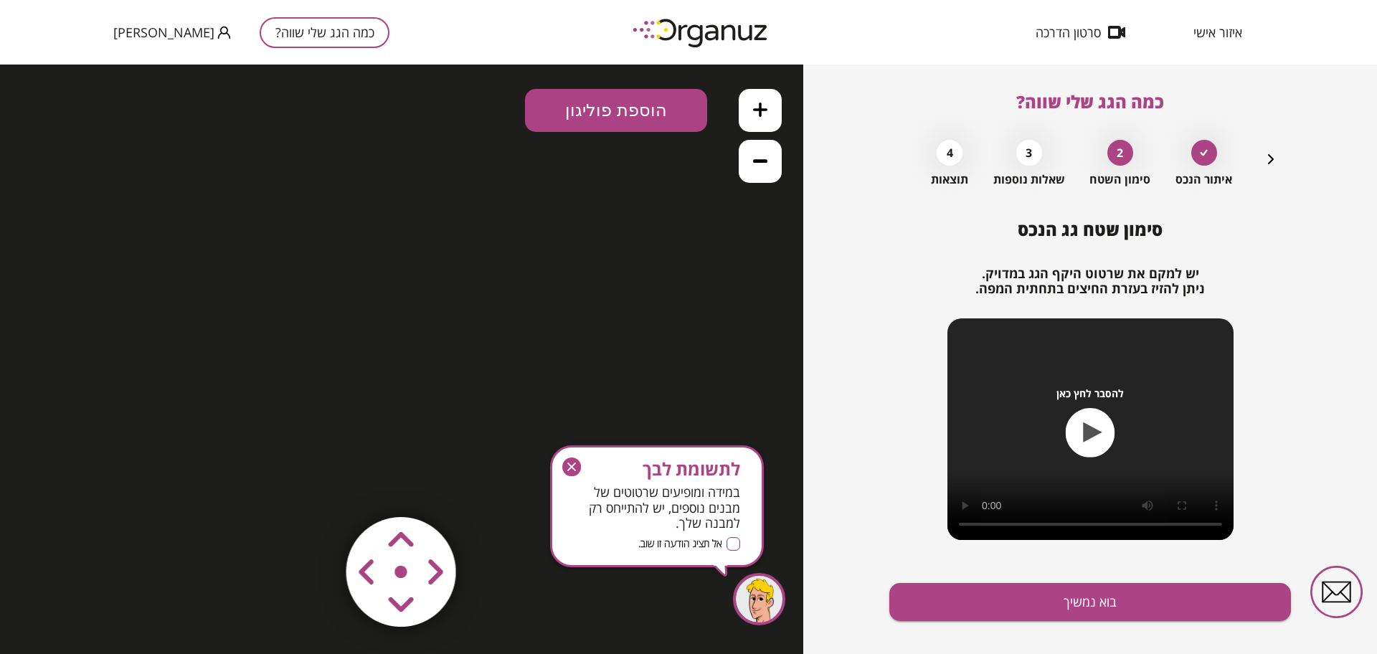
click at [567, 465] on icon "button" at bounding box center [571, 466] width 19 height 19
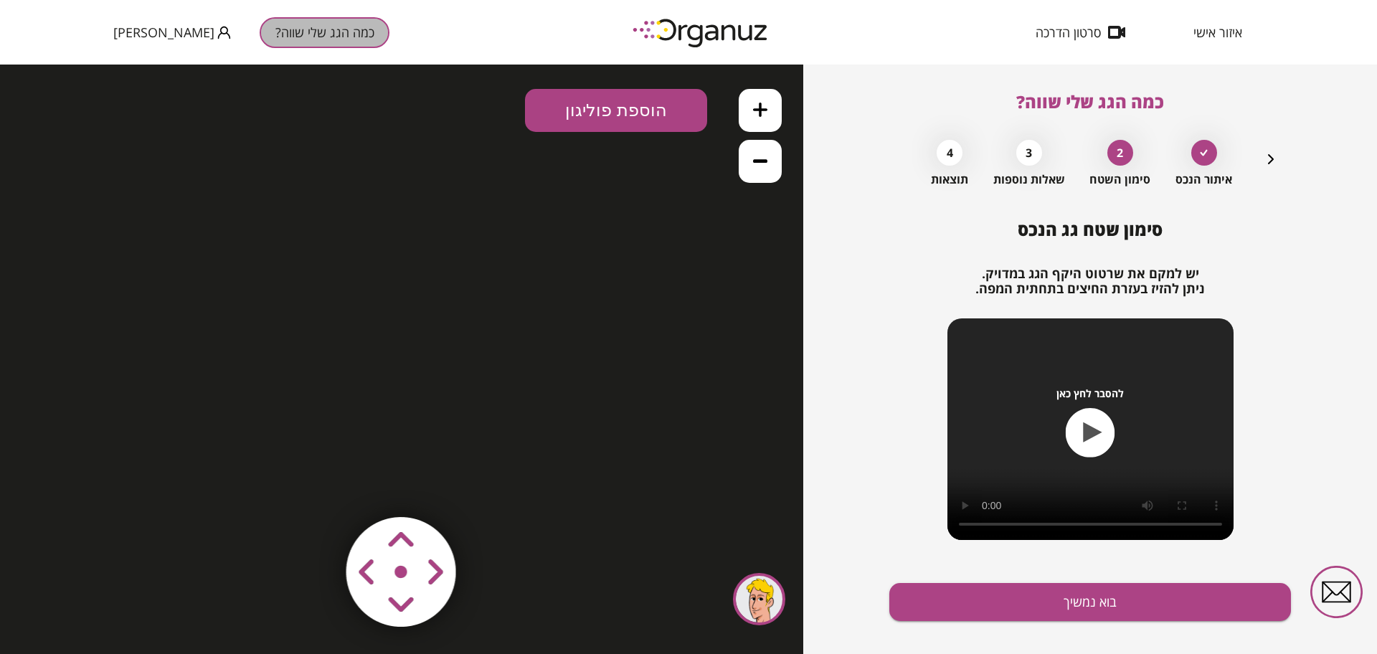
click at [260, 41] on button "כמה הגג שלי שווה?" at bounding box center [325, 32] width 130 height 31
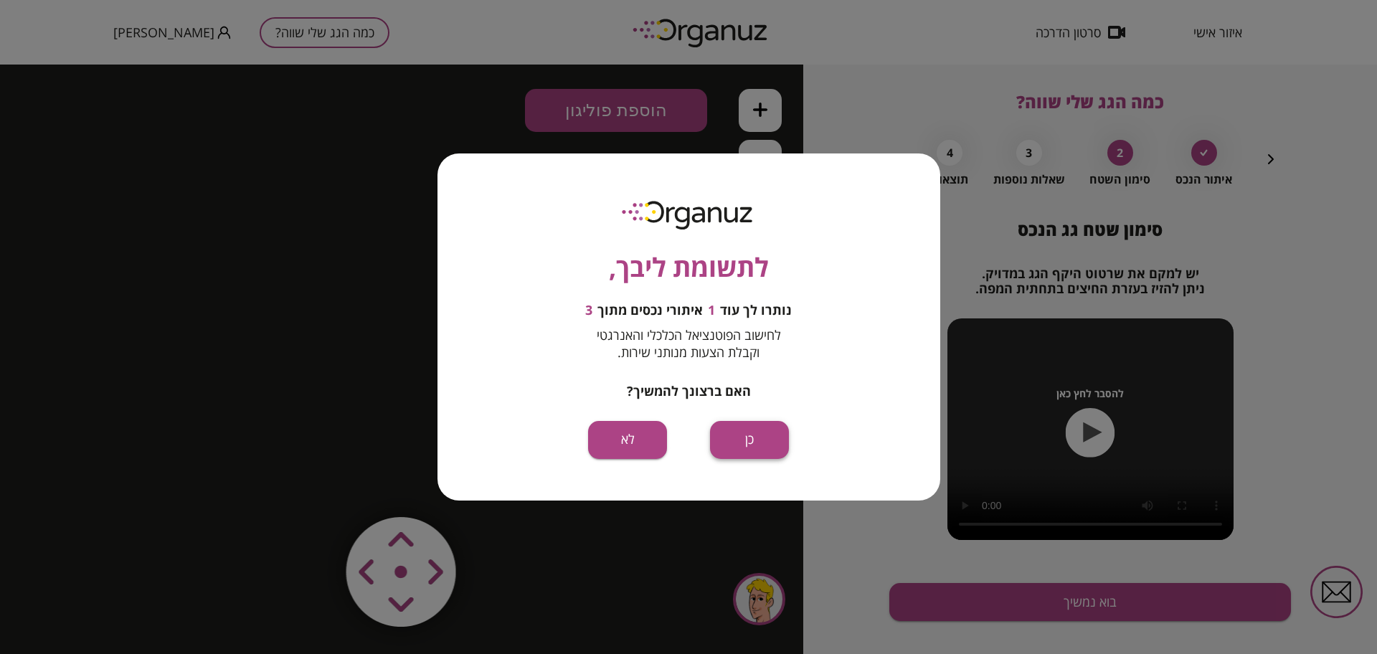
drag, startPoint x: 749, startPoint y: 377, endPoint x: 749, endPoint y: 442, distance: 64.5
click at [749, 442] on button "כן" at bounding box center [749, 440] width 79 height 38
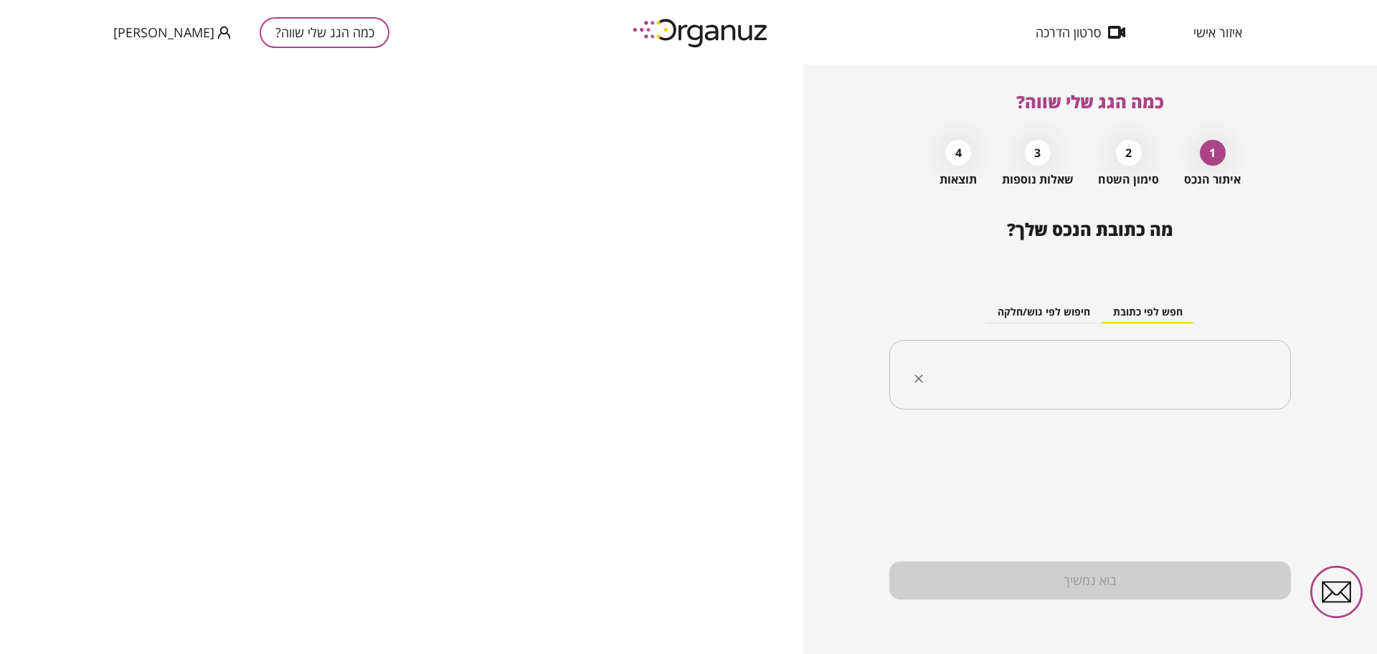
click at [1093, 394] on div "​" at bounding box center [1090, 375] width 402 height 70
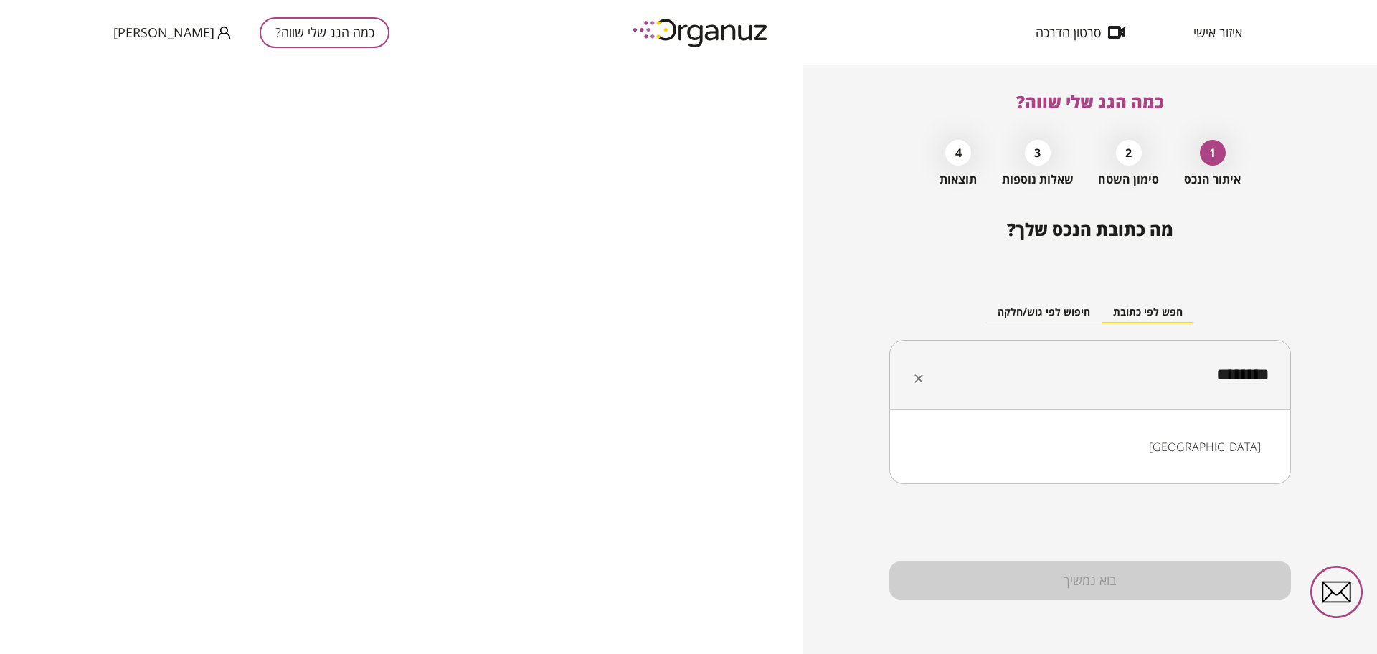
click at [1256, 455] on li "[GEOGRAPHIC_DATA]" at bounding box center [1090, 447] width 364 height 26
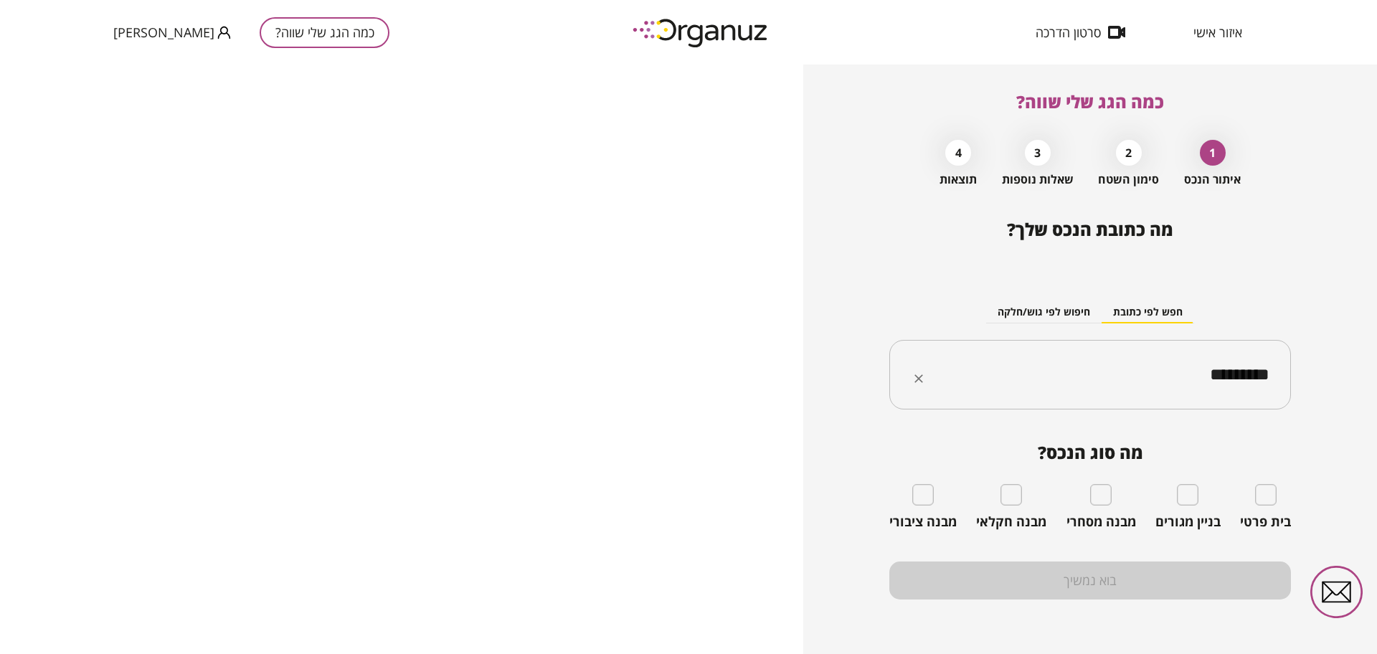
type input "*********"
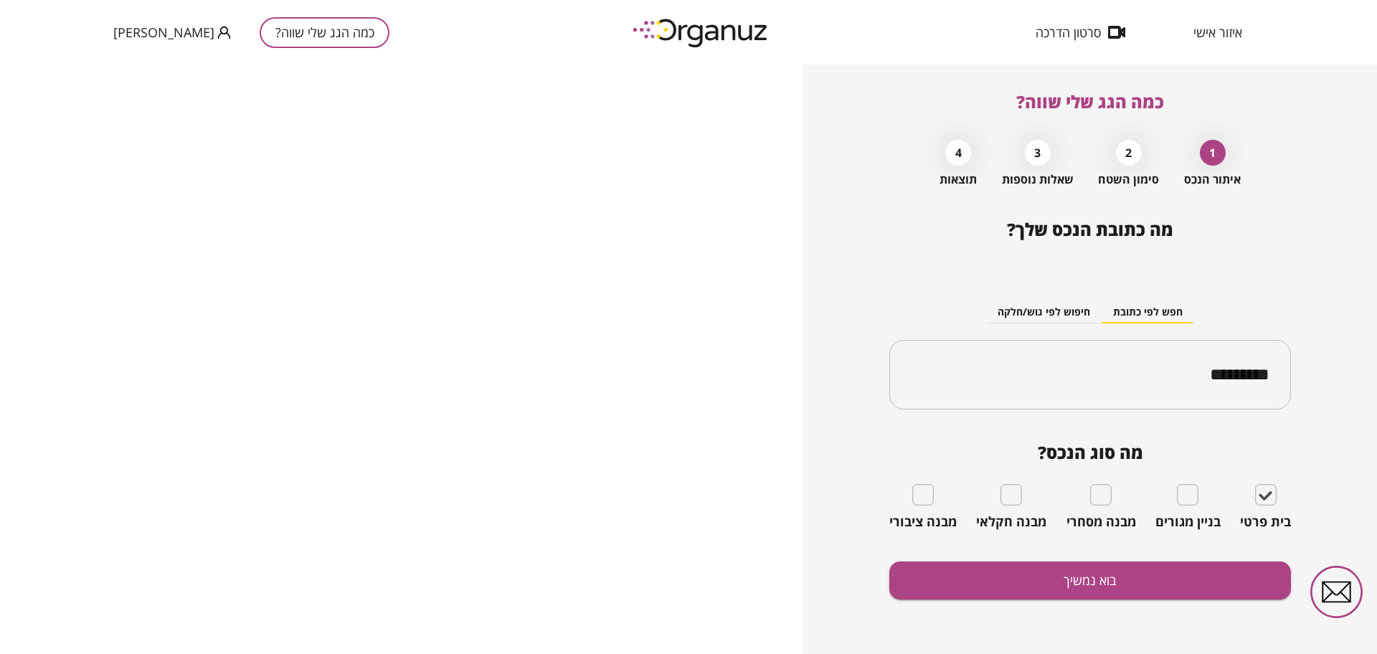
click at [1235, 599] on div "מה כתובת הנכס שלך? חפש לפי כתובת חיפוש לפי גוש/חלקה ********* ​ מה סוג הנכס? בי…" at bounding box center [1090, 436] width 402 height 435
click at [1213, 582] on button "בוא נמשיך" at bounding box center [1090, 580] width 402 height 38
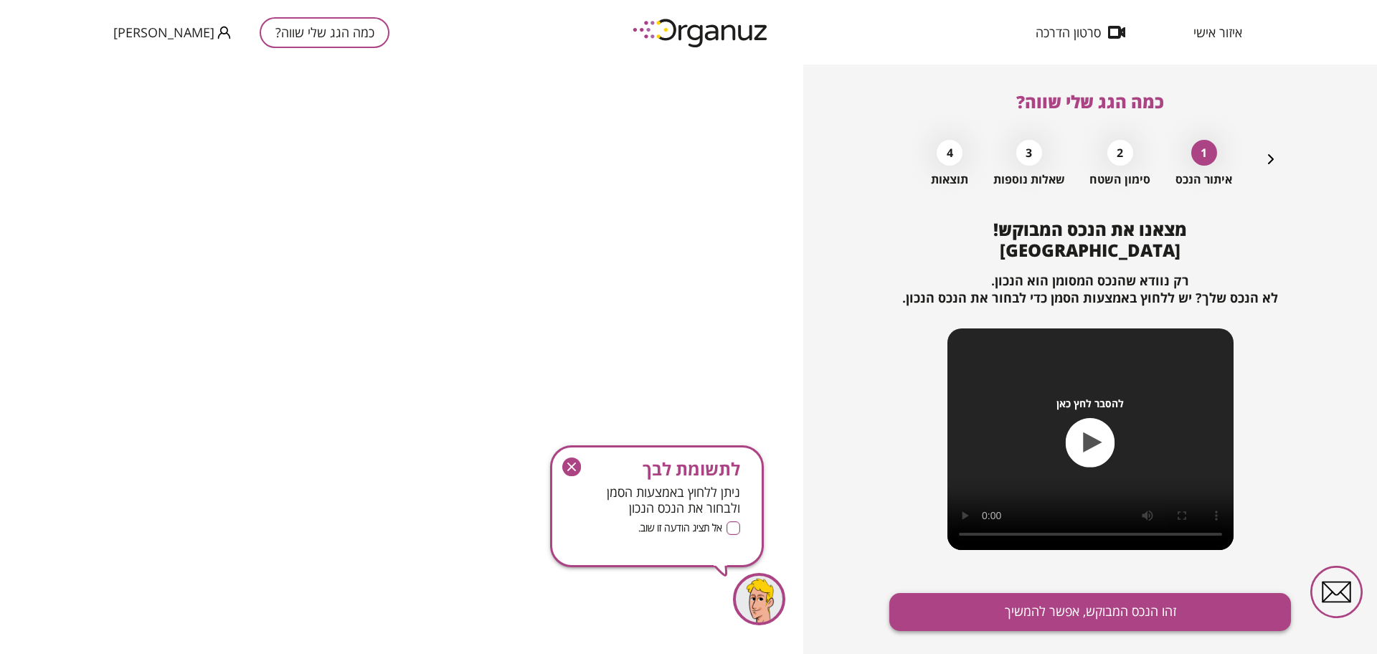
click at [1199, 599] on button "זהו הנכס המבוקש, אפשר להמשיך" at bounding box center [1090, 612] width 402 height 38
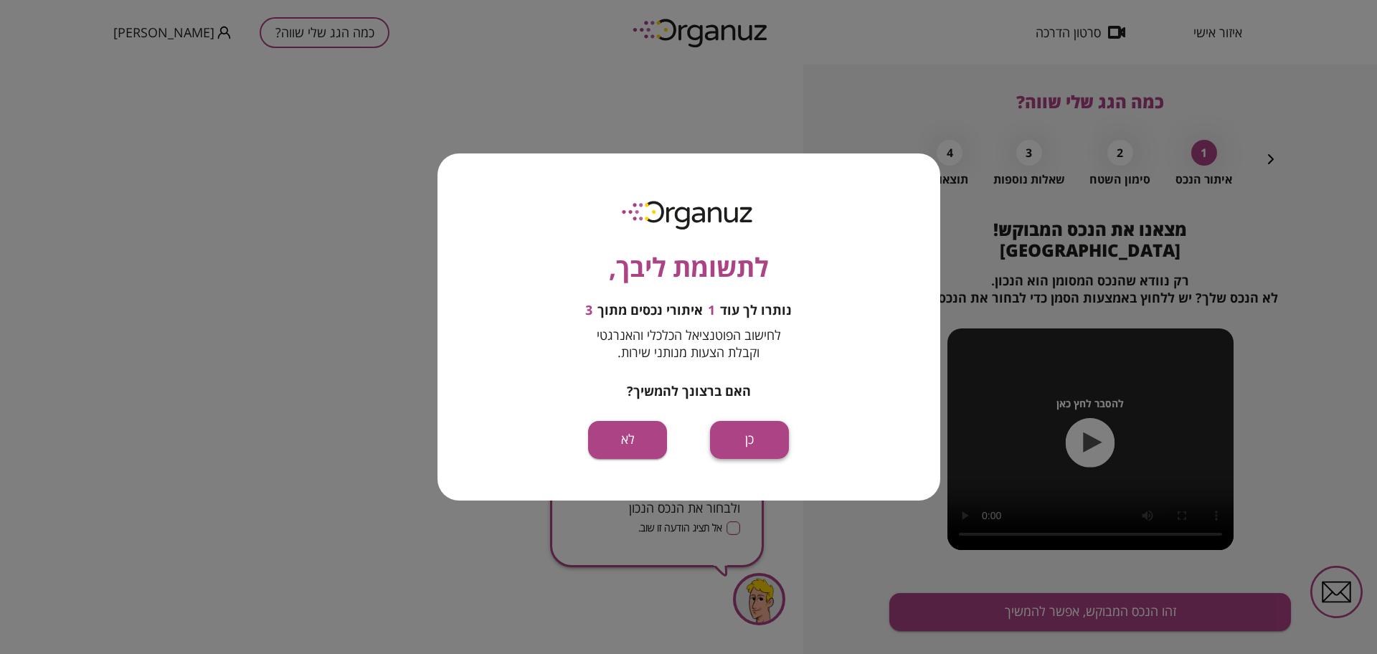
click at [738, 432] on button "כן" at bounding box center [749, 440] width 79 height 38
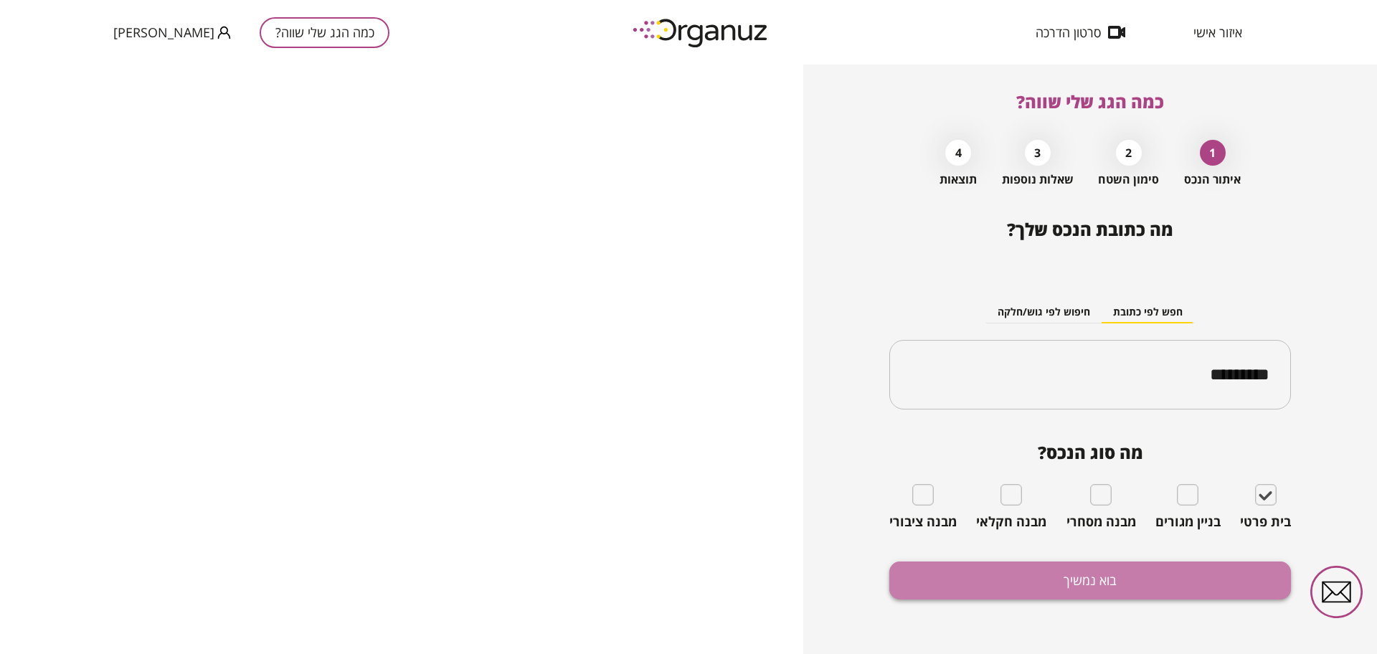
click at [1120, 578] on button "בוא נמשיך" at bounding box center [1090, 580] width 402 height 38
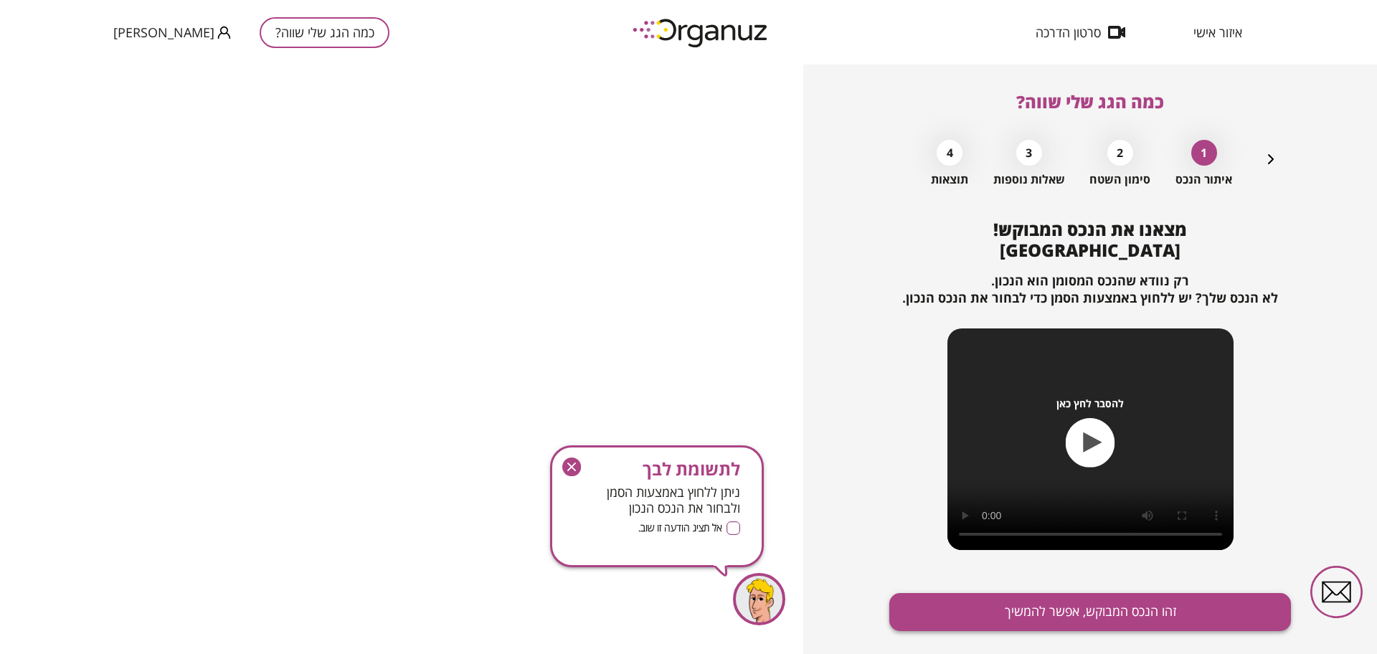
click at [1050, 612] on button "זהו הנכס המבוקש, אפשר להמשיך" at bounding box center [1090, 612] width 402 height 38
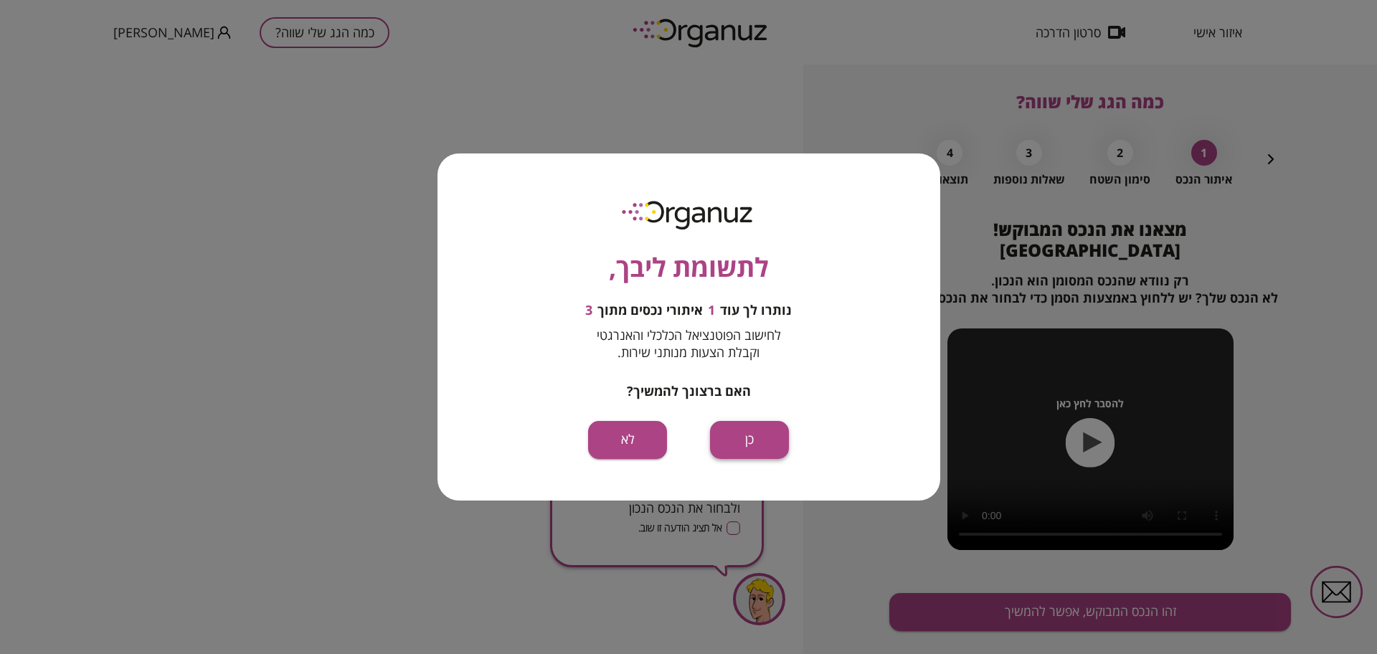
click at [779, 435] on button "כן" at bounding box center [749, 440] width 79 height 38
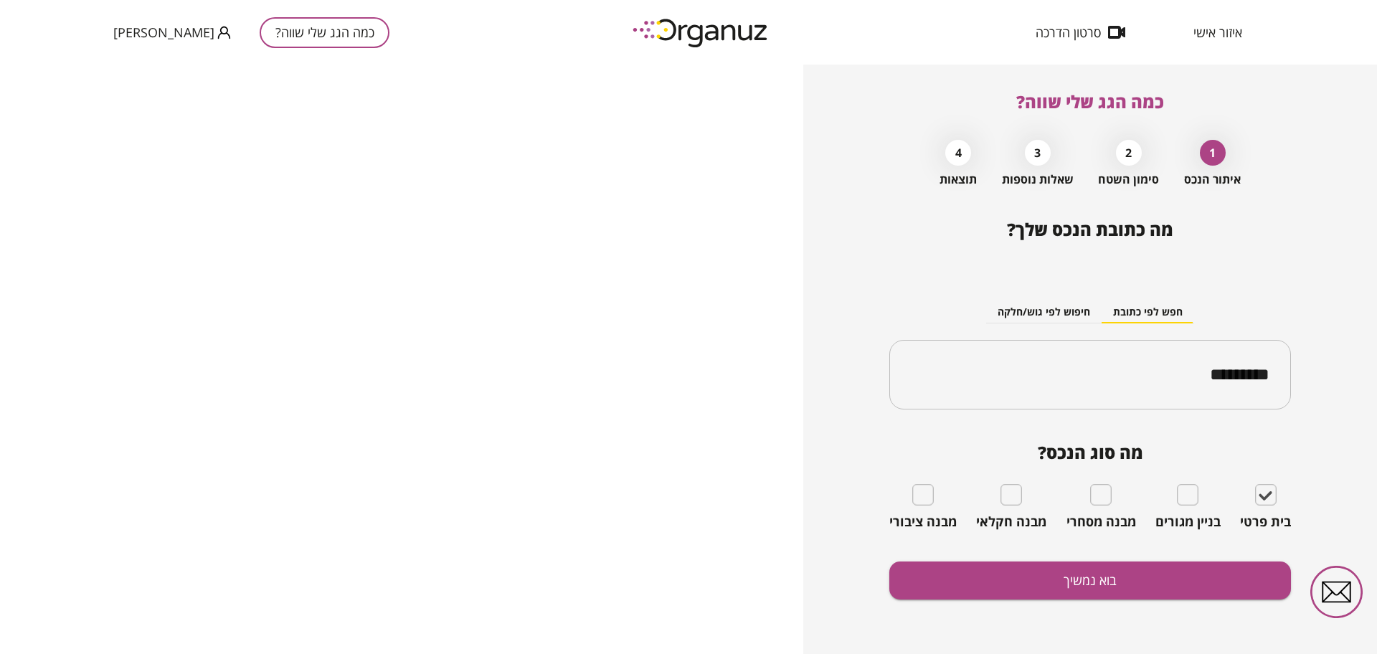
click at [146, 28] on span "[PERSON_NAME]" at bounding box center [163, 32] width 101 height 14
